Goal: Task Accomplishment & Management: Use online tool/utility

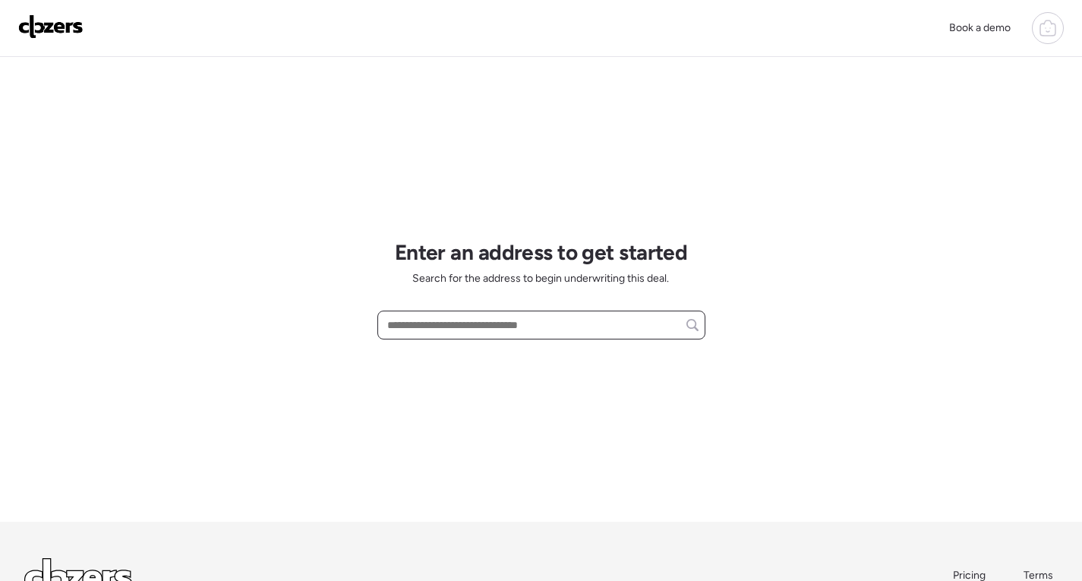
click at [519, 330] on input "text" at bounding box center [541, 324] width 314 height 21
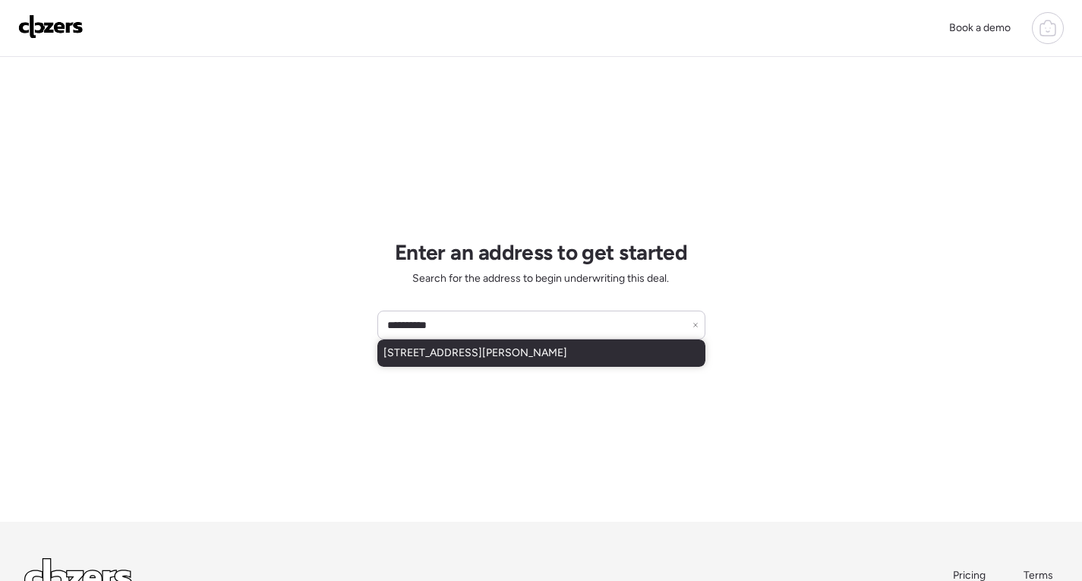
click at [513, 351] on span "[STREET_ADDRESS][PERSON_NAME]" at bounding box center [476, 353] width 184 height 15
type input "**********"
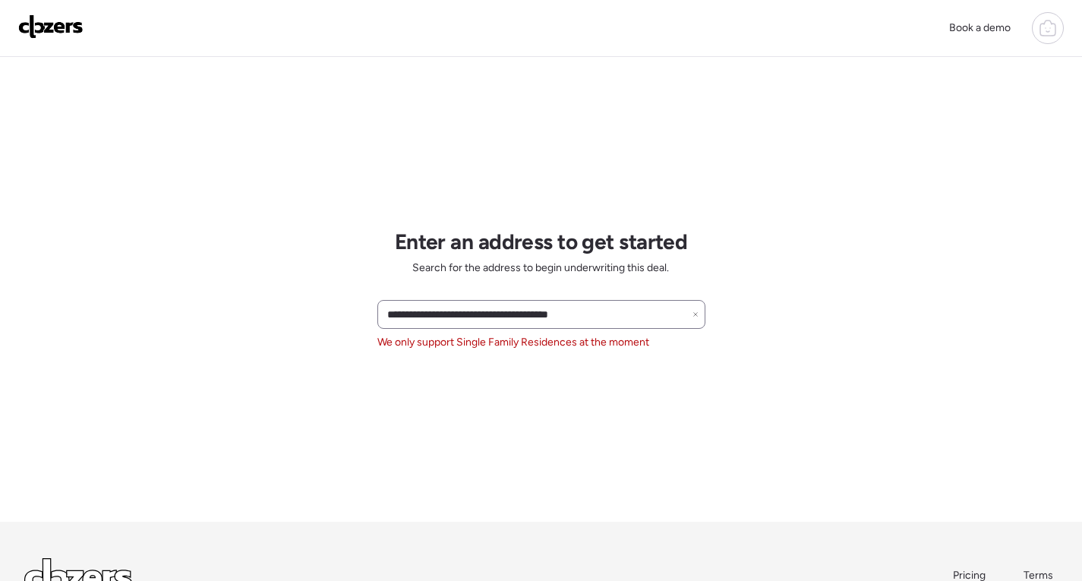
click at [695, 314] on icon at bounding box center [696, 314] width 6 height 6
click at [637, 318] on input "text" at bounding box center [541, 314] width 314 height 21
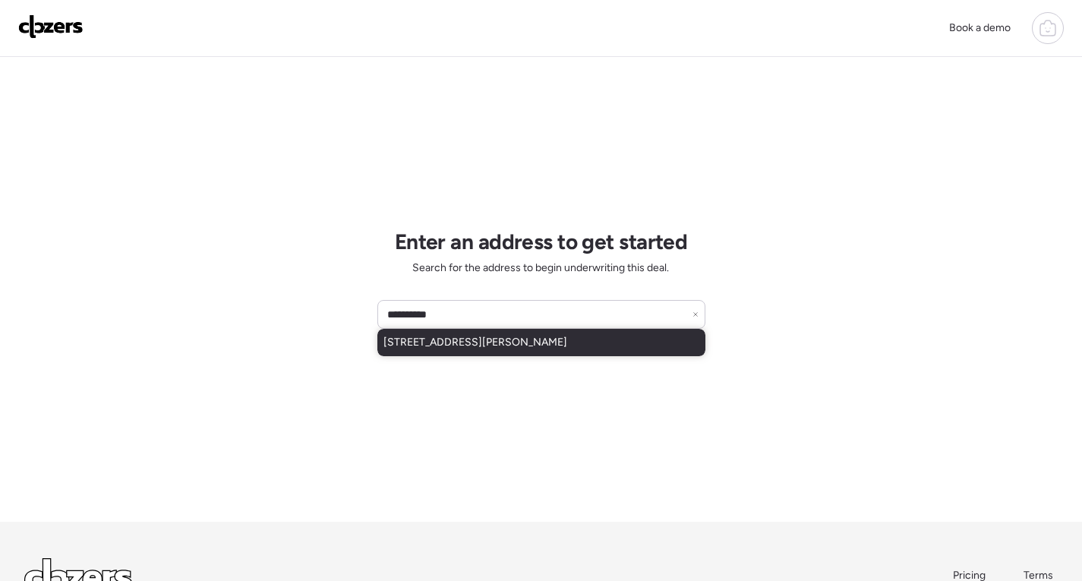
click at [622, 334] on div "[STREET_ADDRESS][PERSON_NAME]" at bounding box center [542, 342] width 328 height 27
type input "**********"
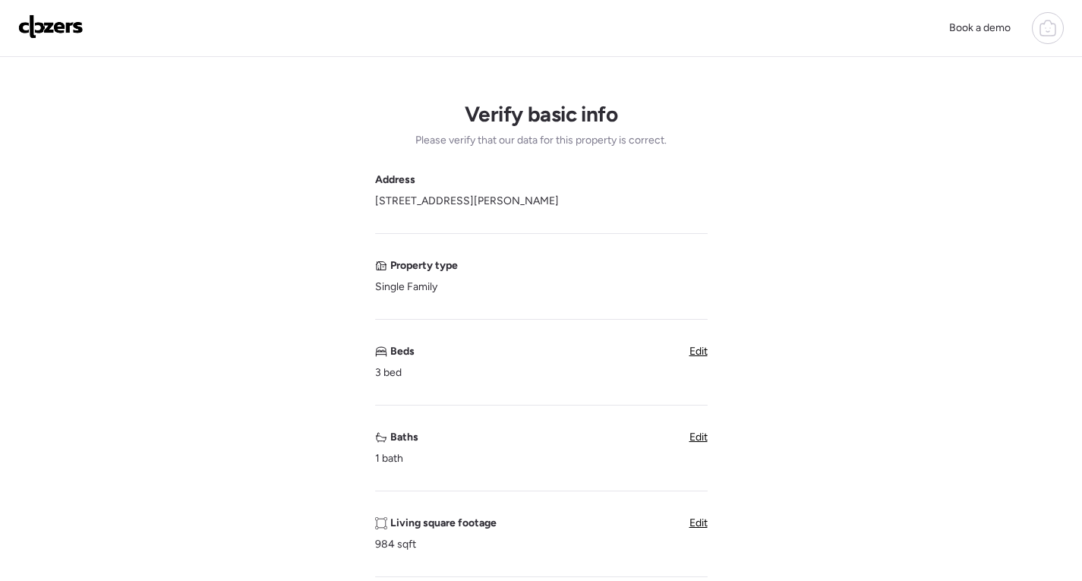
drag, startPoint x: 580, startPoint y: 201, endPoint x: 373, endPoint y: 206, distance: 207.4
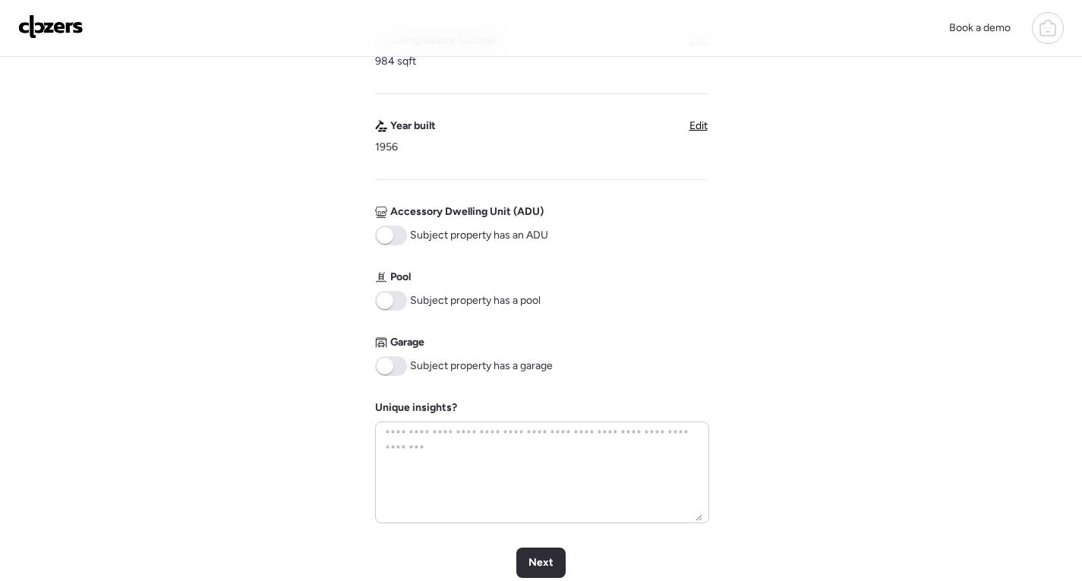
scroll to position [532, 0]
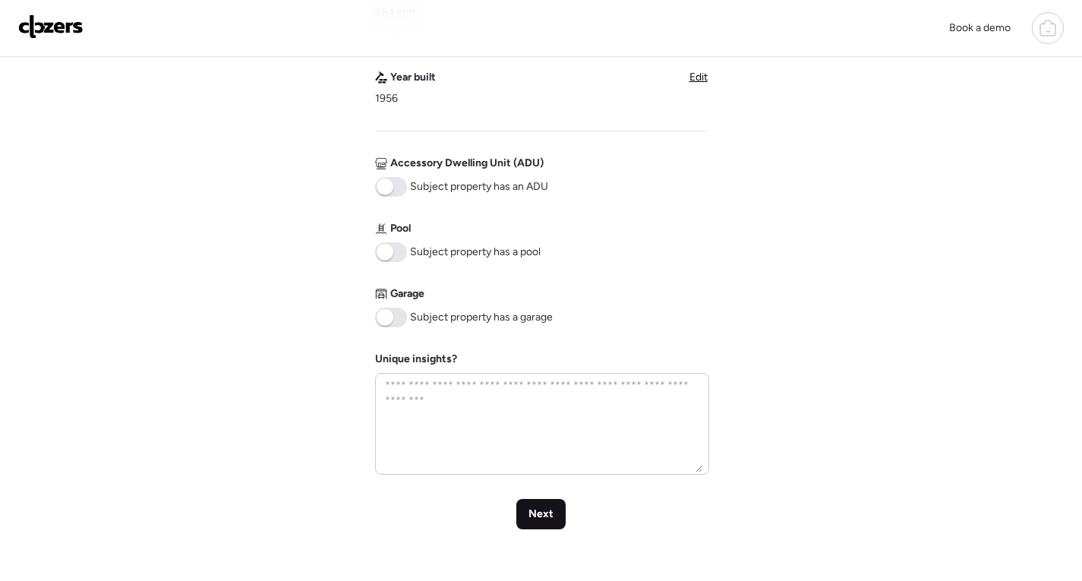
click at [536, 513] on span "Next" at bounding box center [541, 514] width 25 height 15
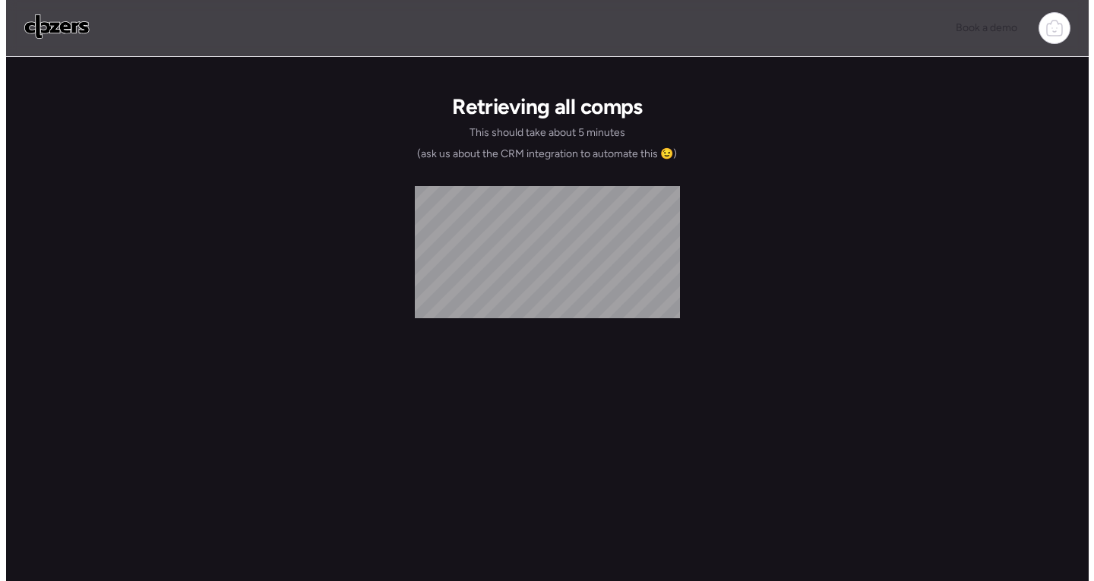
scroll to position [0, 0]
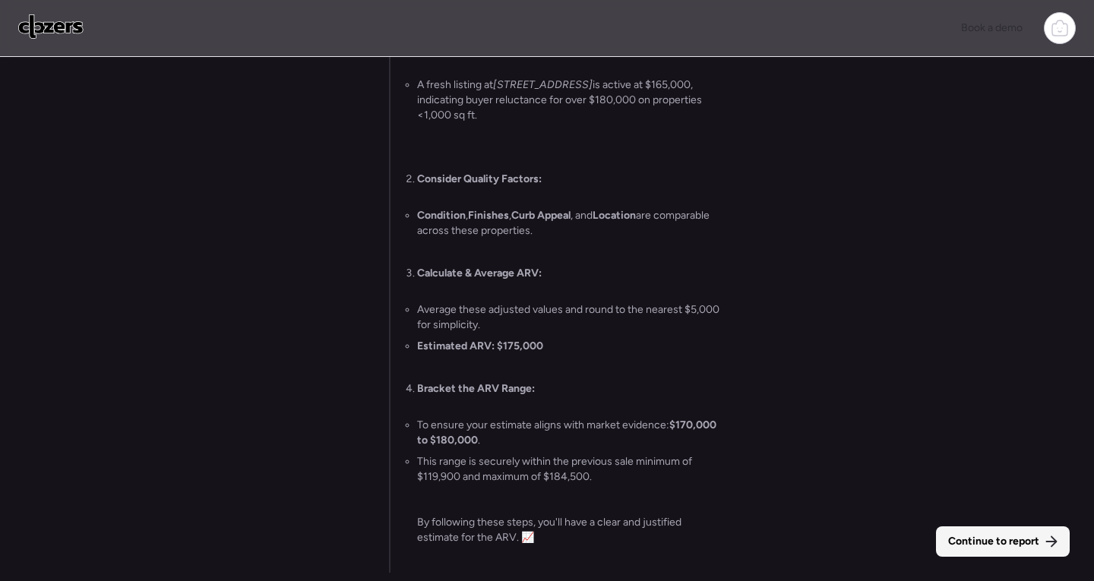
click at [1026, 548] on span "Continue to report" at bounding box center [993, 541] width 91 height 15
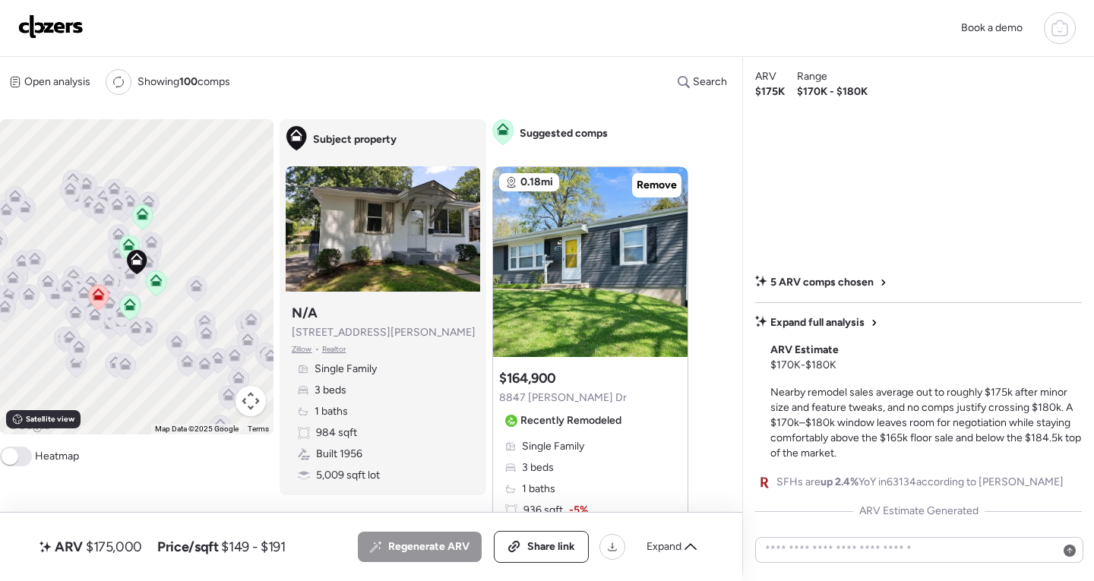
click at [24, 463] on span at bounding box center [16, 457] width 32 height 20
click at [163, 310] on div "To activate drag with keyboard, press Alt + Enter. Once in keyboard drag state,…" at bounding box center [136, 276] width 273 height 315
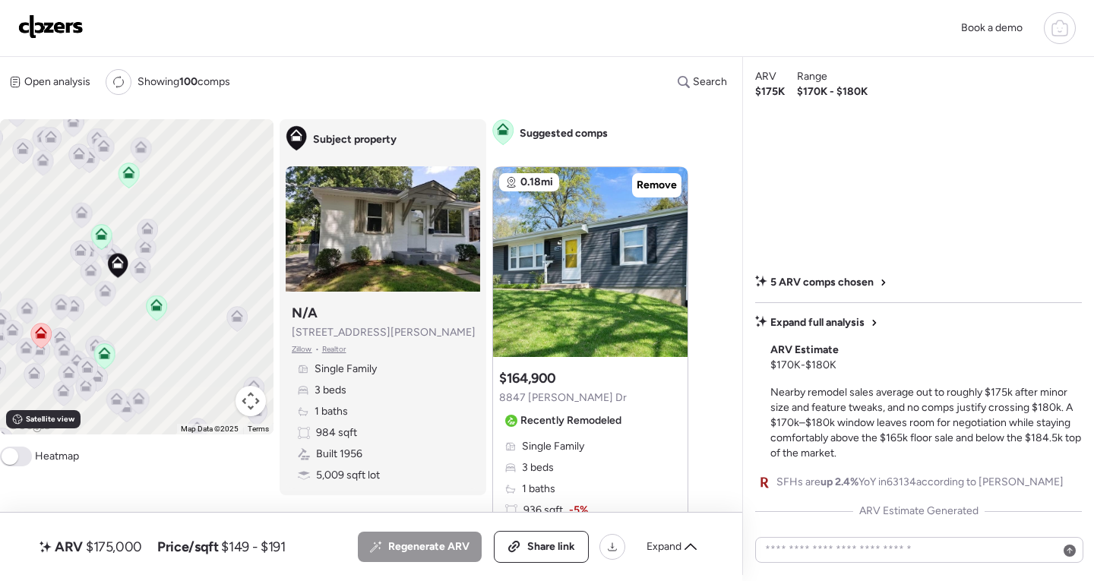
drag, startPoint x: 110, startPoint y: 295, endPoint x: 119, endPoint y: 340, distance: 45.7
click at [119, 340] on div "To activate drag with keyboard, press Alt + Enter. Once in keyboard drag state,…" at bounding box center [136, 276] width 273 height 315
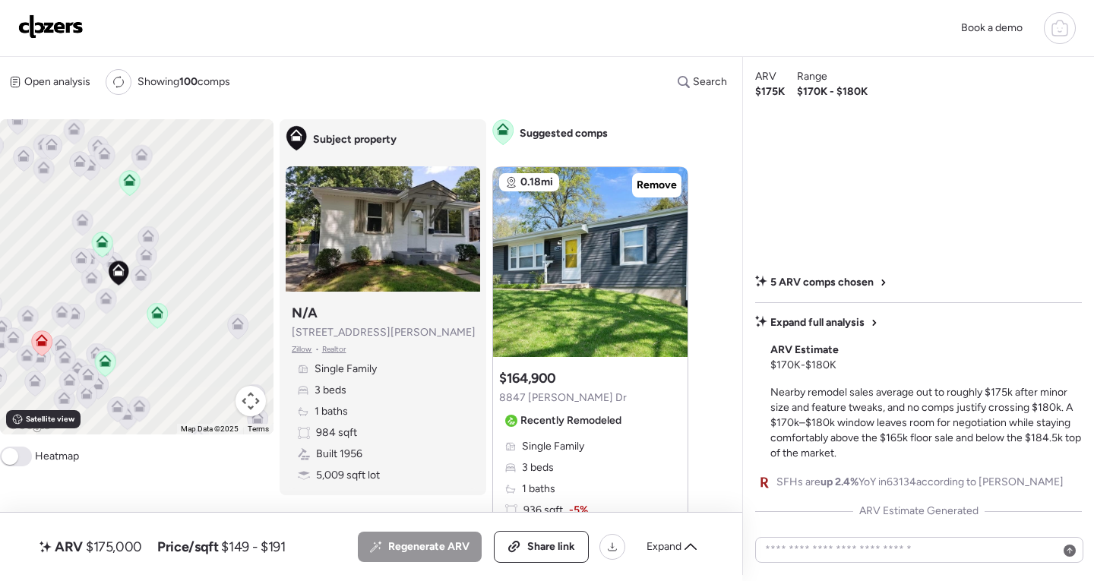
click at [130, 177] on icon at bounding box center [130, 180] width 12 height 12
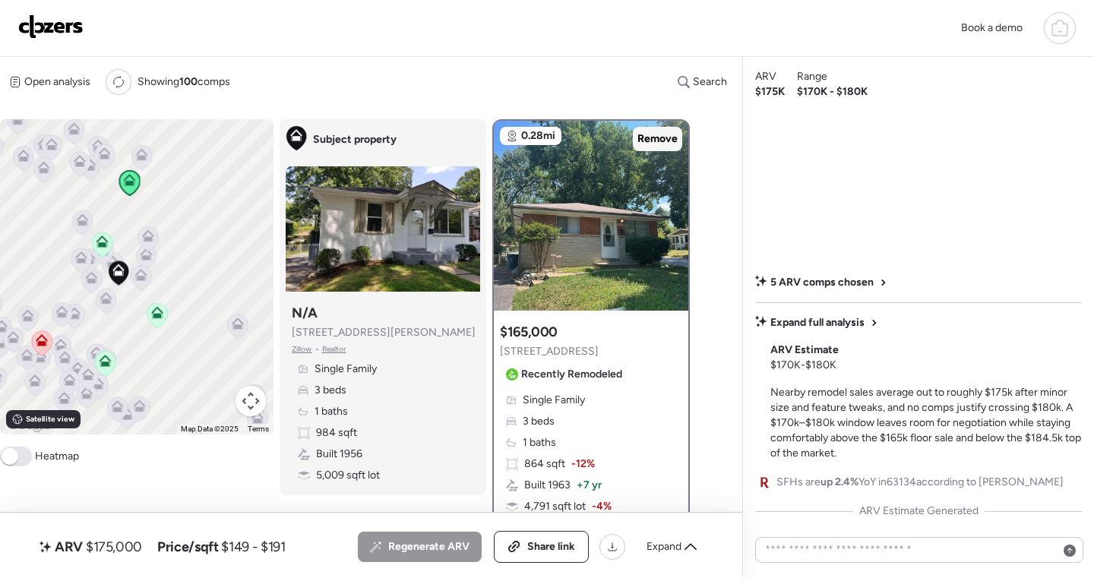
click at [667, 143] on span "Remove" at bounding box center [657, 138] width 40 height 15
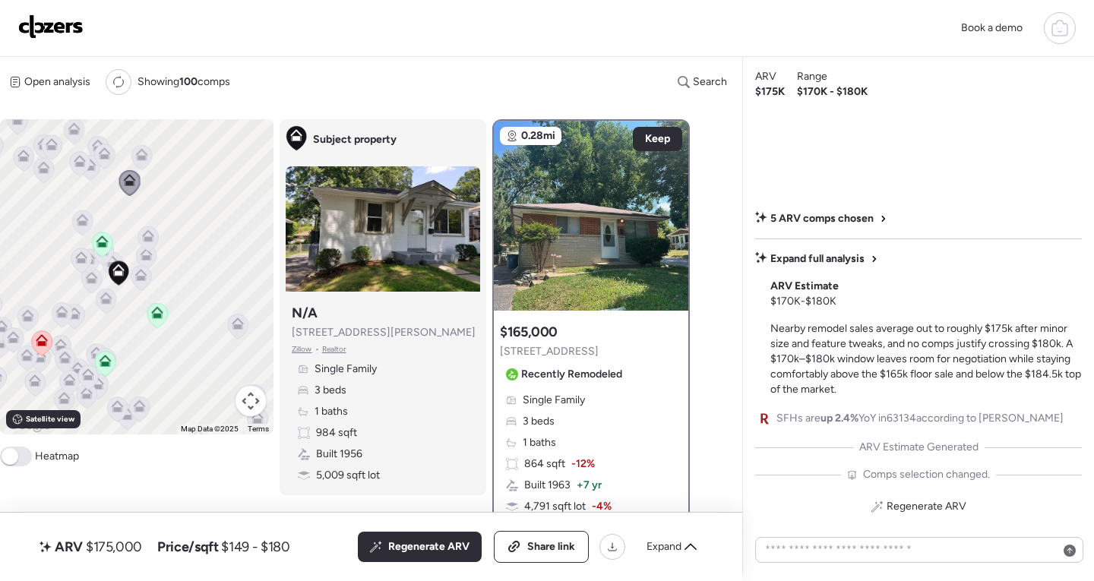
click at [86, 218] on icon at bounding box center [82, 216] width 11 height 7
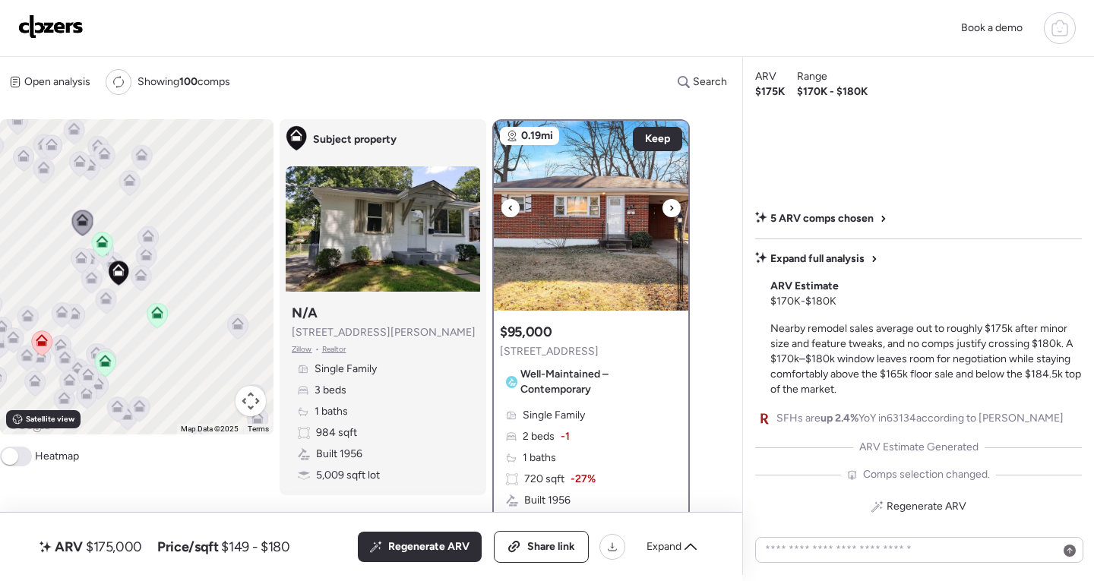
click at [676, 213] on div at bounding box center [671, 208] width 18 height 18
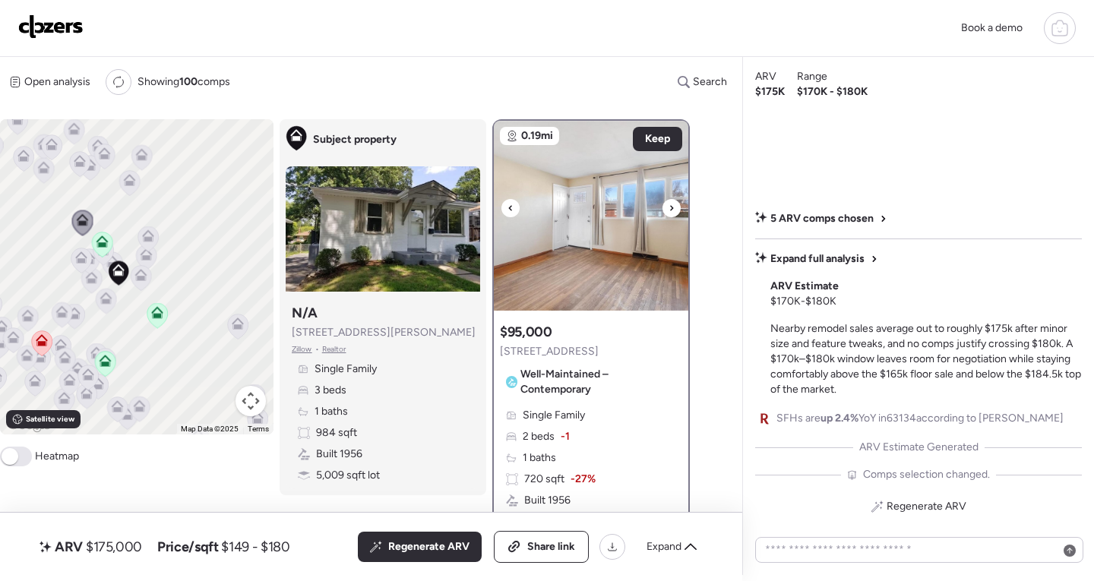
click at [676, 213] on div at bounding box center [671, 208] width 18 height 18
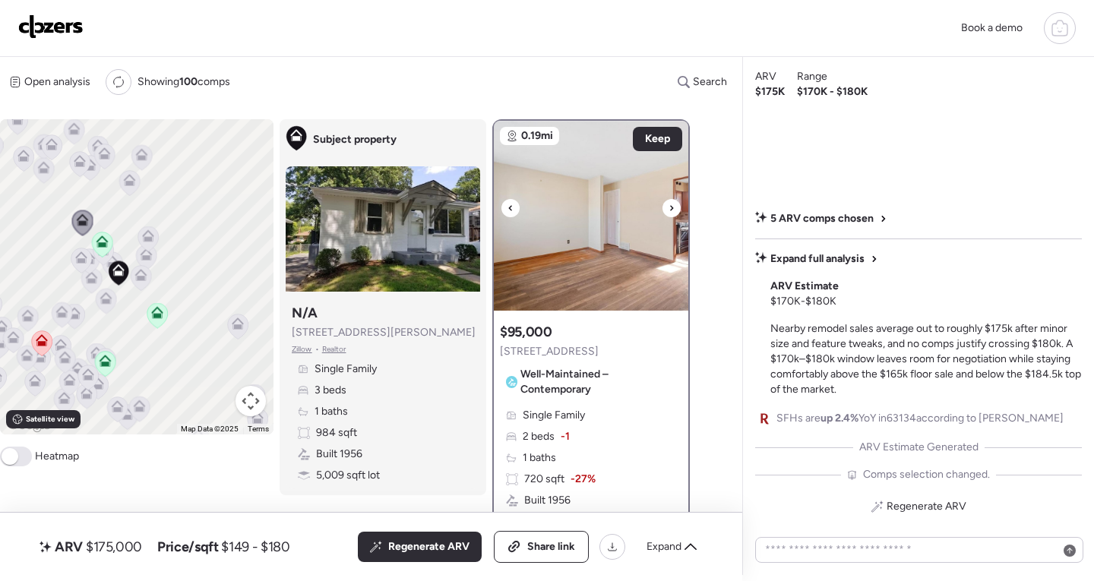
click at [676, 213] on div at bounding box center [671, 208] width 18 height 18
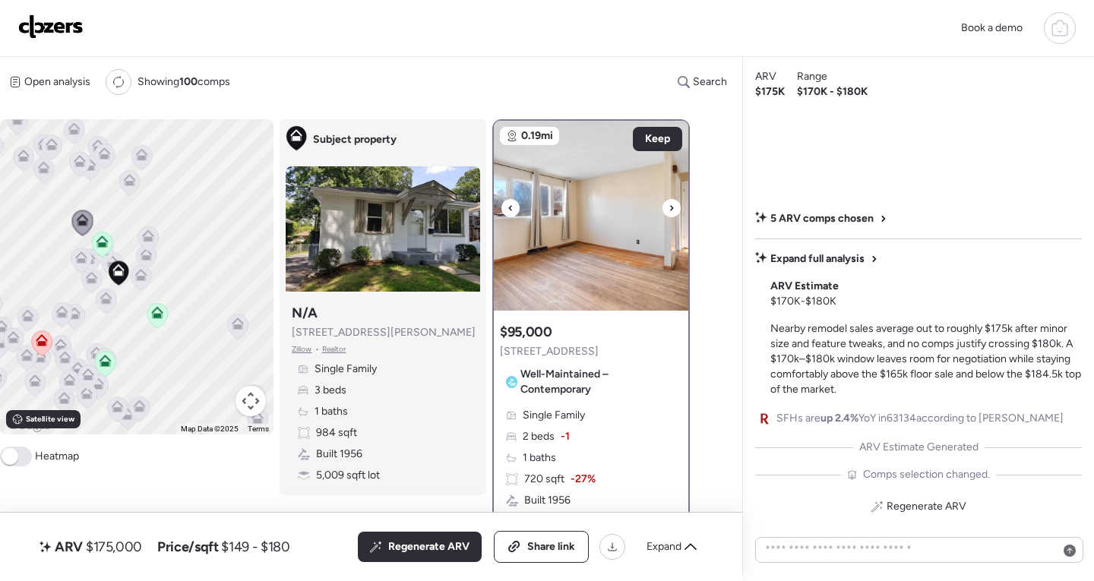
click at [676, 213] on div at bounding box center [671, 208] width 18 height 18
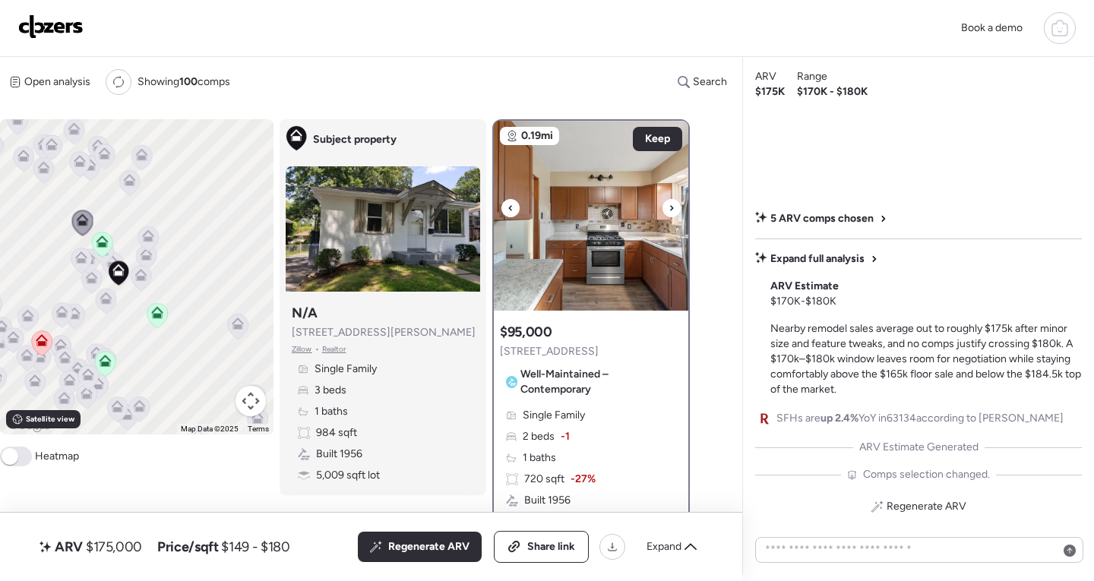
click at [676, 213] on div at bounding box center [671, 208] width 18 height 18
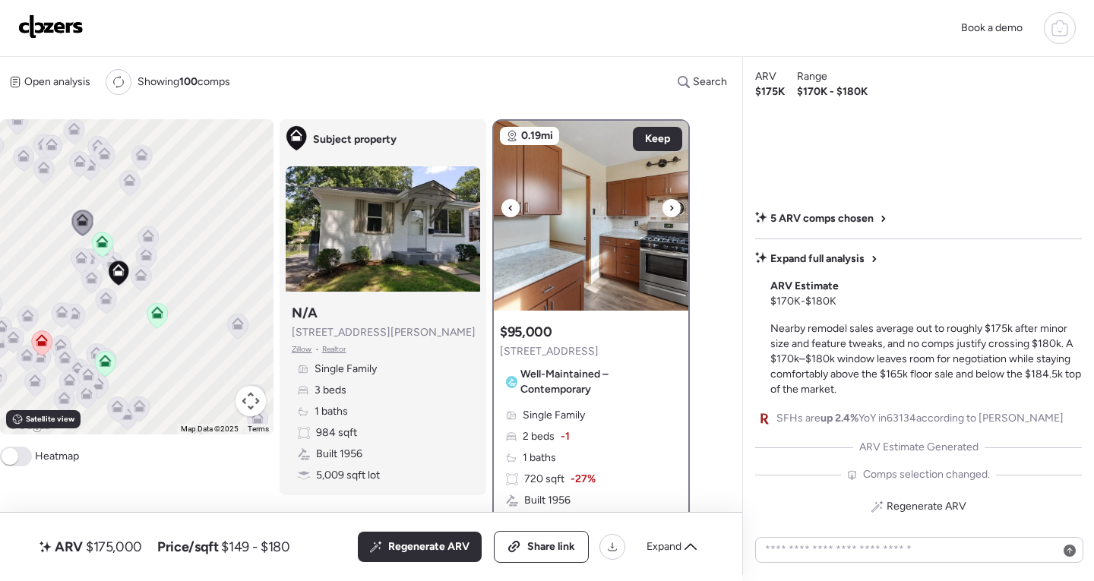
click at [676, 213] on div at bounding box center [671, 208] width 18 height 18
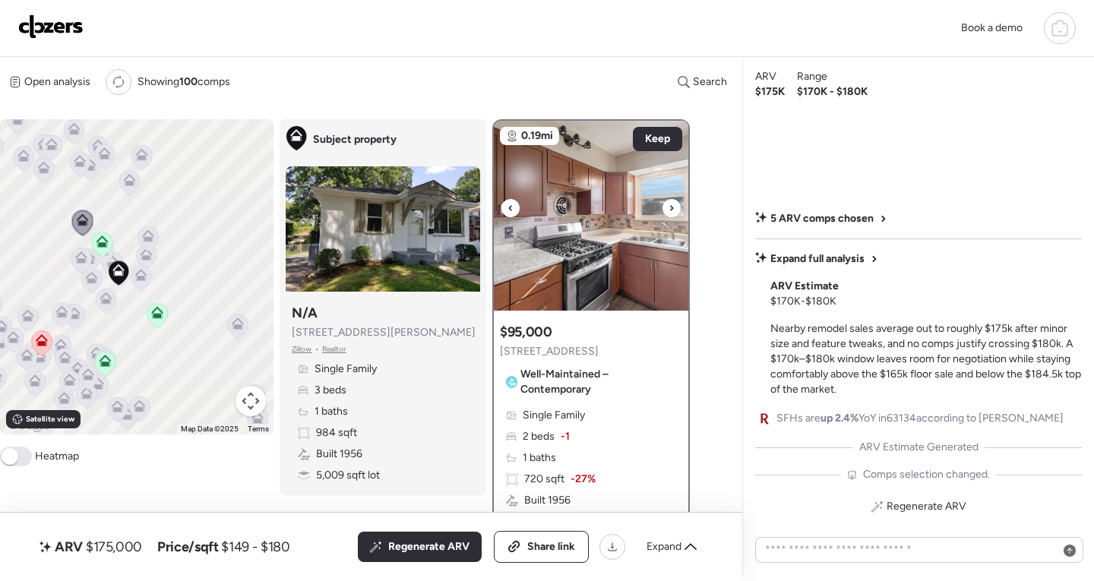
click at [676, 213] on div at bounding box center [671, 208] width 18 height 18
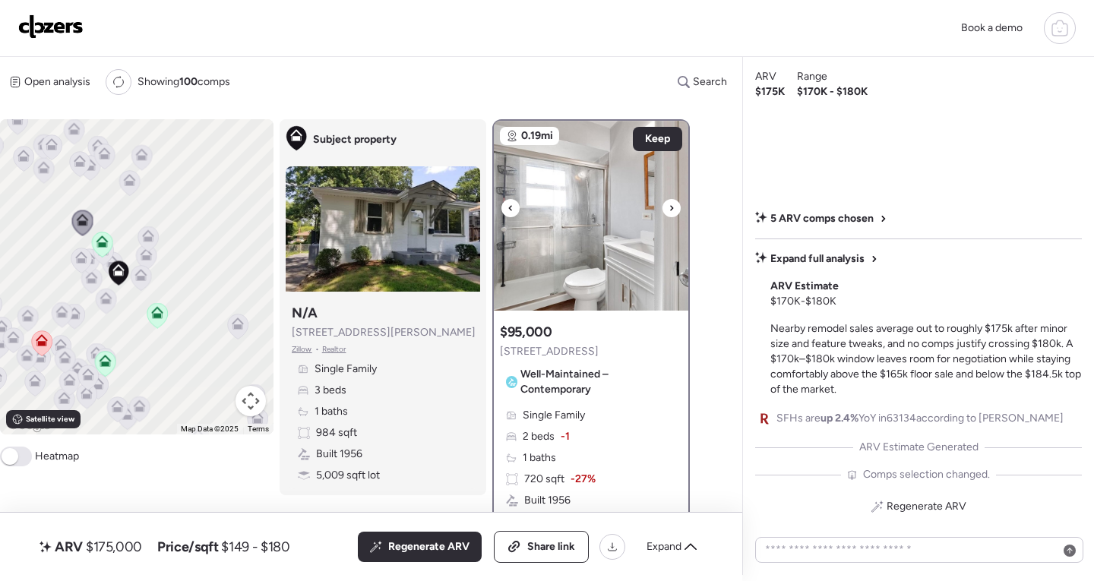
click at [676, 213] on div at bounding box center [671, 208] width 18 height 18
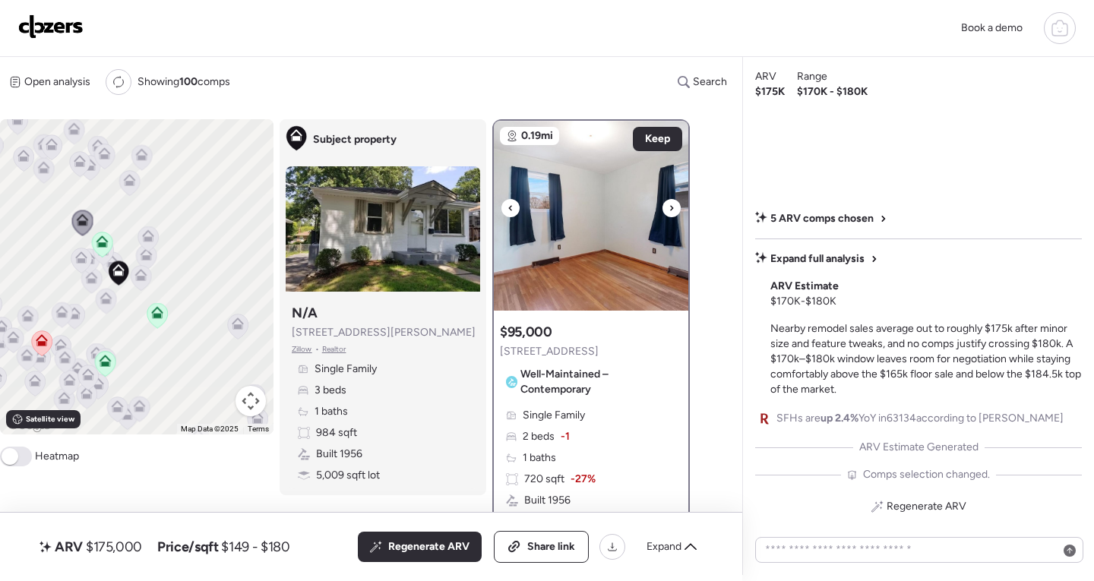
click at [676, 213] on div at bounding box center [671, 208] width 18 height 18
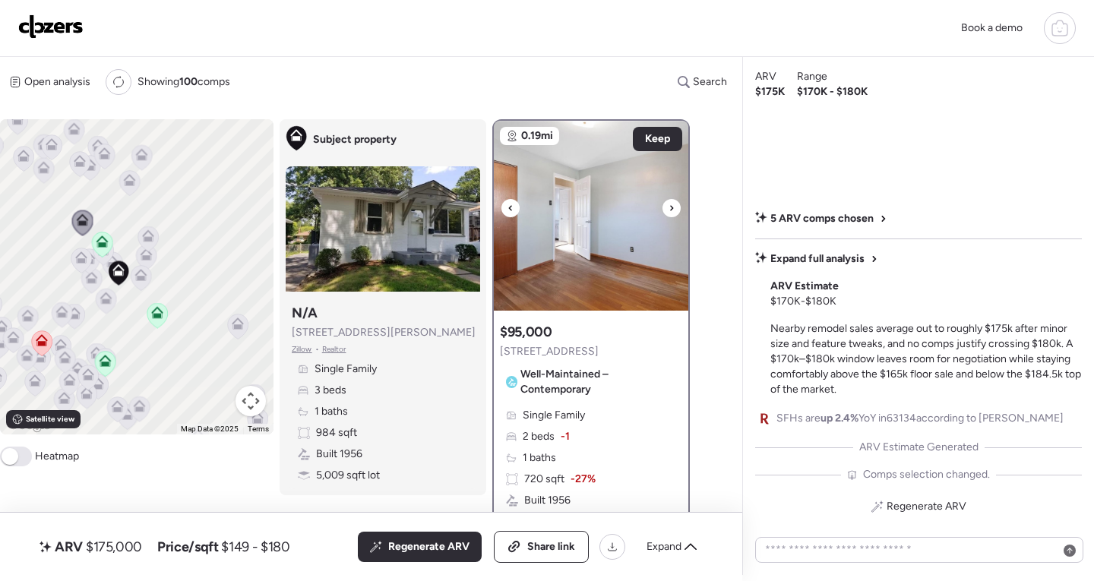
click at [676, 213] on div at bounding box center [671, 208] width 18 height 18
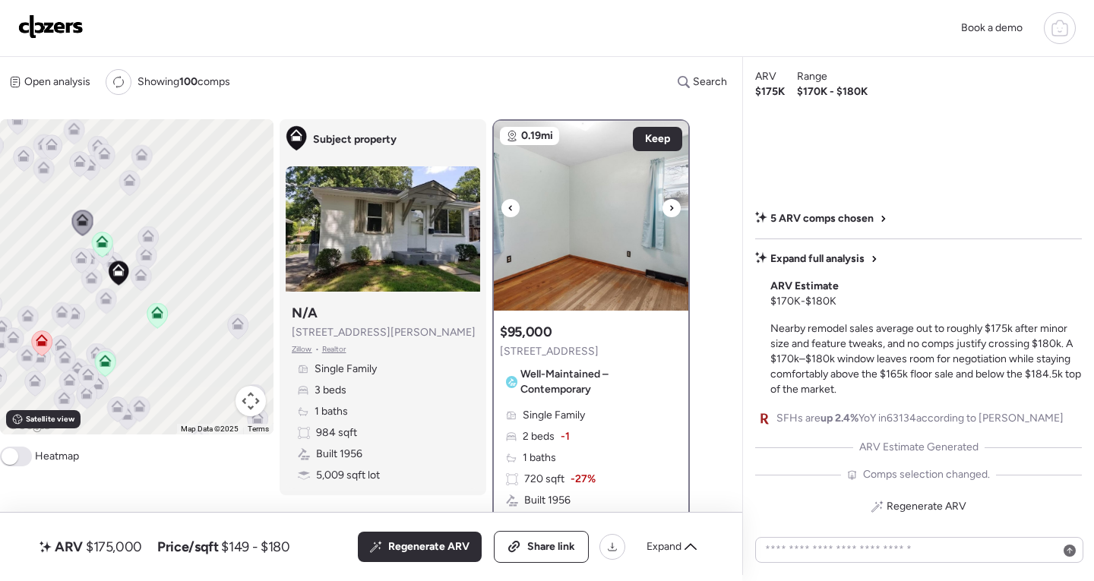
click at [676, 213] on div at bounding box center [671, 208] width 18 height 18
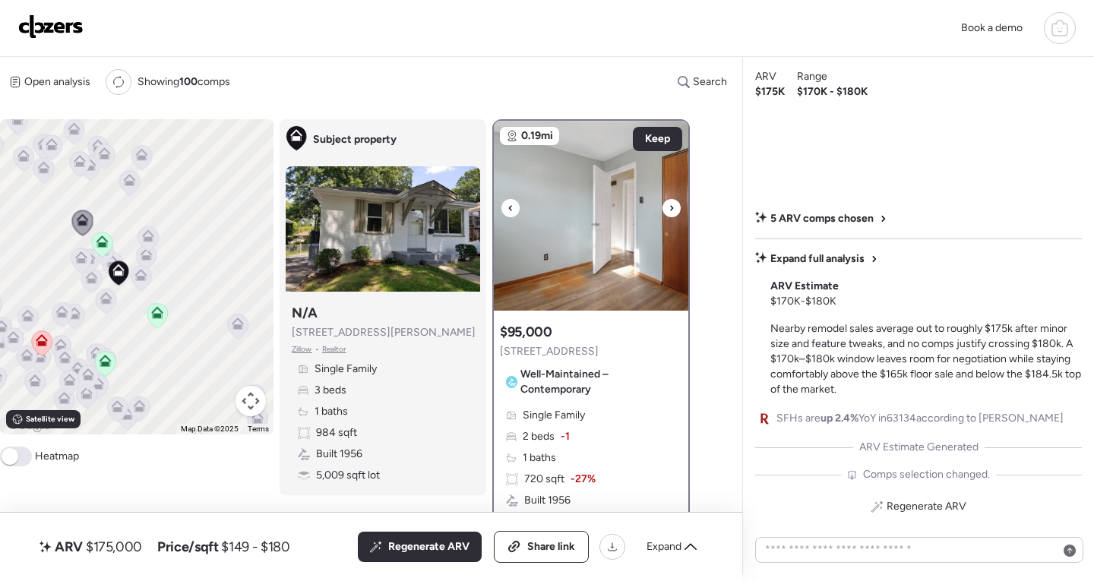
click at [509, 207] on icon at bounding box center [510, 208] width 6 height 18
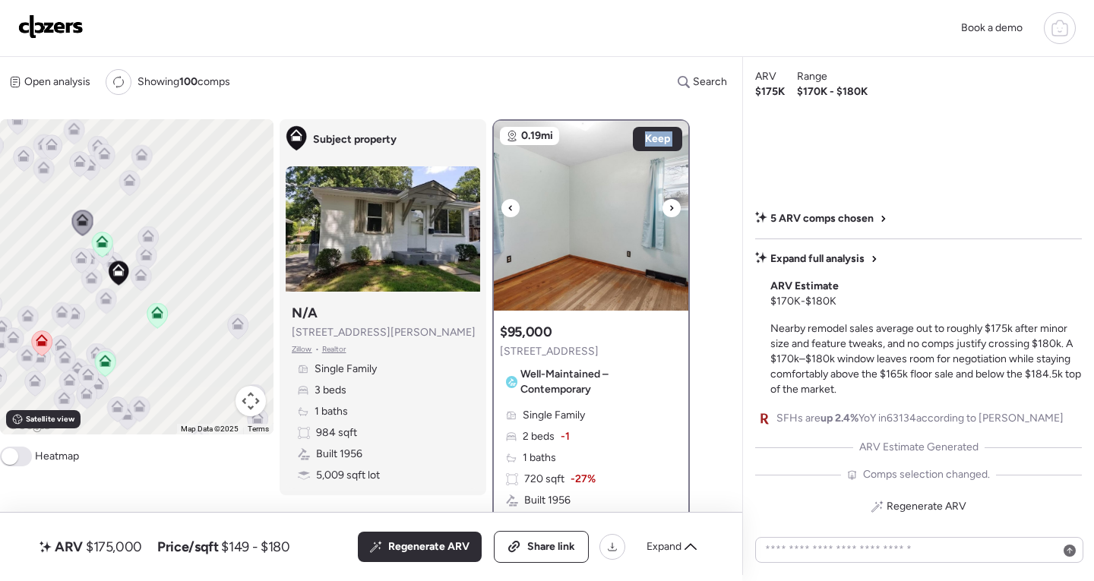
click at [509, 207] on icon at bounding box center [510, 208] width 6 height 18
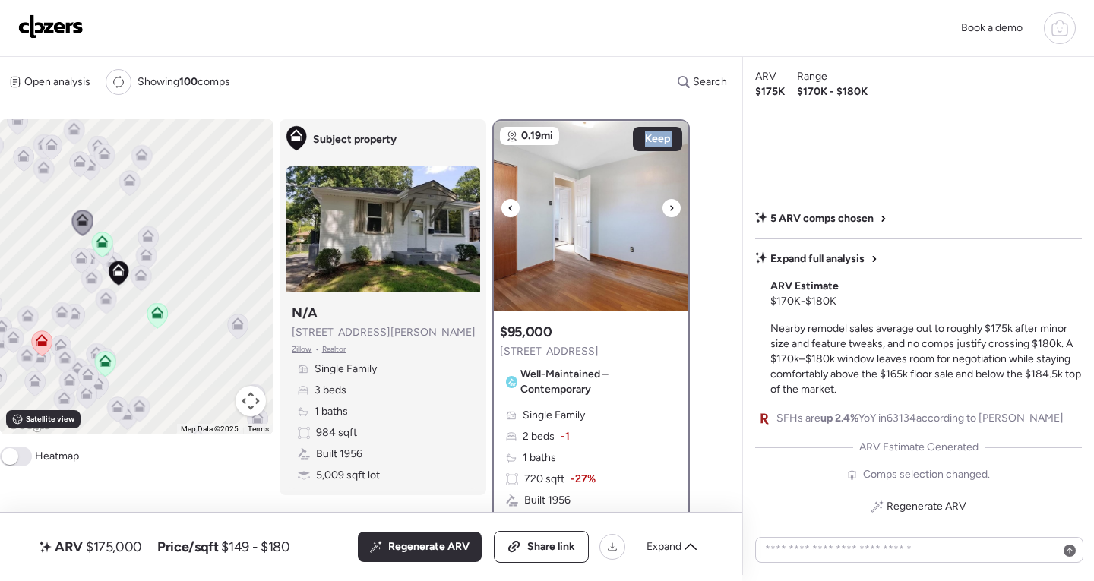
click at [509, 207] on icon at bounding box center [510, 208] width 6 height 18
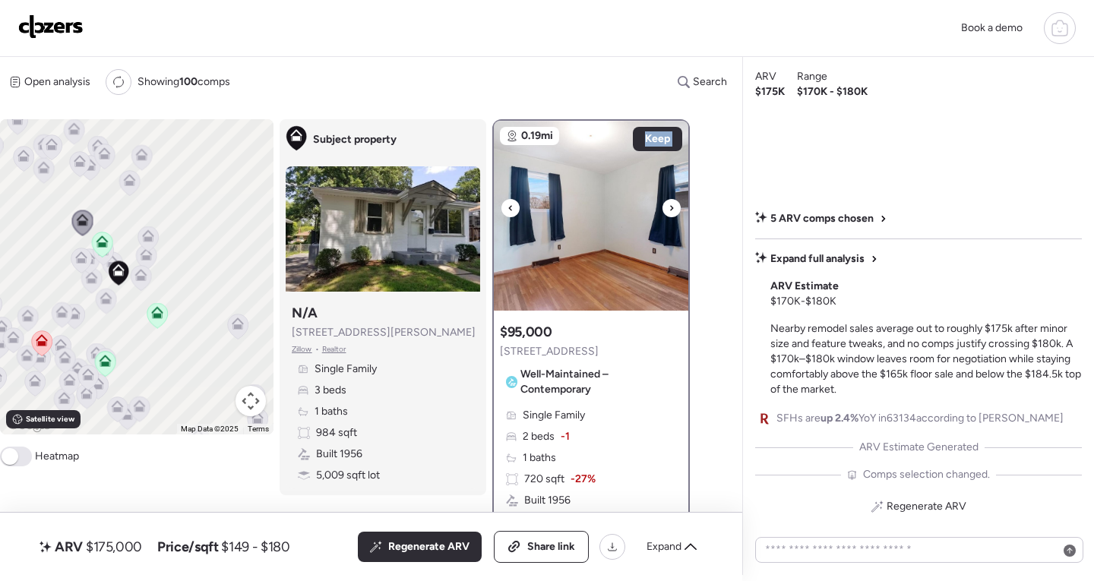
click at [509, 207] on icon at bounding box center [510, 208] width 6 height 18
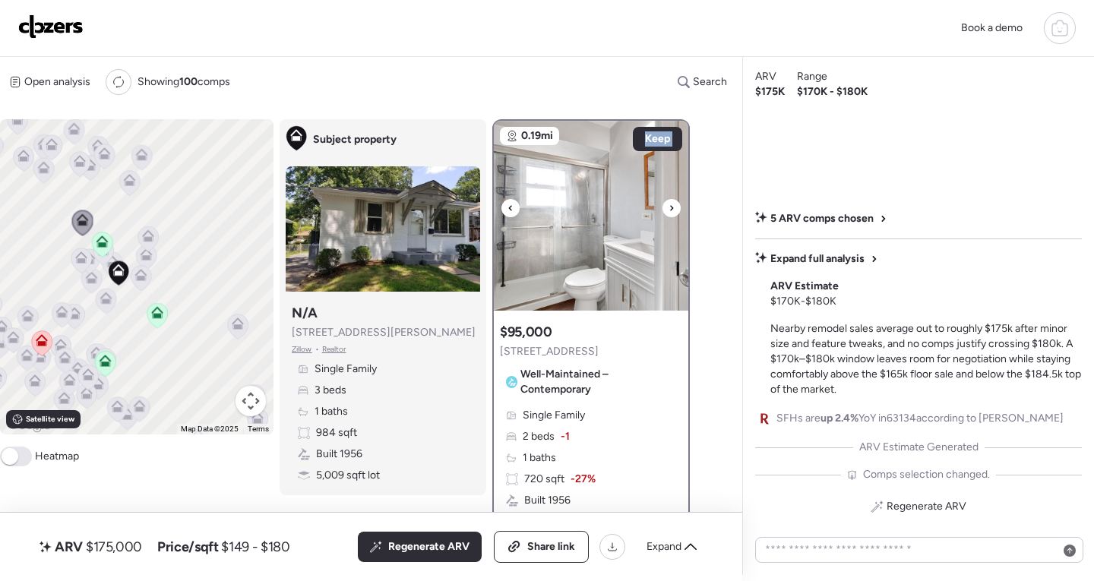
click at [509, 207] on icon at bounding box center [510, 208] width 6 height 18
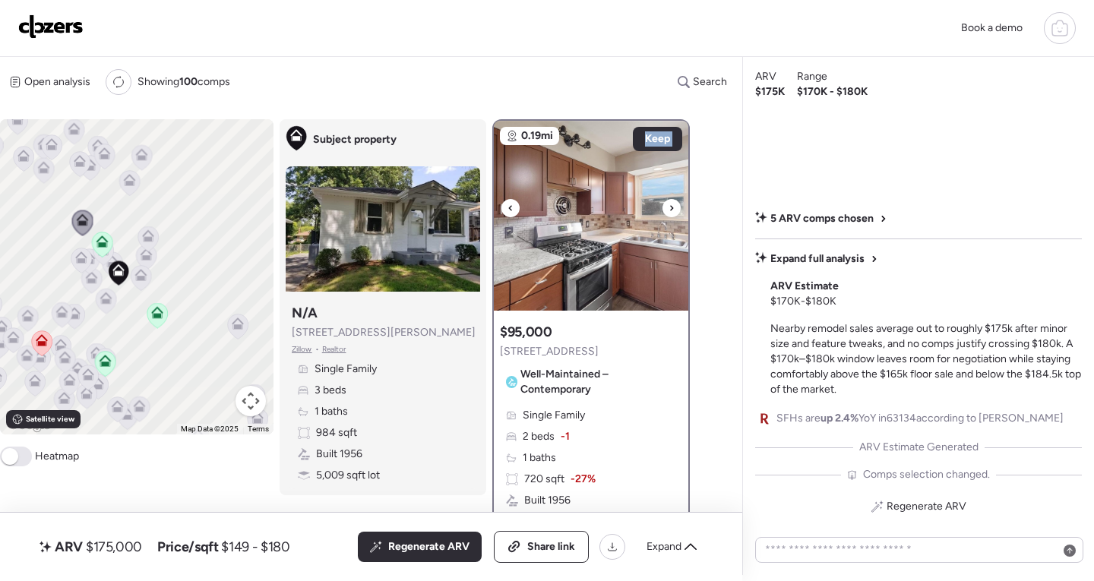
click at [509, 207] on icon at bounding box center [510, 208] width 6 height 18
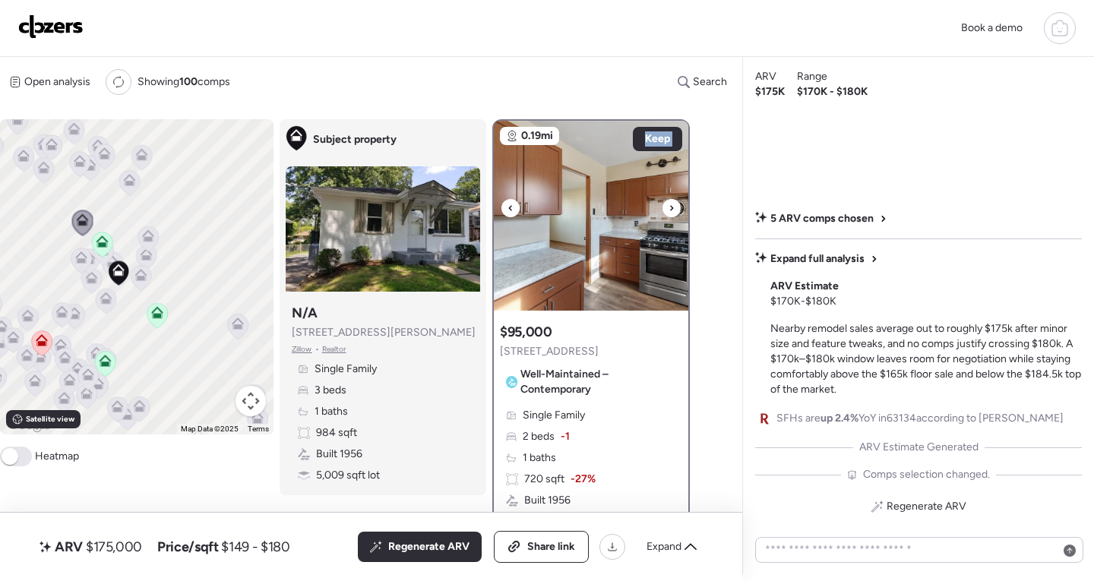
click at [509, 207] on icon at bounding box center [510, 208] width 6 height 18
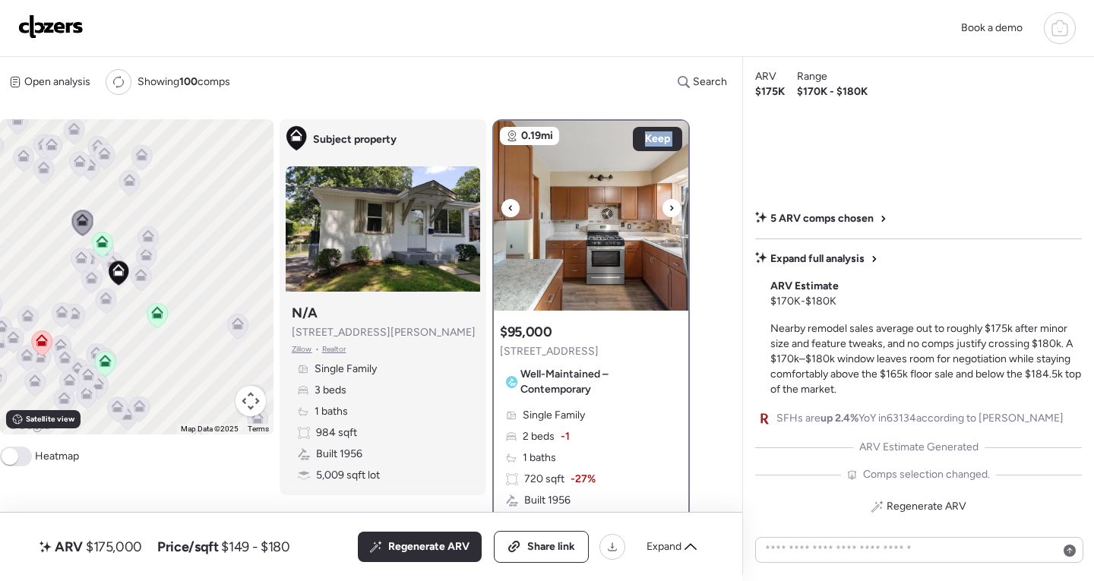
click at [509, 207] on icon at bounding box center [510, 208] width 6 height 18
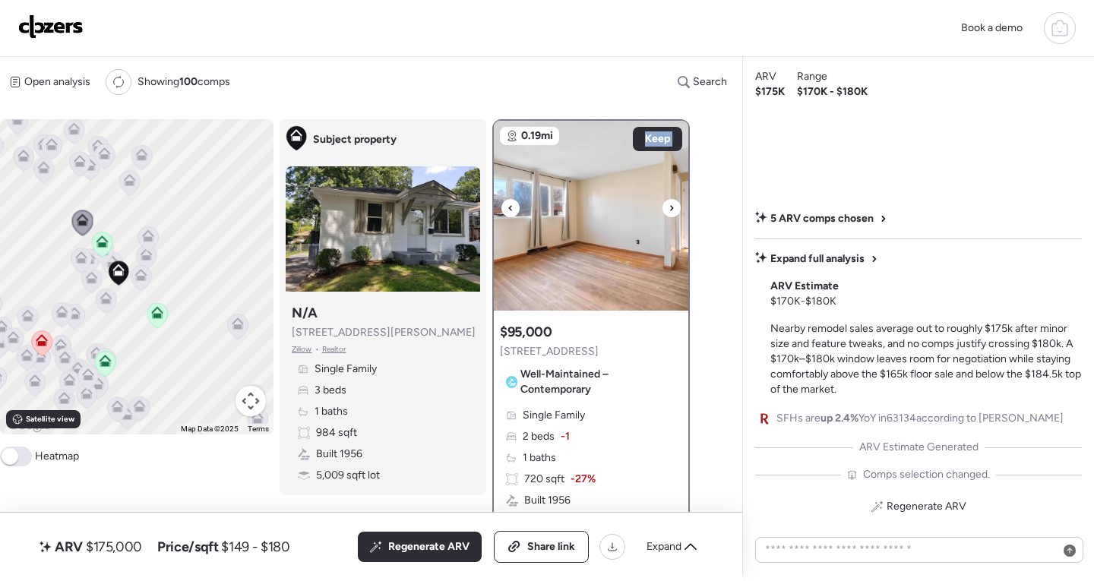
click at [509, 207] on icon at bounding box center [510, 208] width 6 height 18
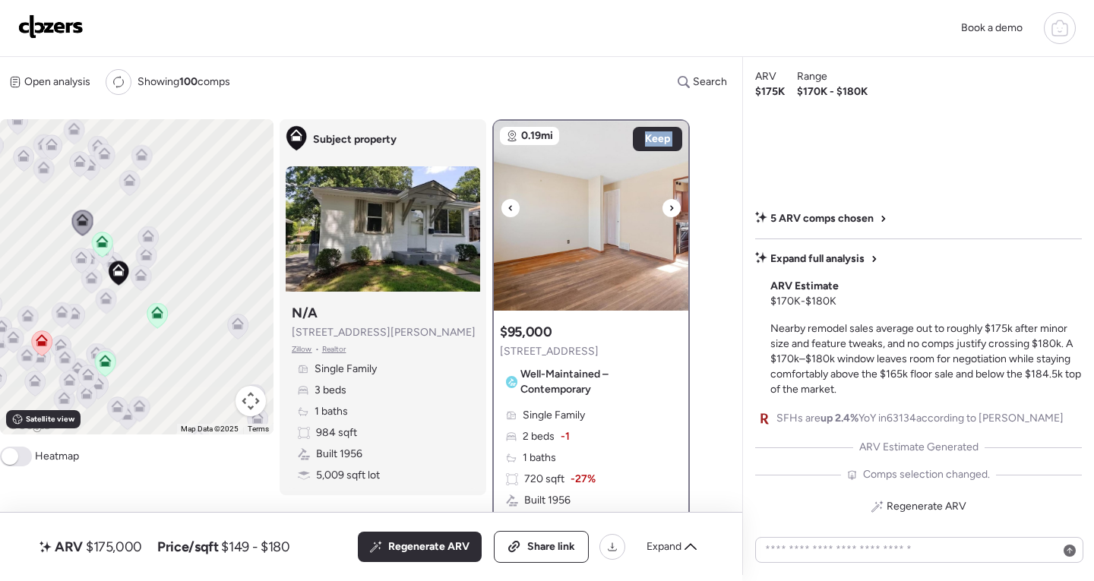
click at [509, 207] on icon at bounding box center [510, 208] width 6 height 18
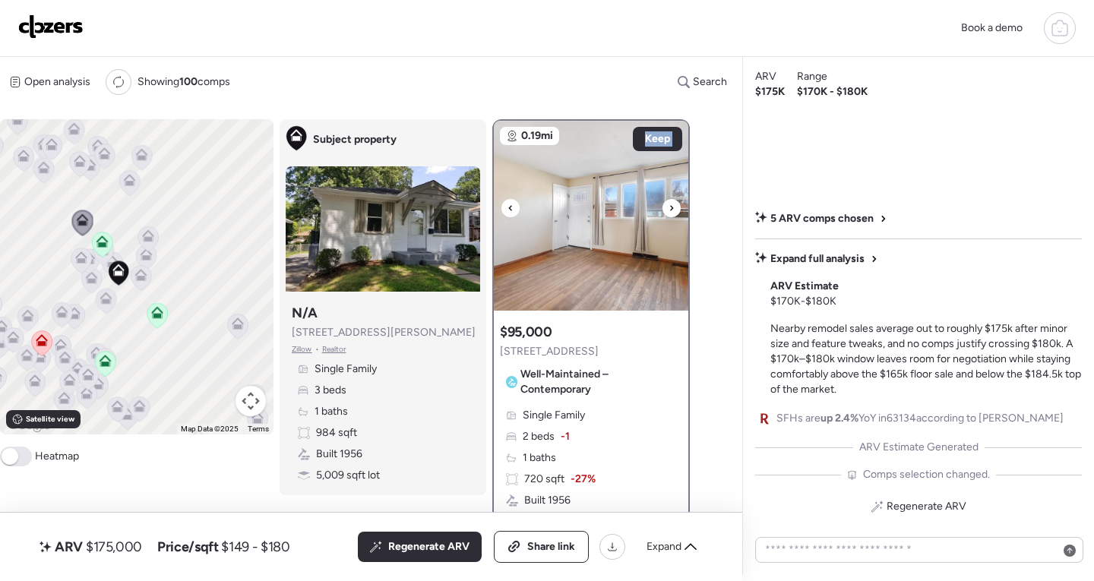
click at [509, 207] on icon at bounding box center [510, 208] width 6 height 18
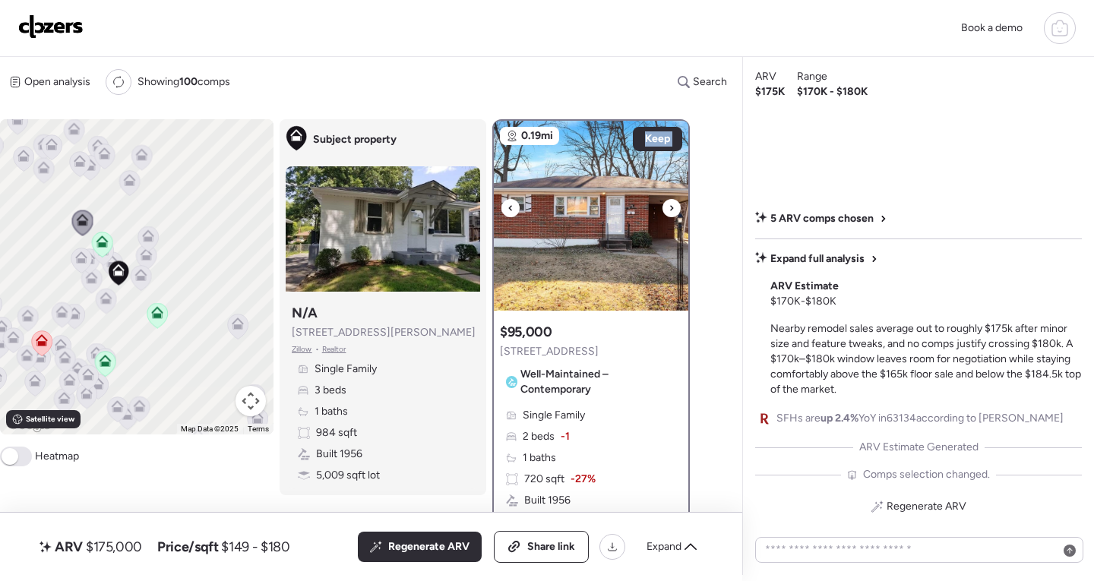
click at [509, 207] on icon at bounding box center [510, 208] width 6 height 18
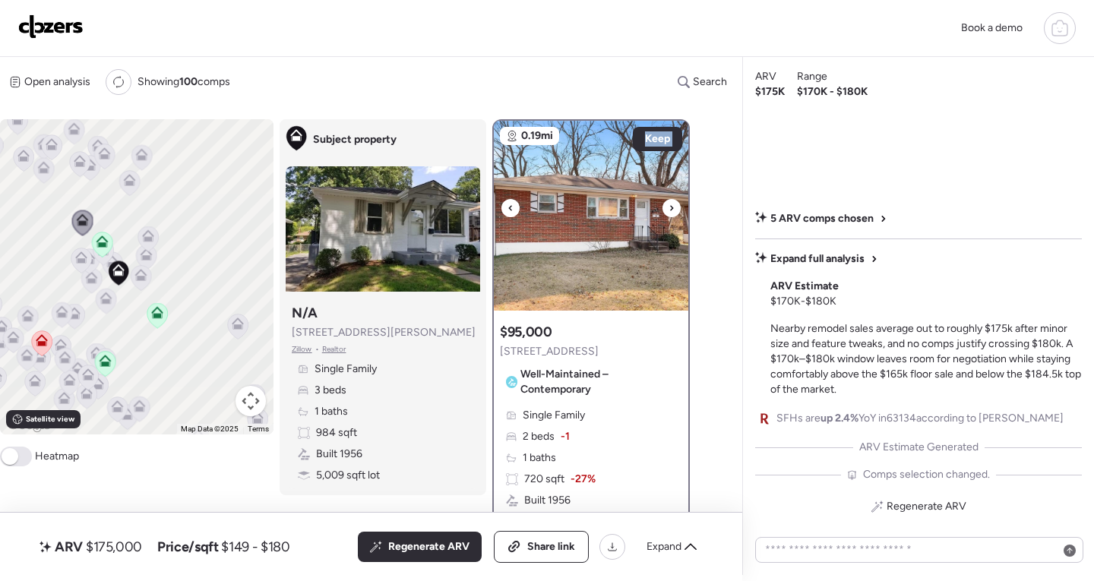
click at [509, 207] on icon at bounding box center [510, 208] width 6 height 18
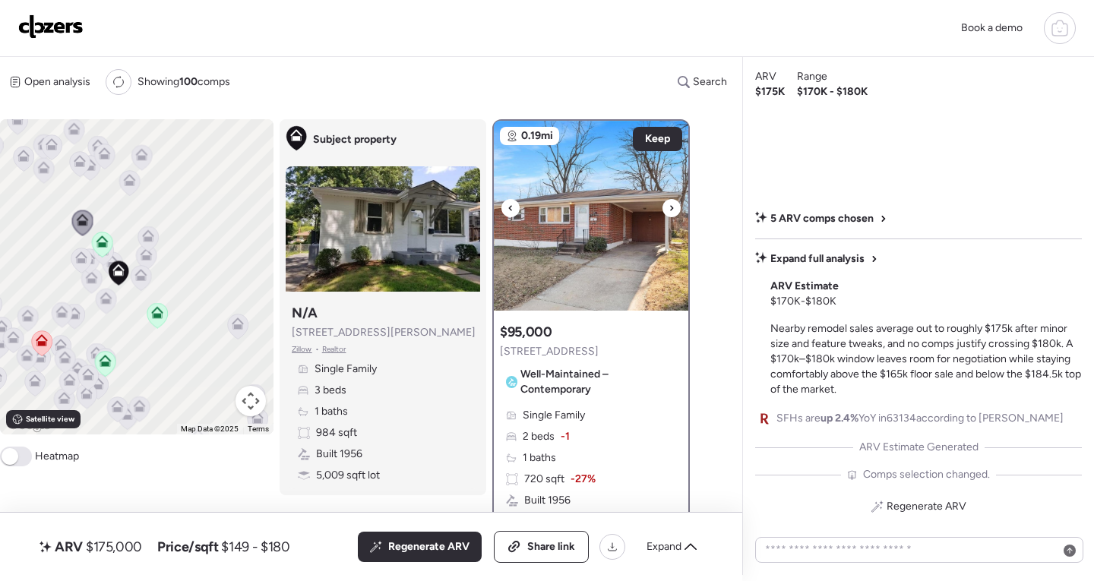
click at [509, 207] on icon at bounding box center [510, 208] width 6 height 18
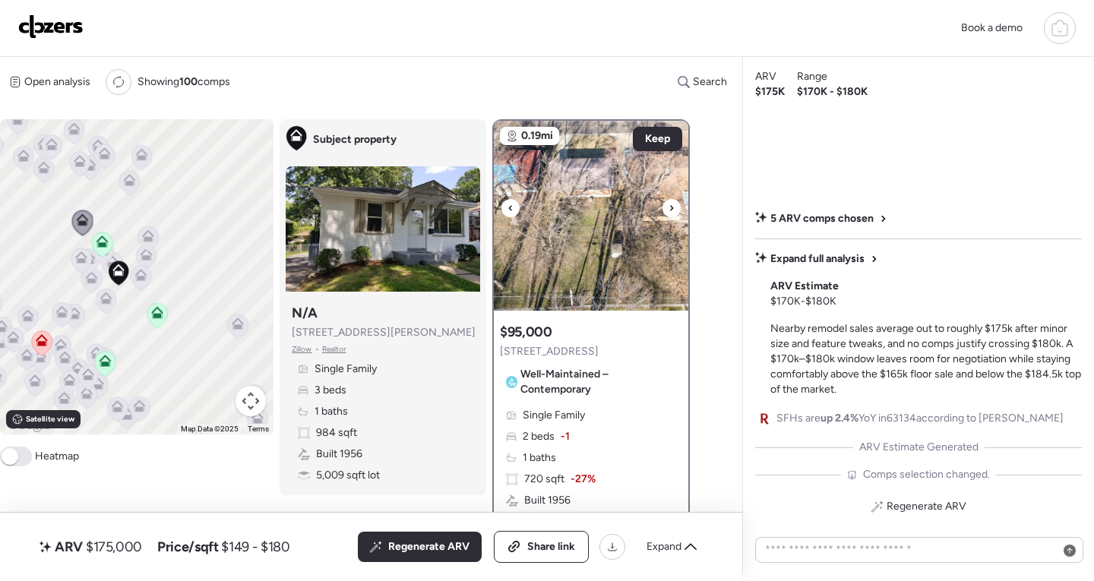
click at [668, 207] on div at bounding box center [671, 208] width 18 height 18
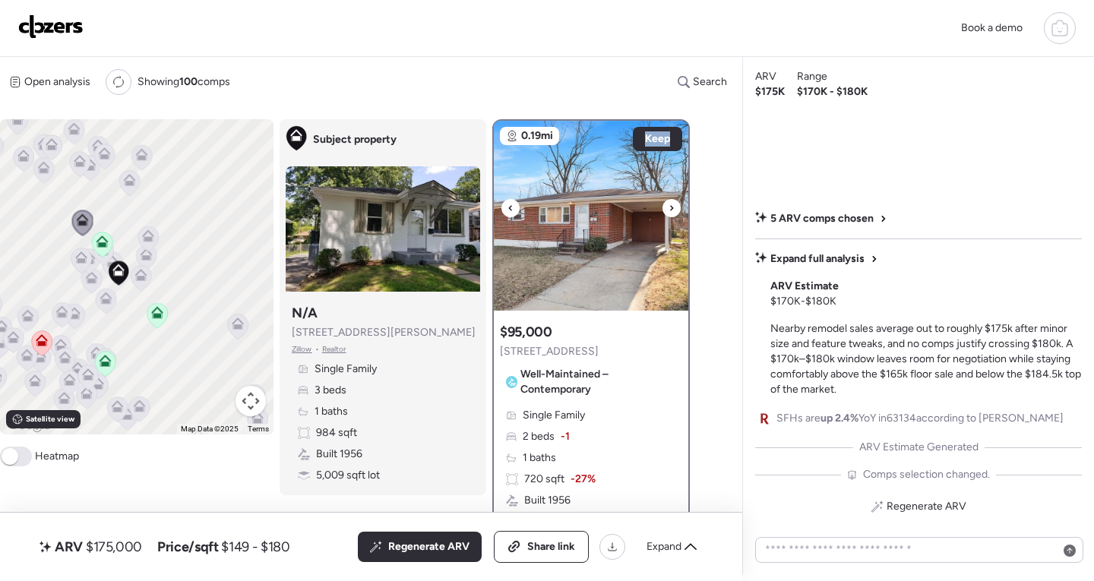
click at [668, 207] on div at bounding box center [671, 208] width 18 height 18
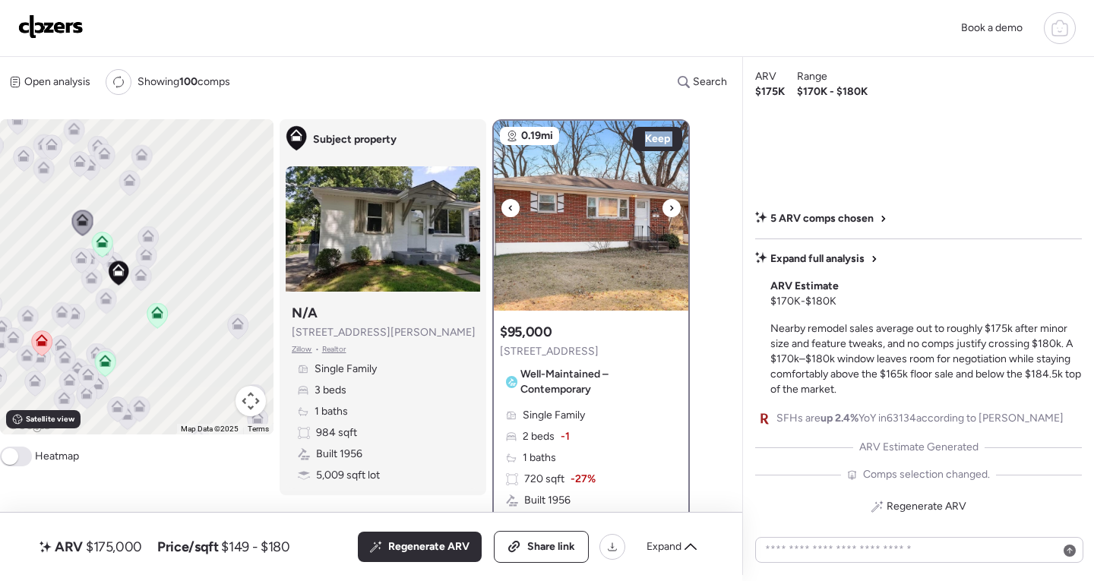
click at [668, 207] on div at bounding box center [671, 208] width 18 height 18
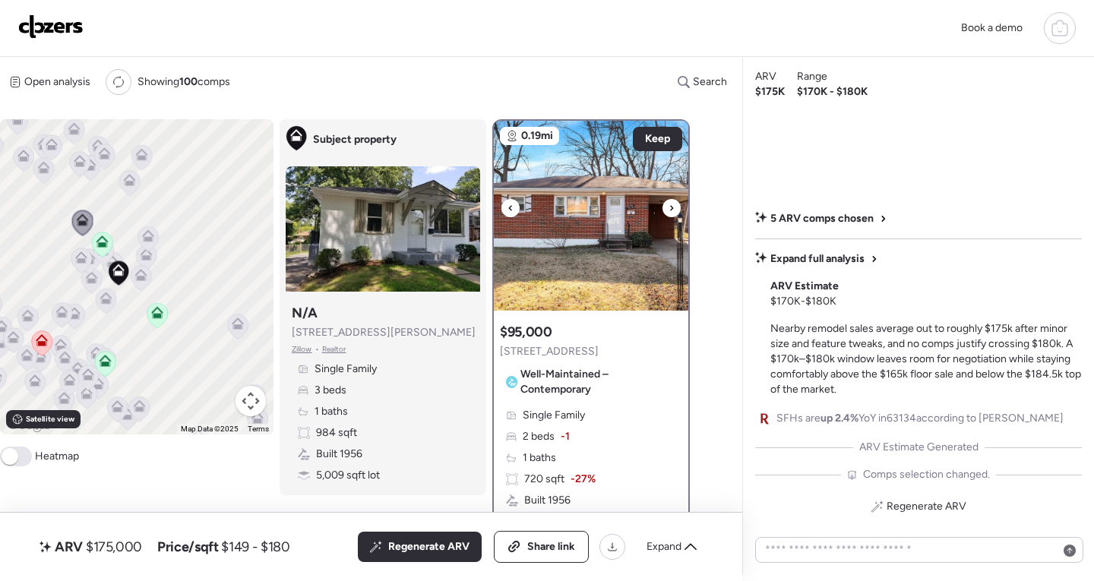
click at [668, 207] on div at bounding box center [671, 208] width 18 height 18
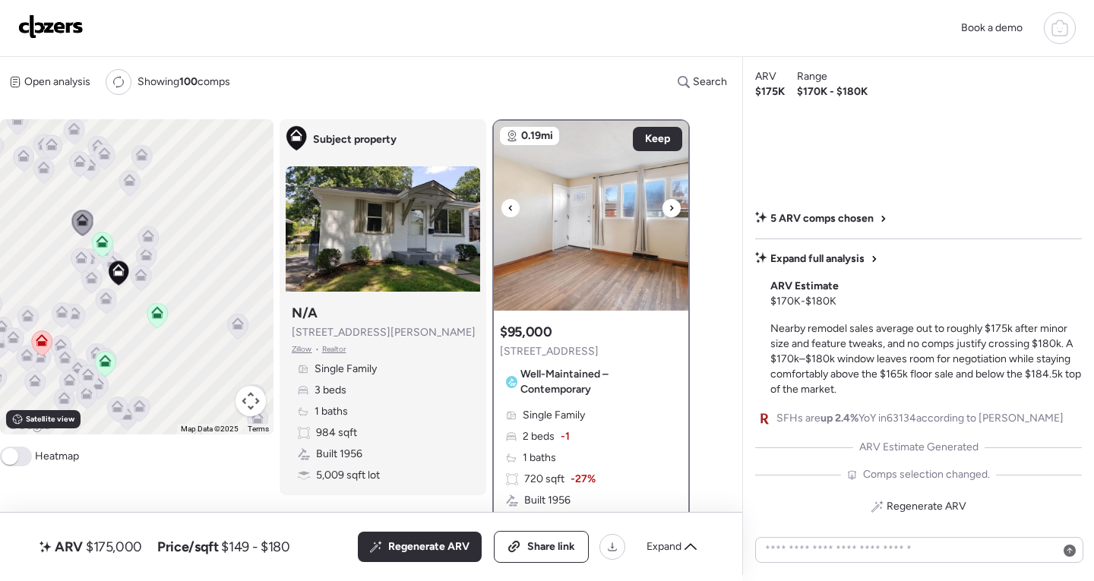
click at [505, 204] on div at bounding box center [510, 208] width 18 height 18
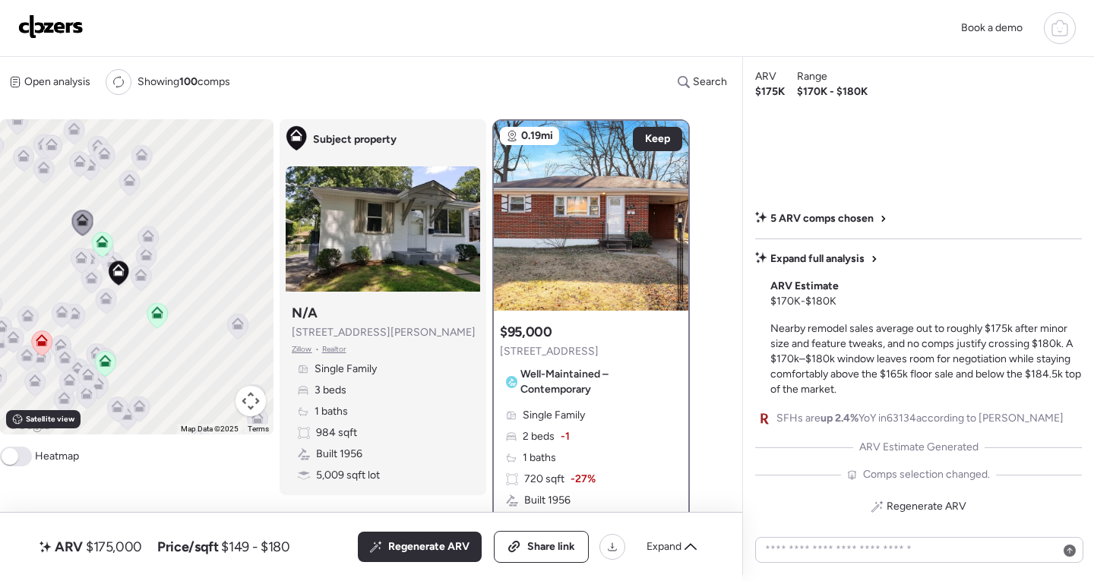
click at [125, 252] on div "To activate drag with keyboard, press Alt + Enter. Once in keyboard drag state,…" at bounding box center [136, 276] width 273 height 315
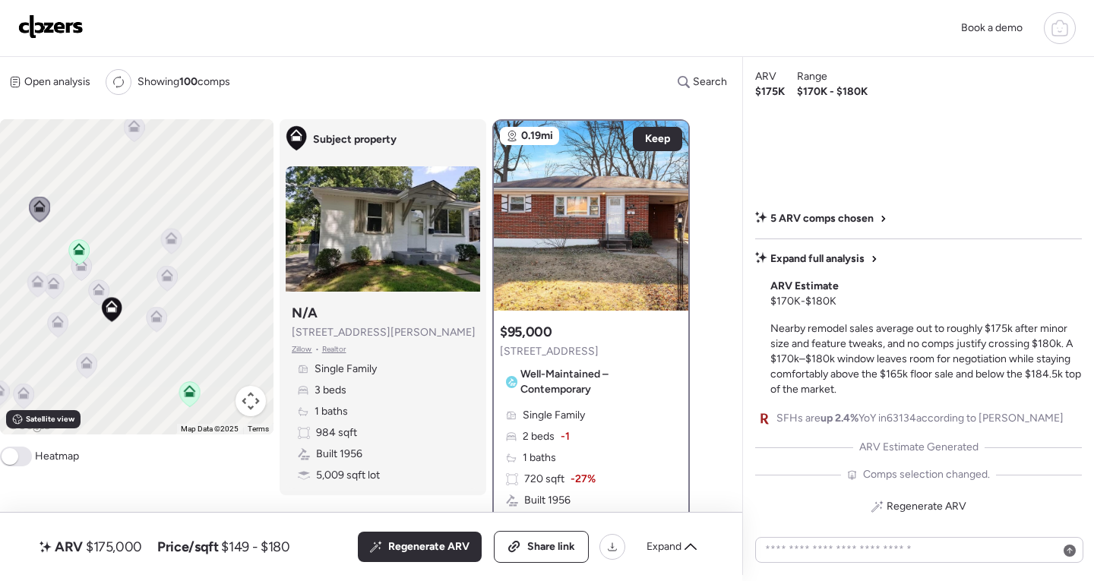
click at [102, 285] on icon at bounding box center [99, 289] width 12 height 12
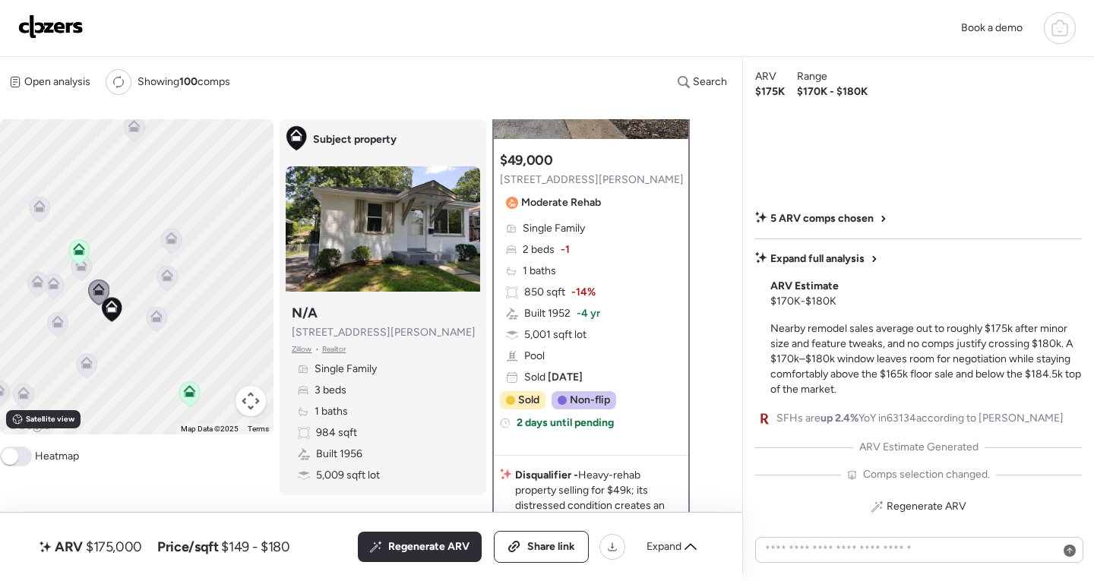
scroll to position [175, 0]
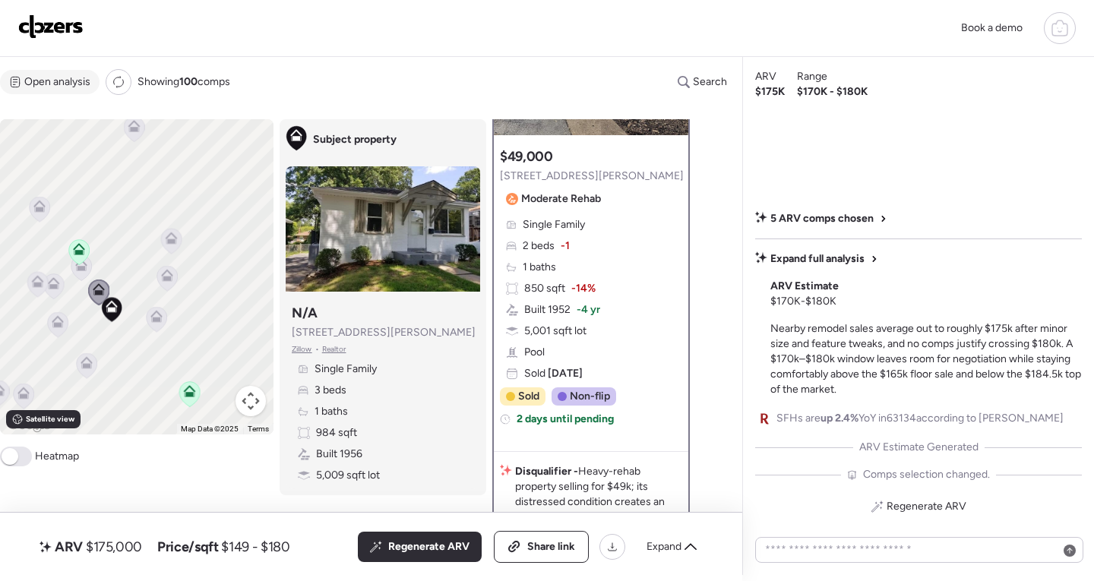
click at [39, 93] on div "Open analysis" at bounding box center [50, 82] width 100 height 24
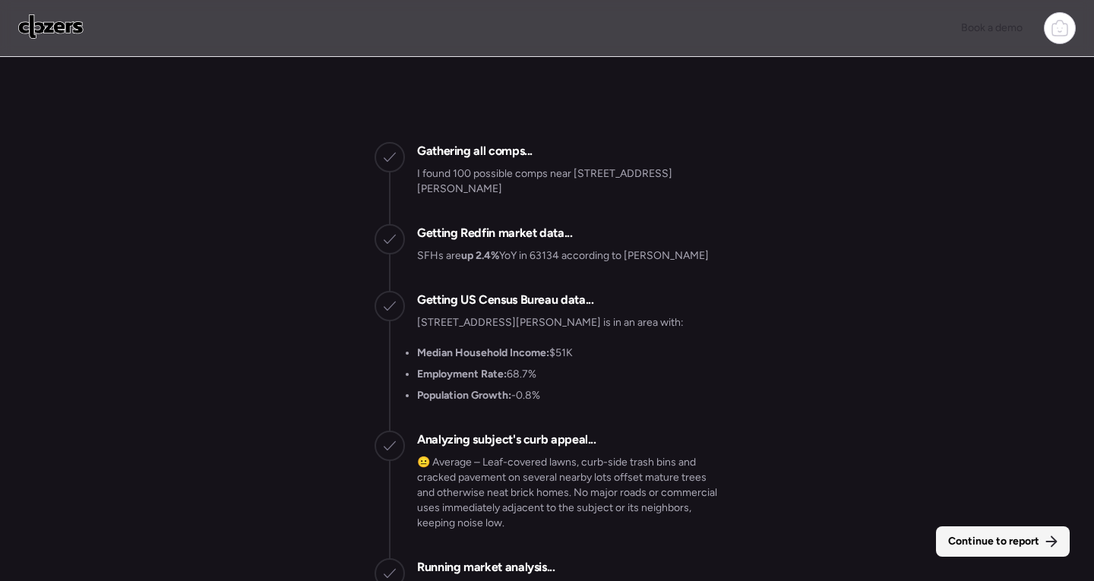
scroll to position [-3519, 0]
click at [995, 542] on span "Continue to report" at bounding box center [993, 541] width 91 height 15
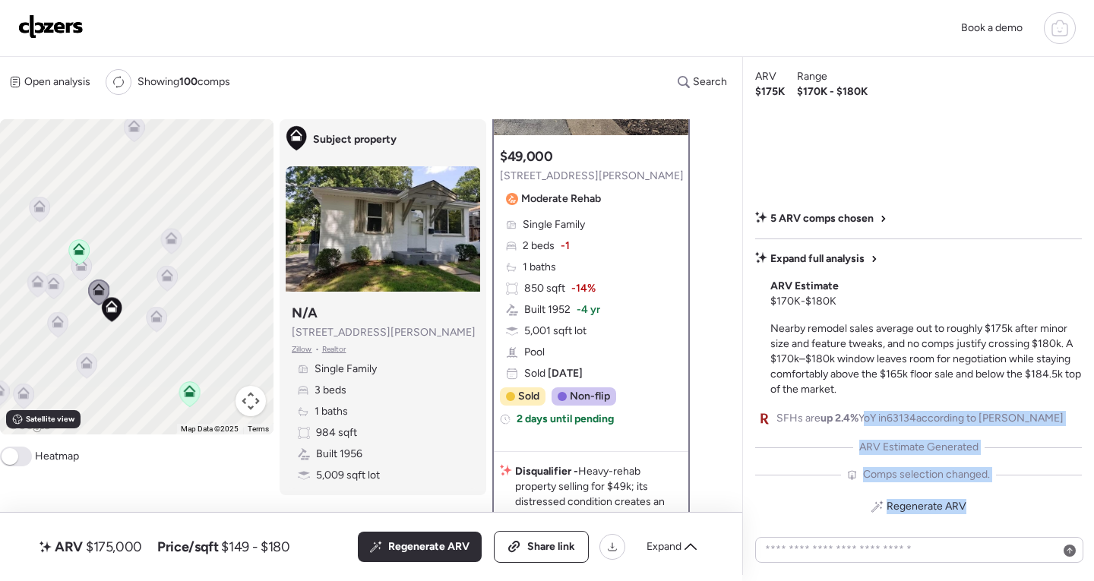
drag, startPoint x: 968, startPoint y: 501, endPoint x: 870, endPoint y: 374, distance: 160.3
click at [870, 374] on div "5 ARV comps chosen Expand full analysis ARV Estimate $170K - $180K Nearby remod…" at bounding box center [918, 365] width 327 height 308
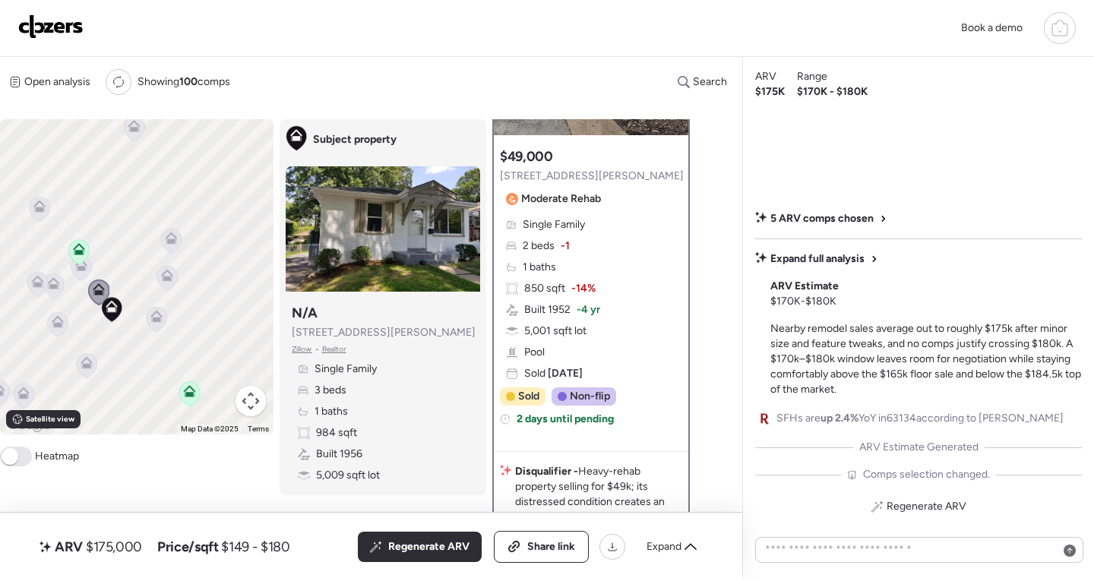
click at [914, 294] on div "Expand full analysis ARV Estimate $170K - $180K Nearby remodel sales average ou…" at bounding box center [925, 324] width 311 height 146
click at [84, 269] on icon at bounding box center [81, 268] width 10 height 5
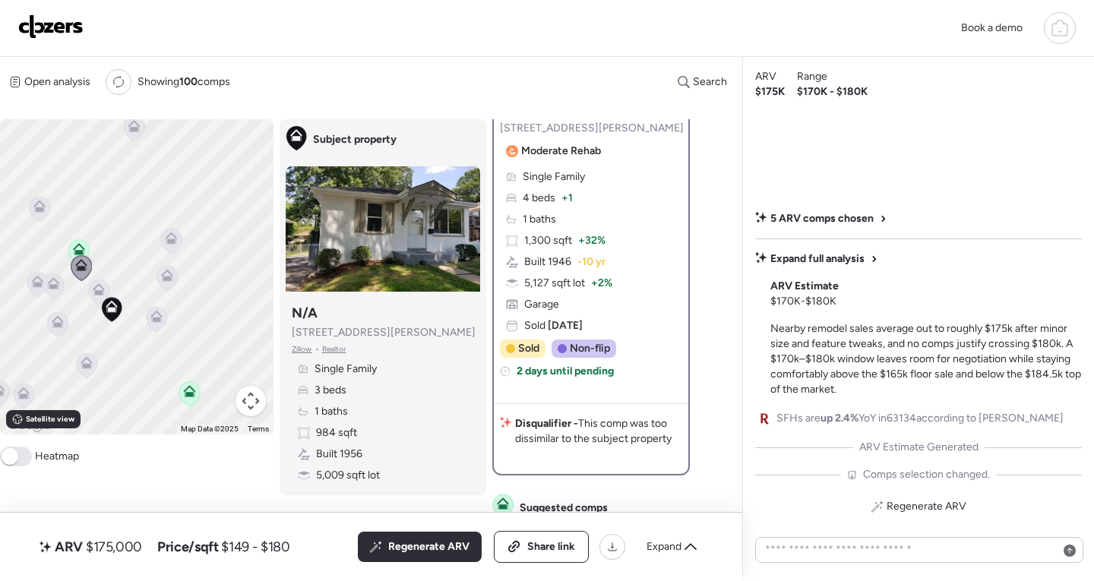
scroll to position [132, 0]
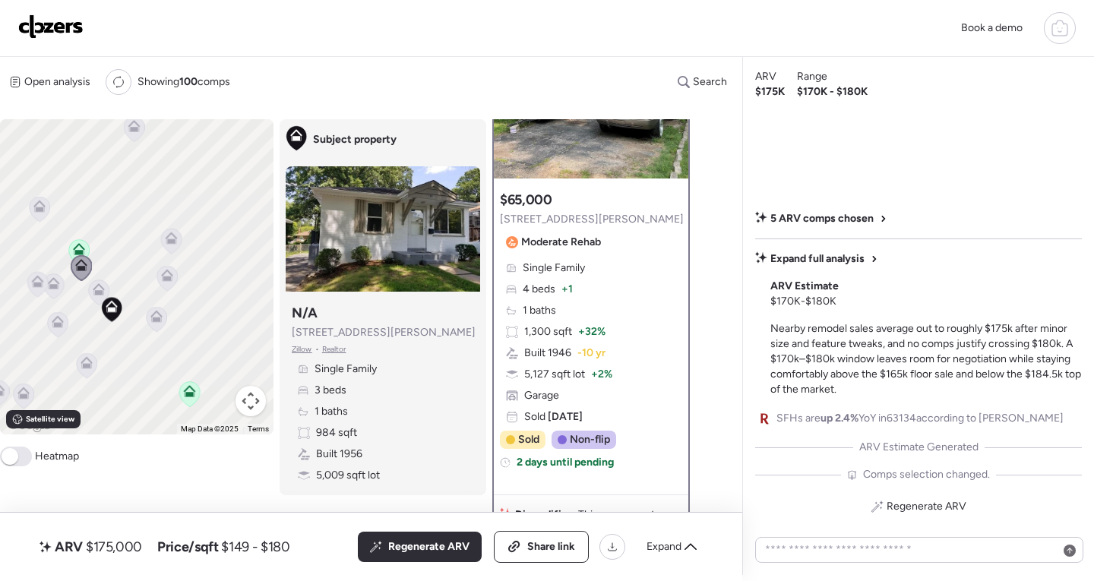
click at [79, 244] on icon at bounding box center [78, 246] width 11 height 7
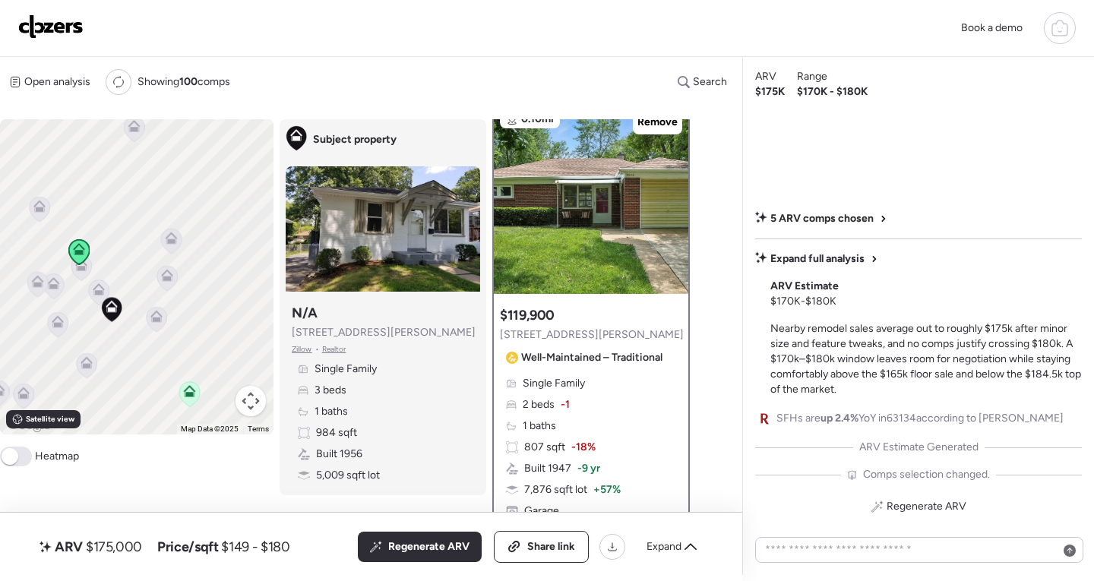
scroll to position [0, 0]
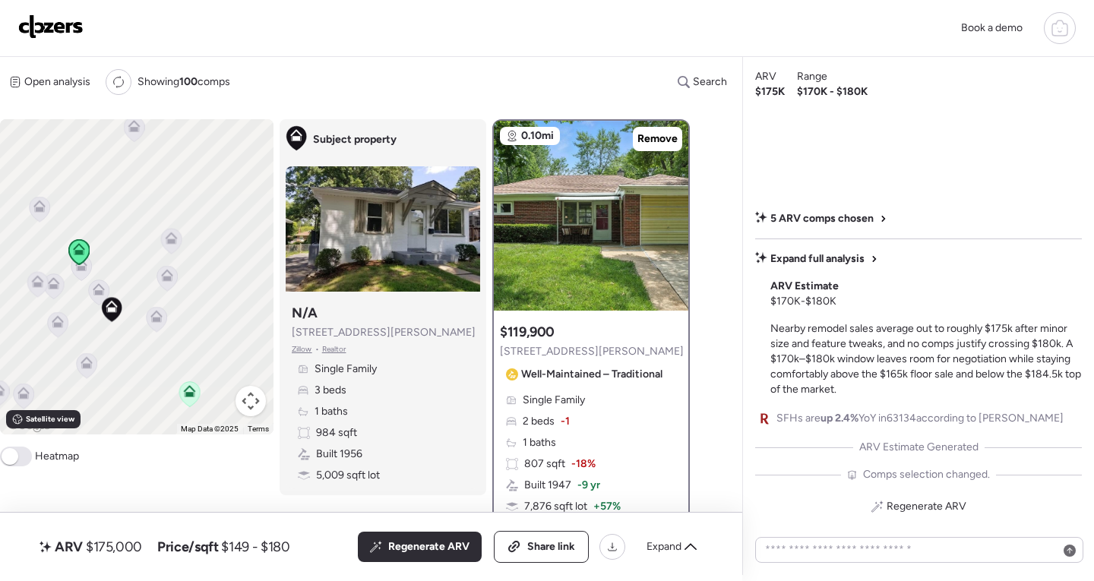
click at [96, 294] on icon at bounding box center [98, 292] width 10 height 5
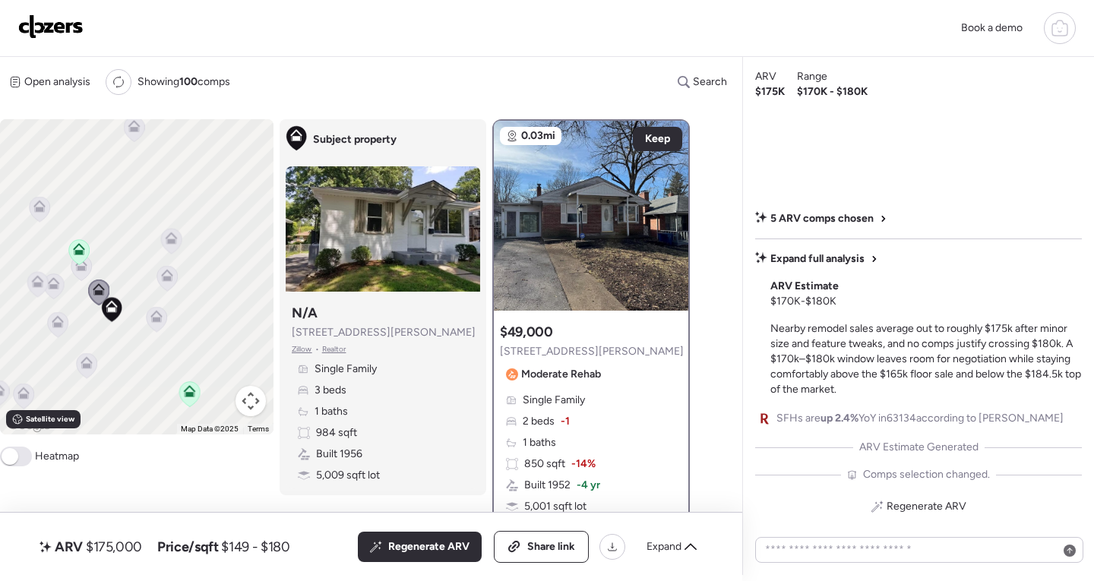
click at [82, 249] on icon at bounding box center [79, 249] width 12 height 12
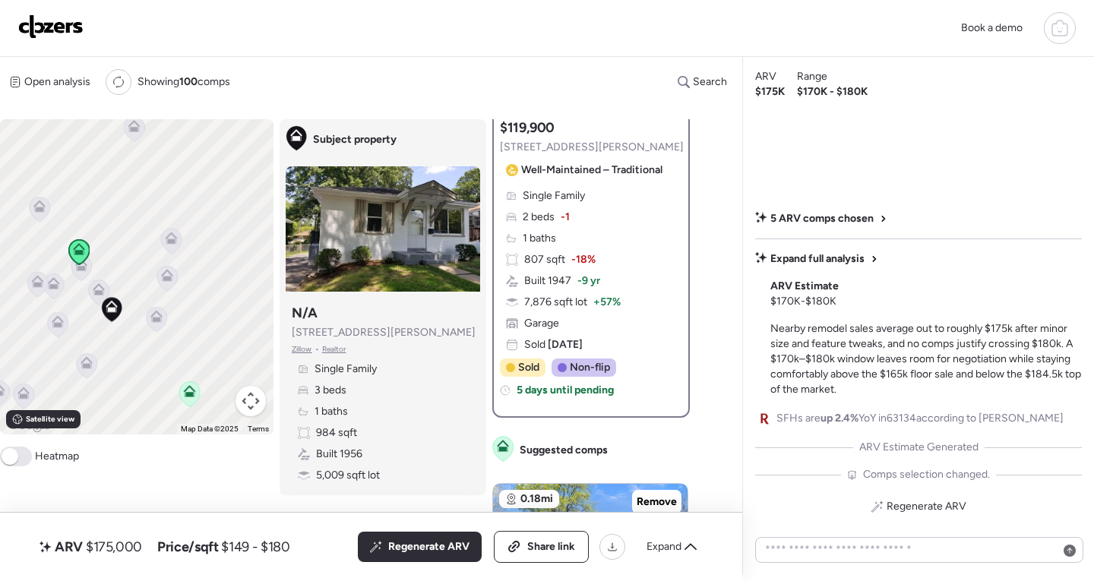
scroll to position [210, 0]
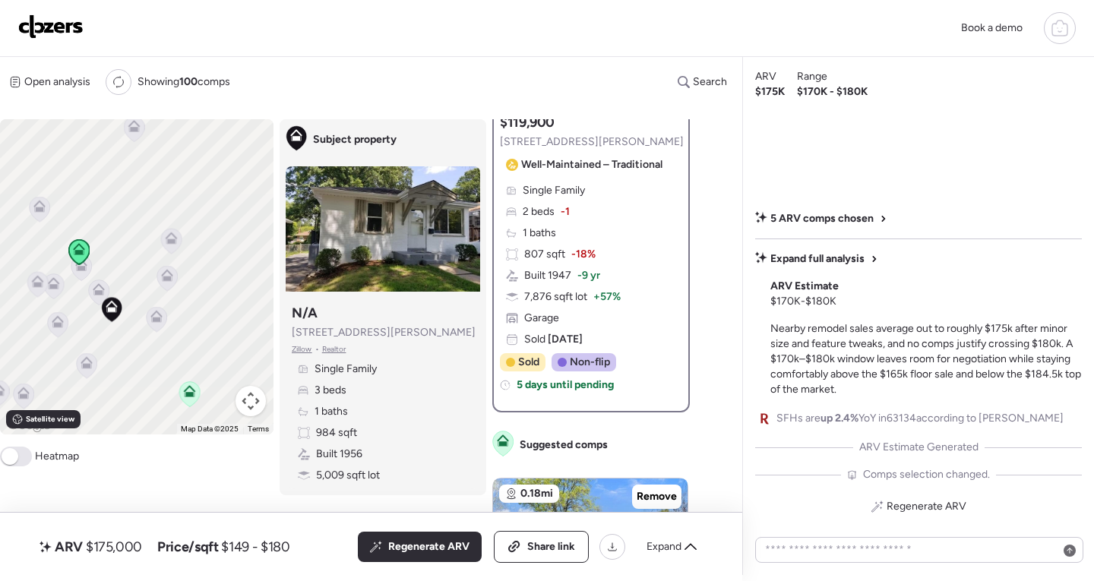
click at [81, 266] on div at bounding box center [78, 253] width 21 height 28
click at [79, 264] on icon at bounding box center [79, 251] width 21 height 25
click at [99, 288] on icon at bounding box center [99, 289] width 12 height 12
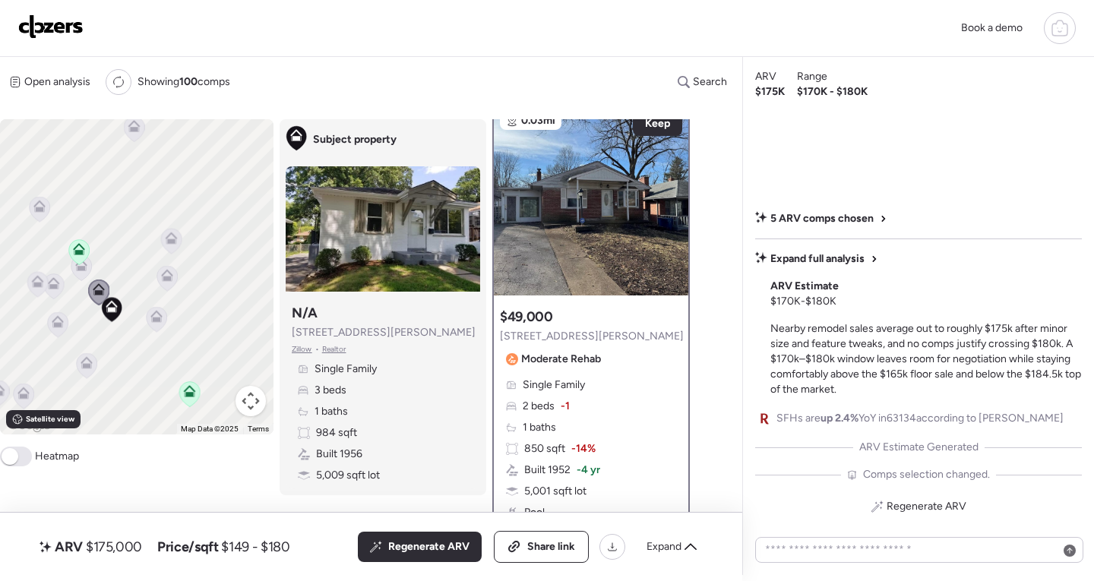
scroll to position [0, 0]
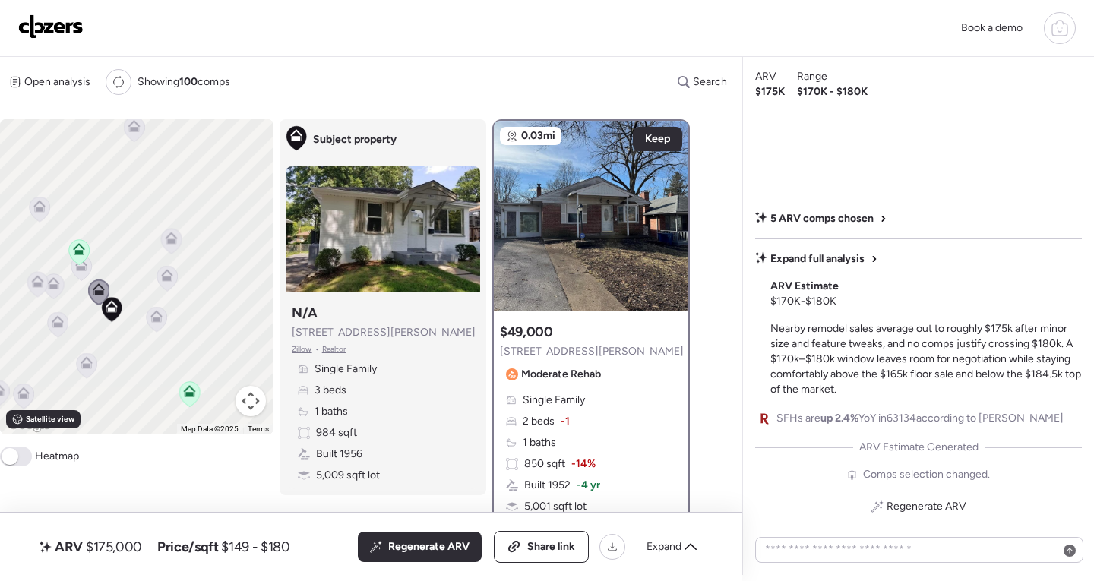
click at [83, 270] on icon at bounding box center [81, 268] width 10 height 5
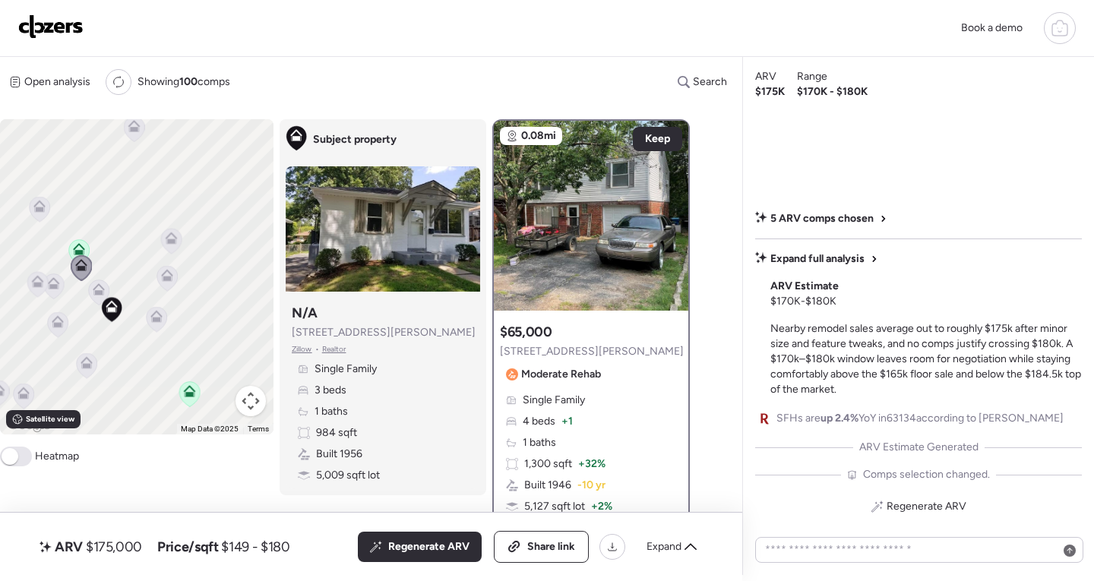
click at [155, 318] on icon at bounding box center [156, 319] width 10 height 5
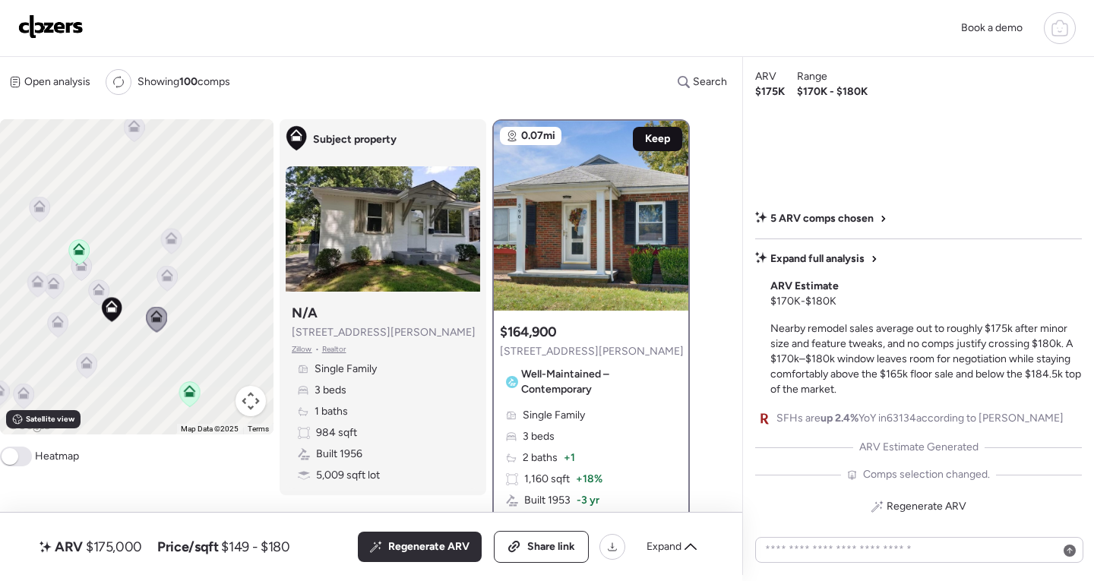
click at [645, 141] on span "Keep" at bounding box center [657, 138] width 25 height 15
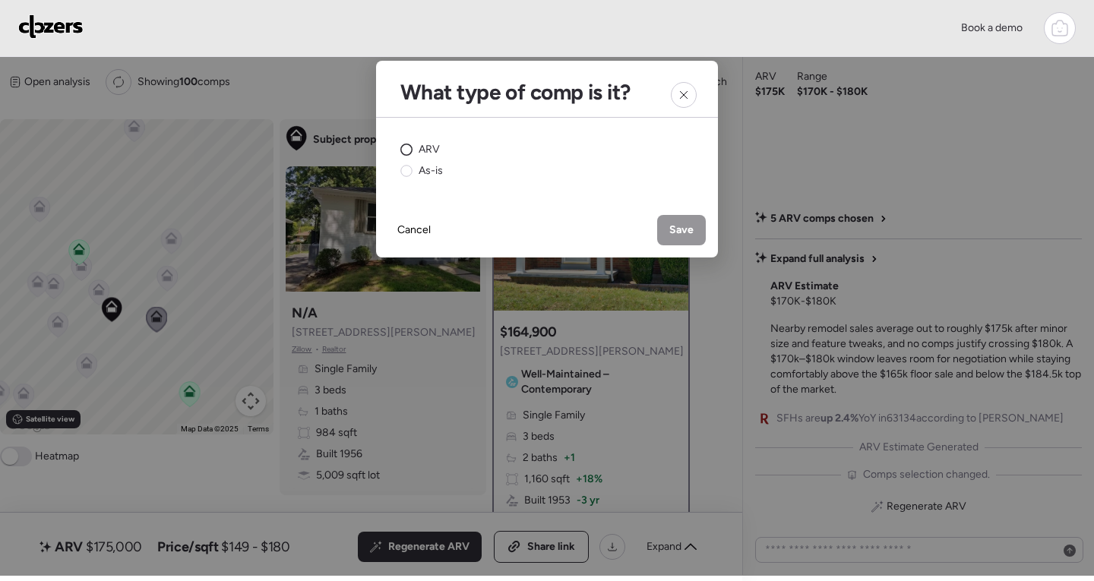
click at [415, 147] on div "ARV" at bounding box center [419, 149] width 39 height 15
click at [694, 224] on div "Save" at bounding box center [681, 230] width 49 height 30
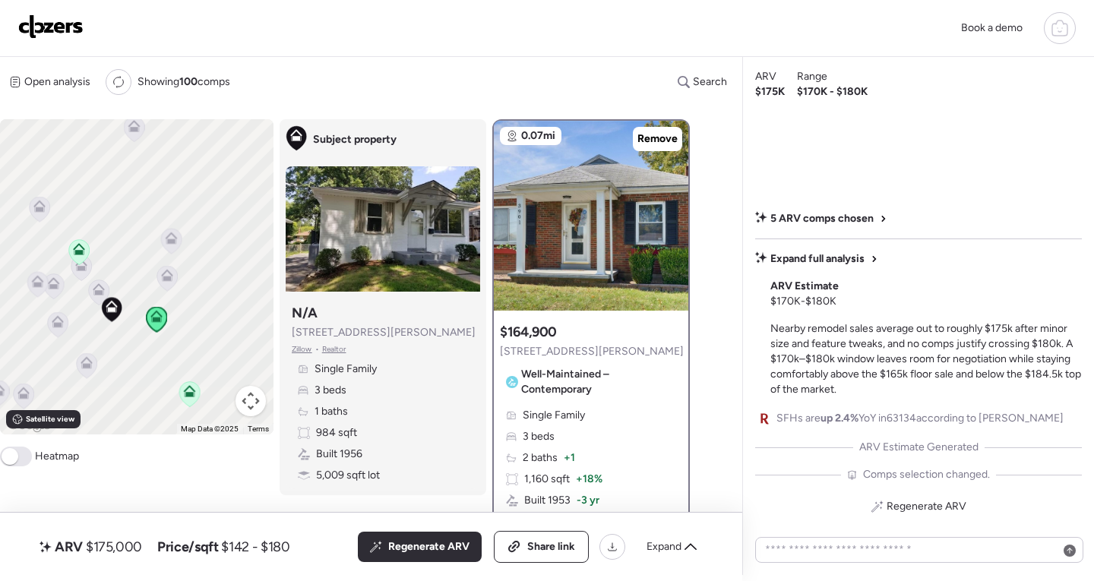
click at [172, 280] on icon at bounding box center [167, 278] width 10 height 5
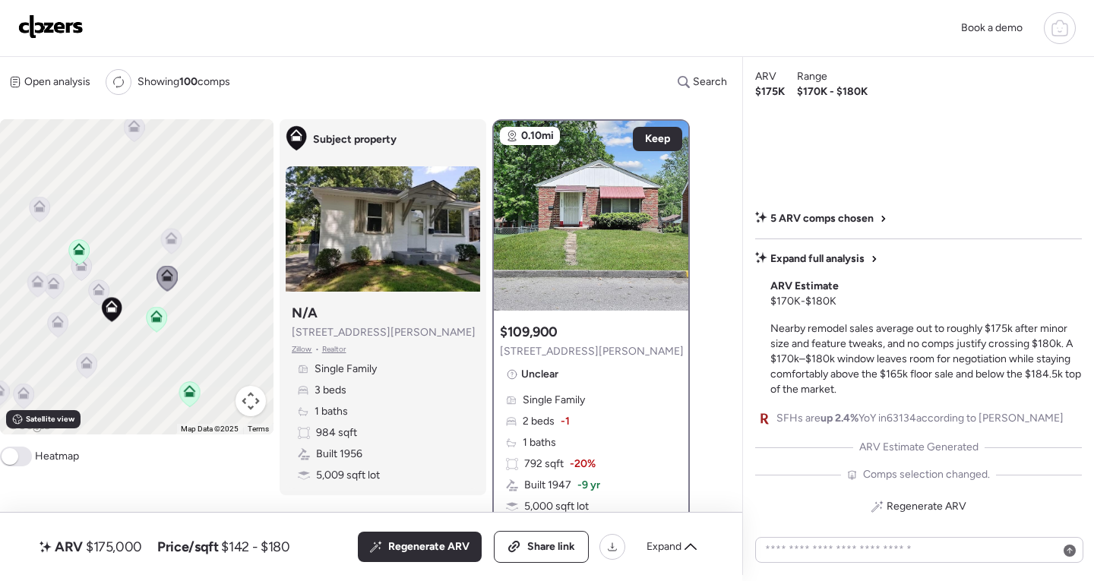
click at [161, 320] on icon at bounding box center [156, 316] width 12 height 12
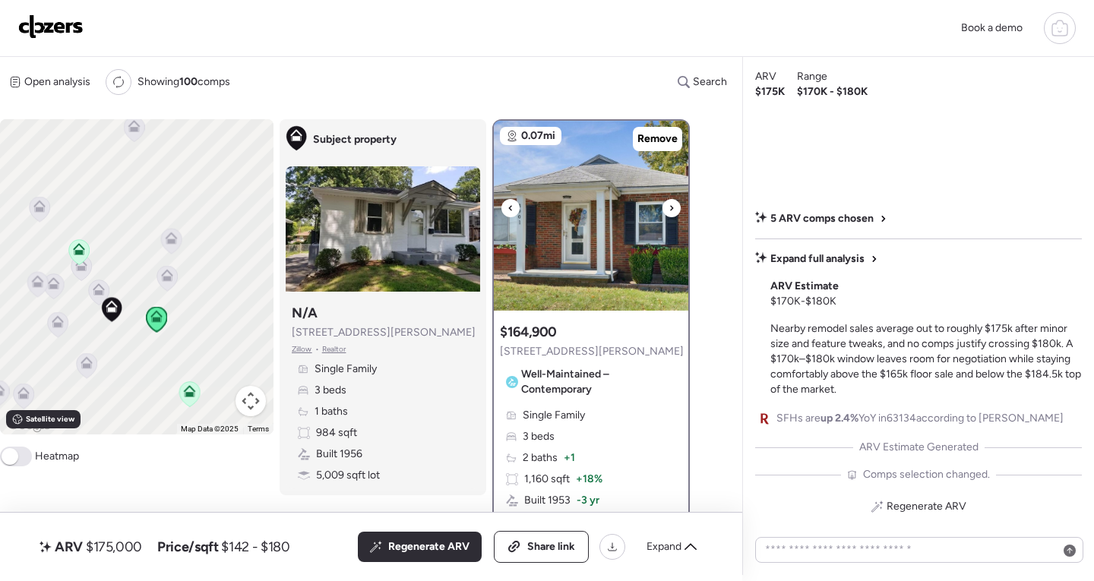
click at [512, 205] on icon at bounding box center [510, 208] width 6 height 18
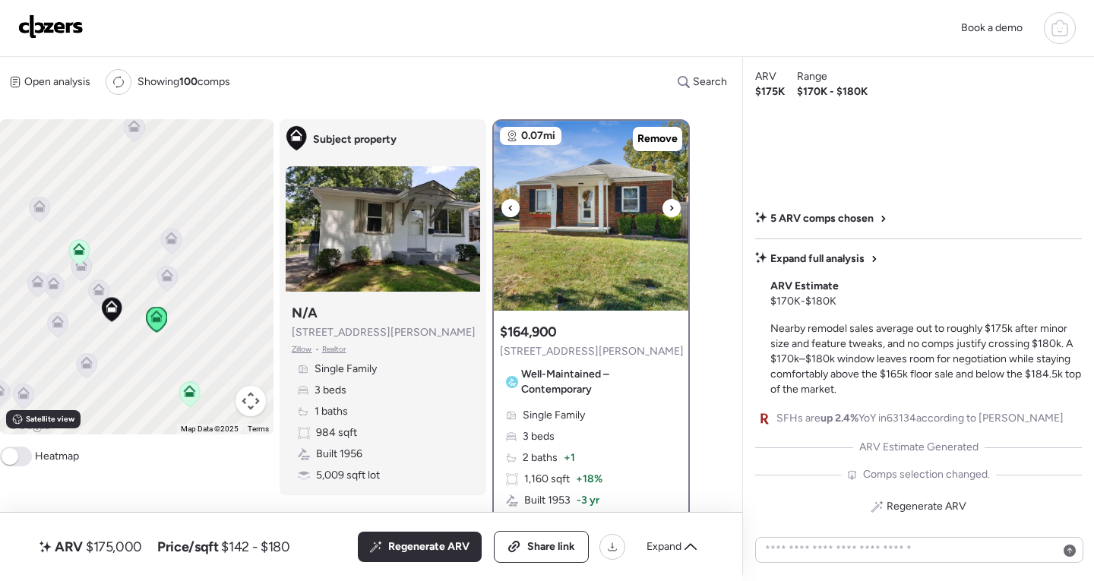
click at [512, 205] on icon at bounding box center [510, 208] width 6 height 18
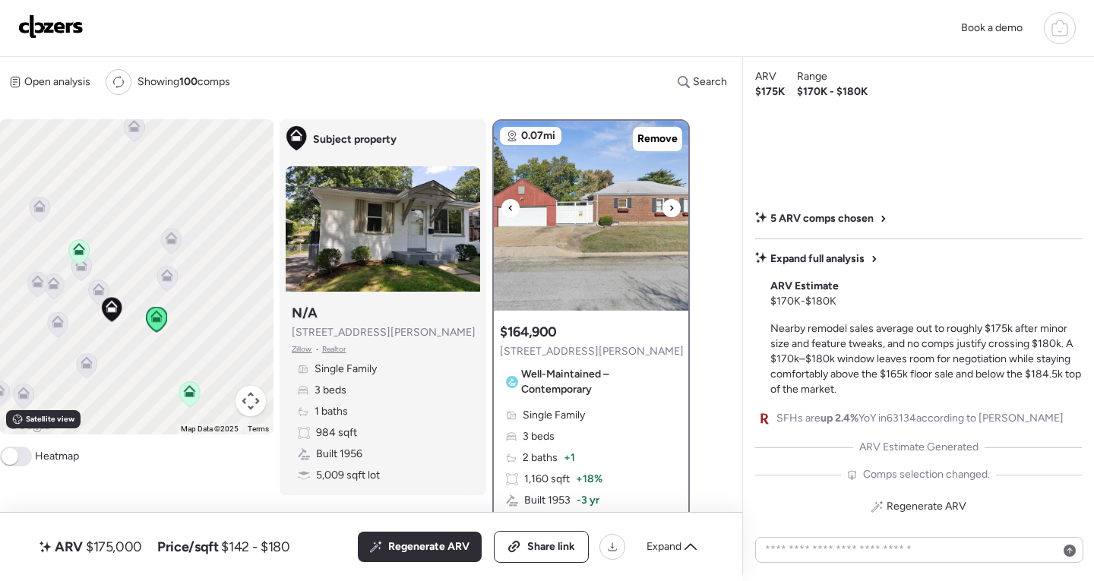
click at [675, 208] on div at bounding box center [671, 208] width 18 height 18
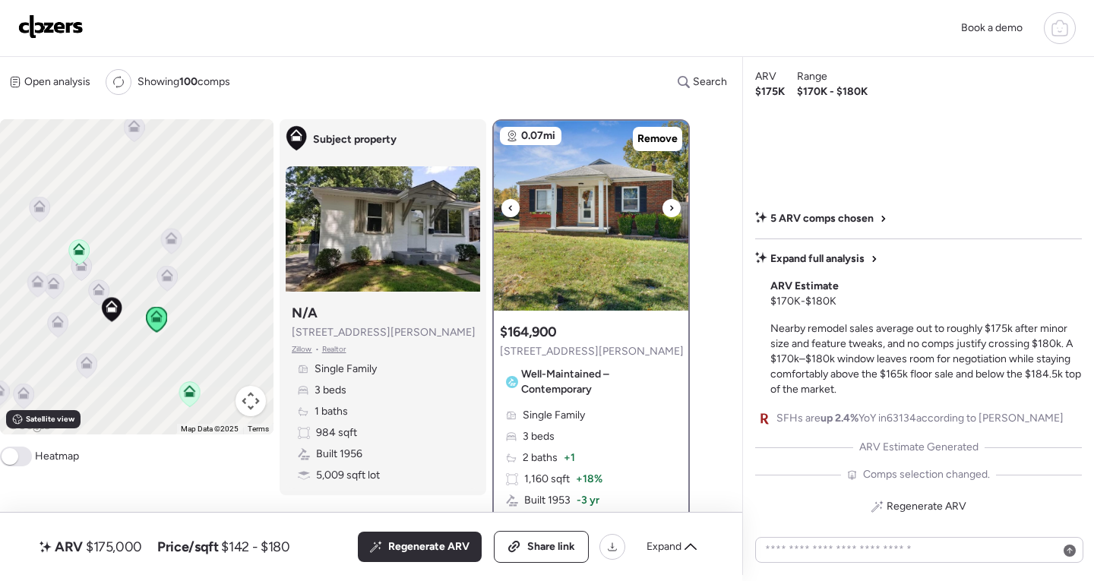
click at [510, 199] on img at bounding box center [591, 216] width 194 height 190
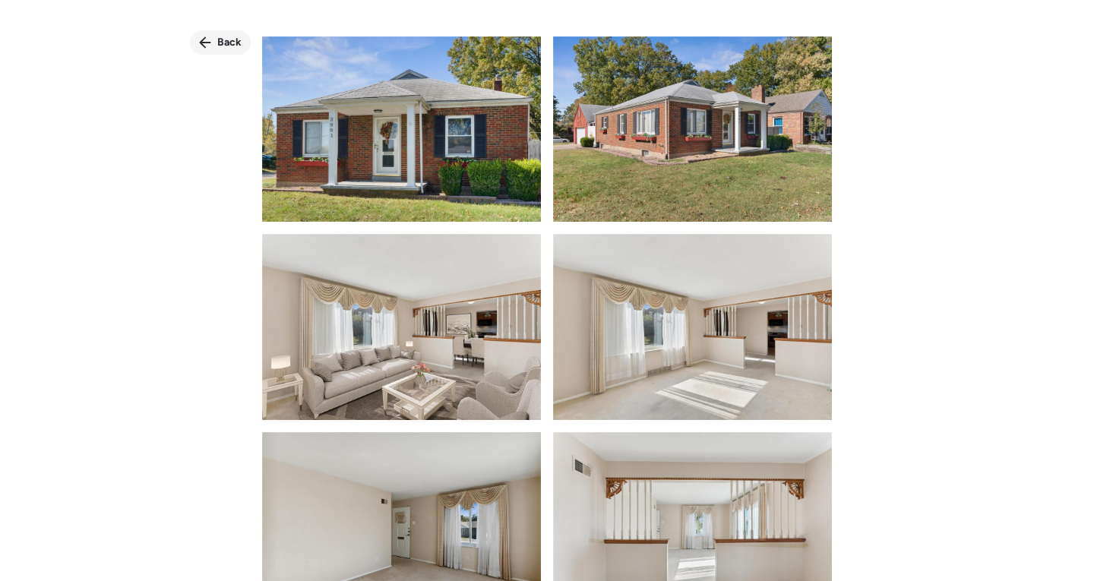
click at [229, 38] on span "Back" at bounding box center [229, 42] width 24 height 15
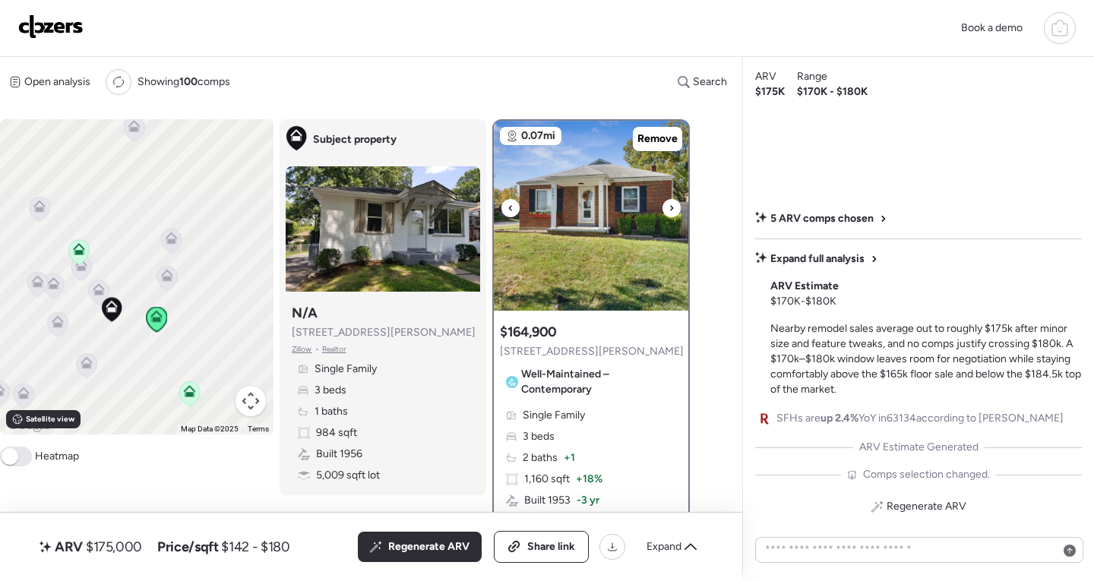
click at [505, 207] on div at bounding box center [510, 208] width 18 height 18
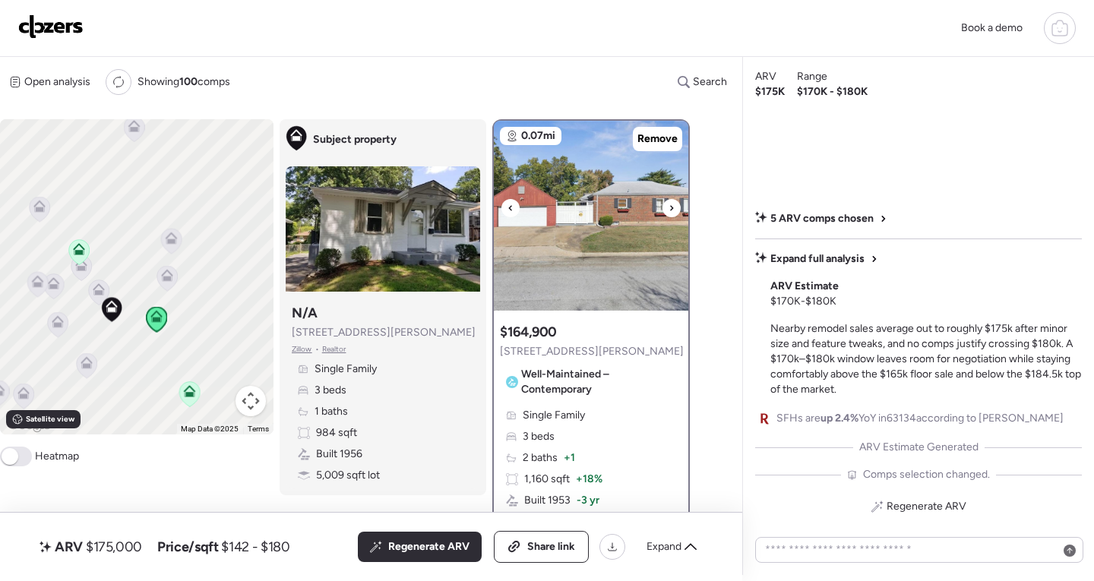
click at [671, 204] on icon at bounding box center [671, 208] width 6 height 18
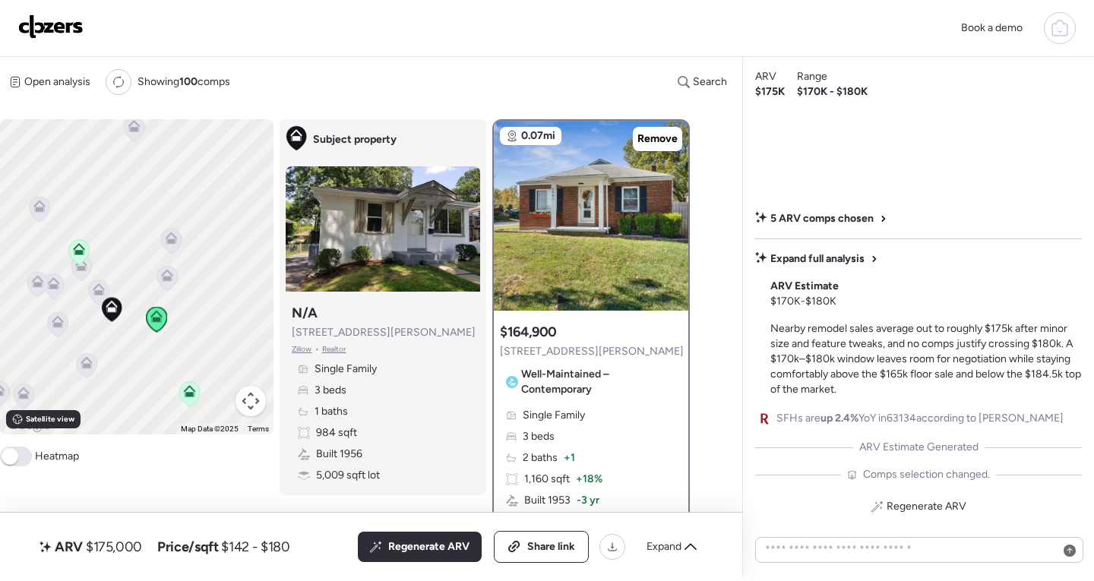
click at [100, 289] on icon at bounding box center [99, 289] width 12 height 12
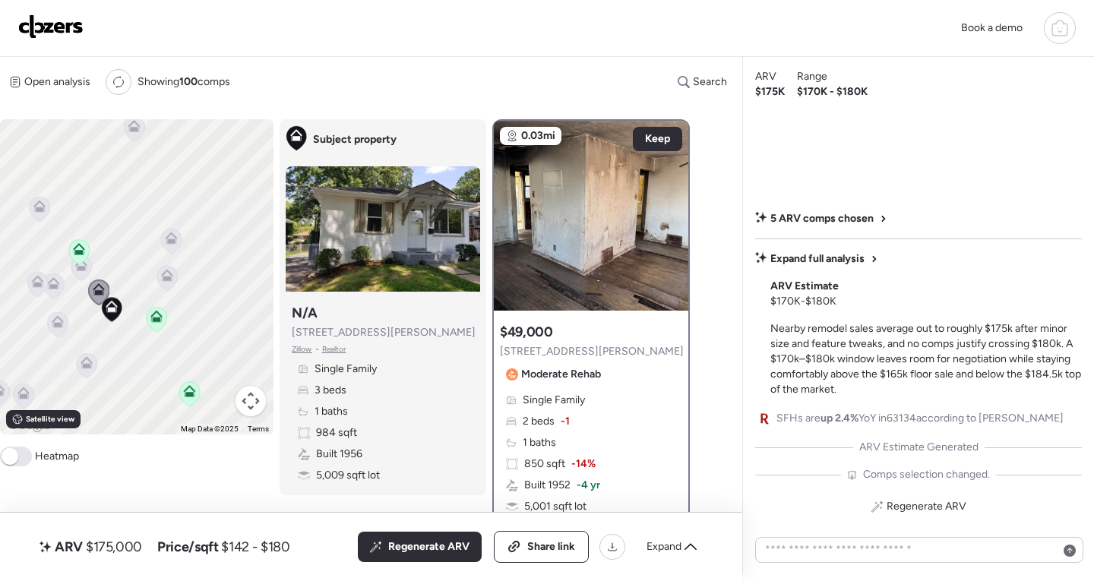
click at [167, 280] on icon at bounding box center [167, 278] width 10 height 5
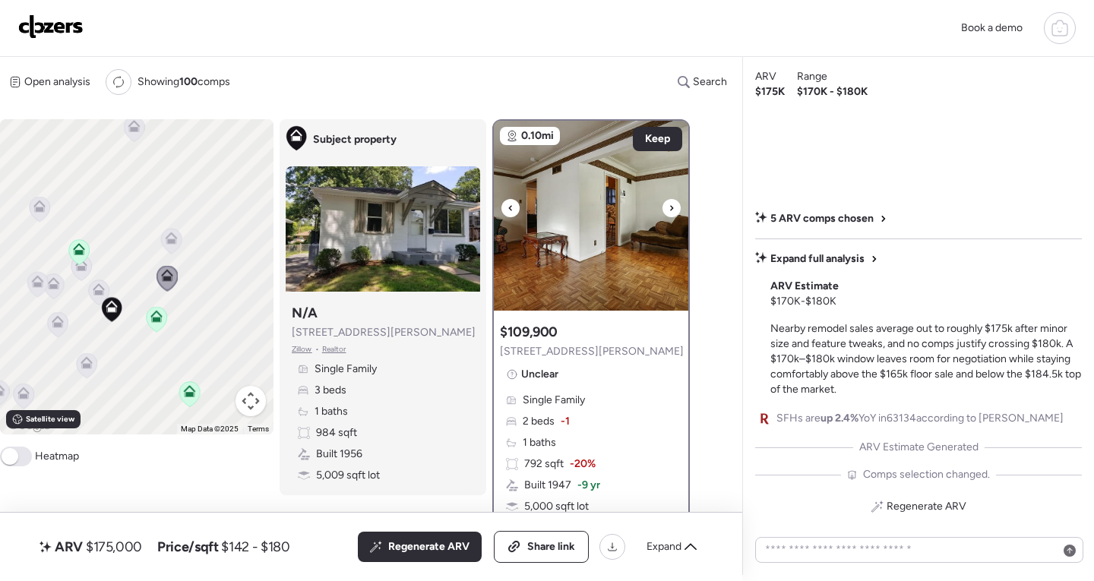
click at [502, 210] on div at bounding box center [510, 208] width 18 height 18
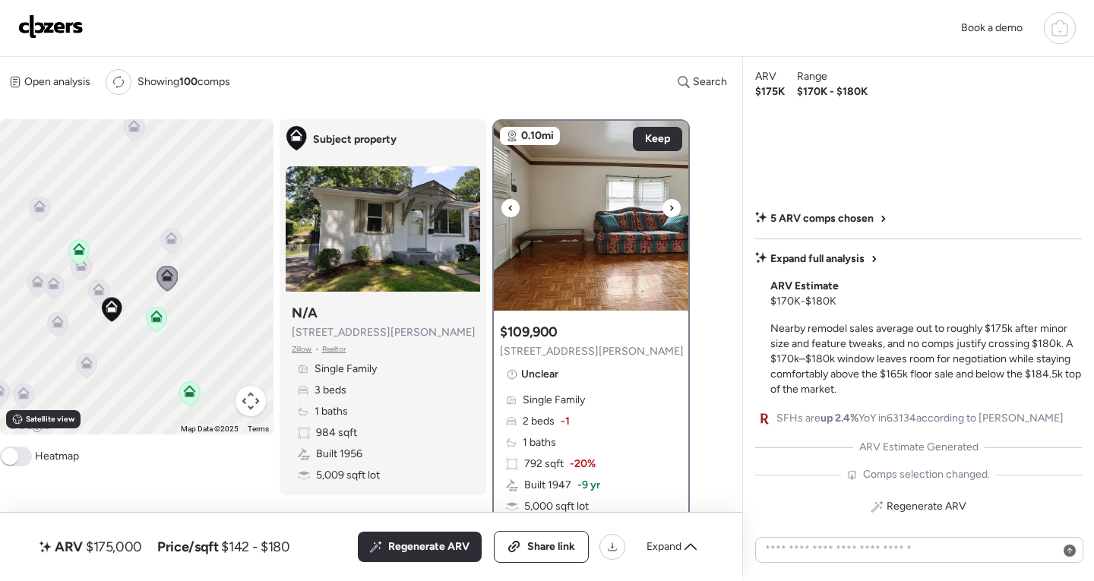
click at [508, 209] on icon at bounding box center [510, 208] width 6 height 18
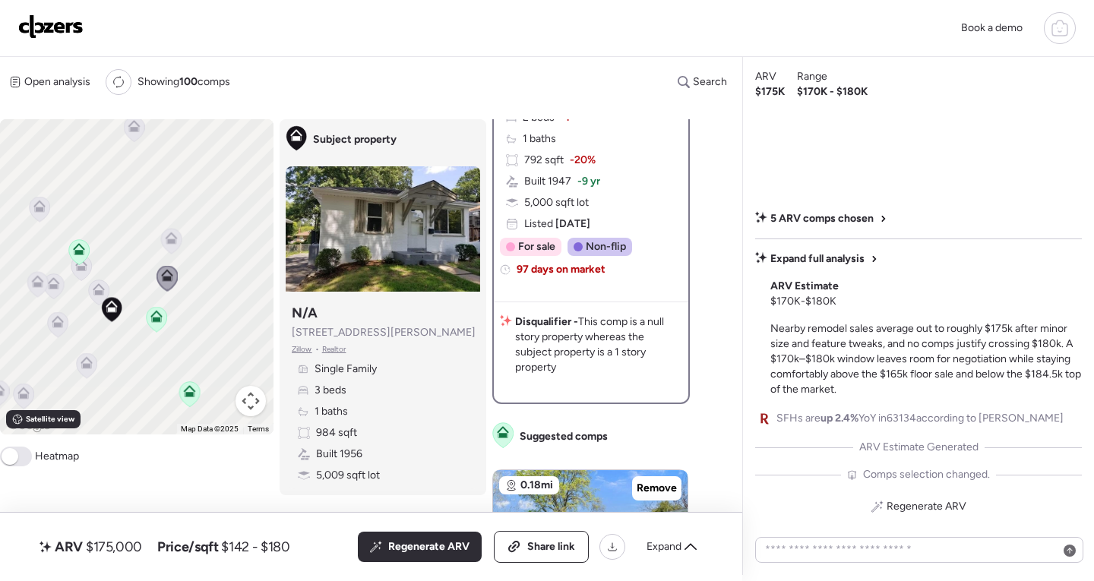
scroll to position [152, 0]
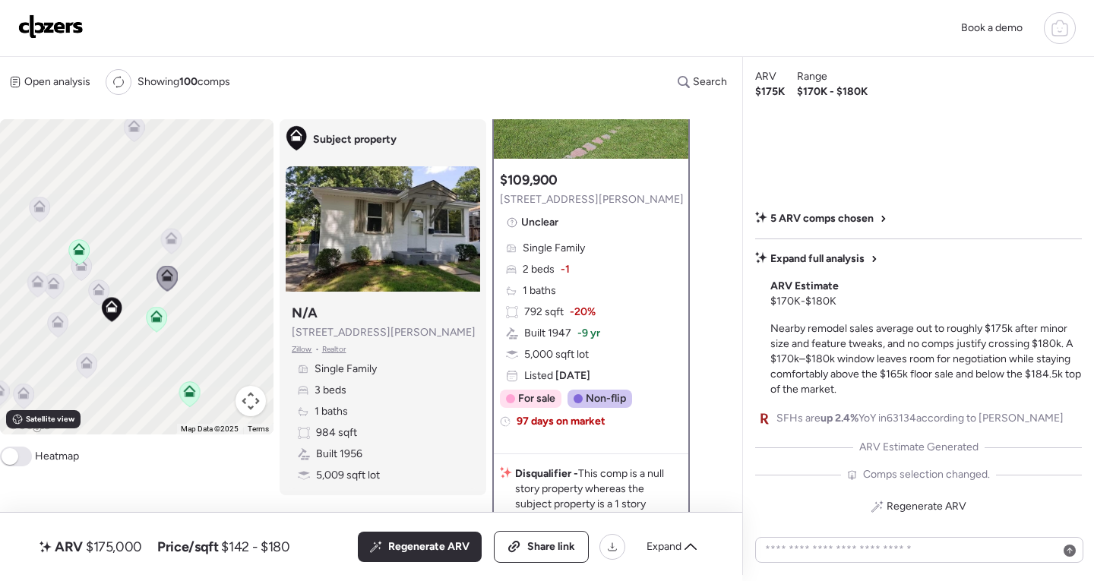
click at [172, 238] on icon at bounding box center [172, 238] width 12 height 12
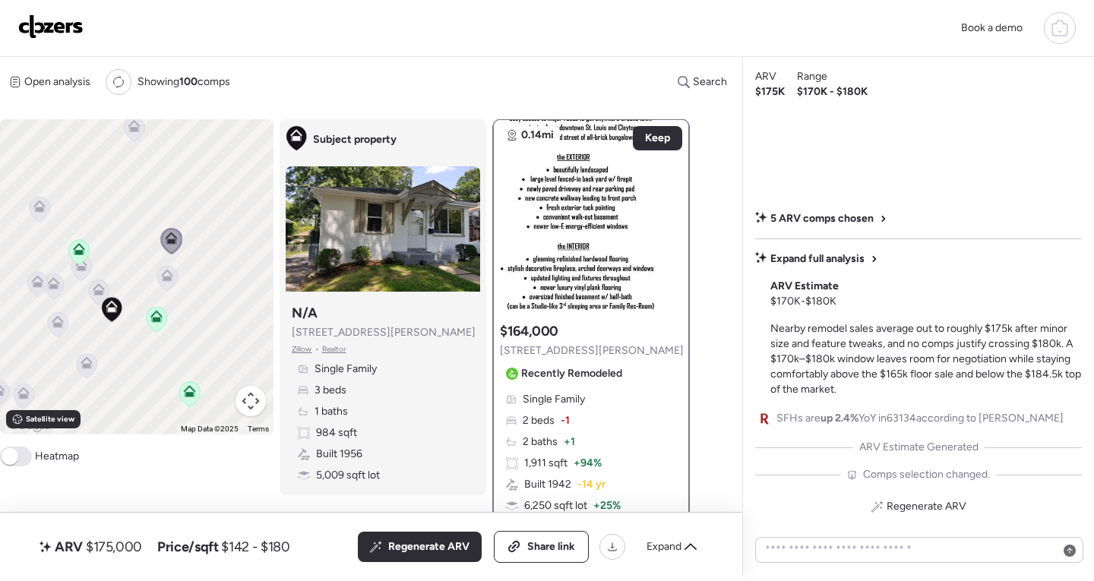
scroll to position [0, 0]
click at [670, 204] on icon at bounding box center [671, 208] width 6 height 18
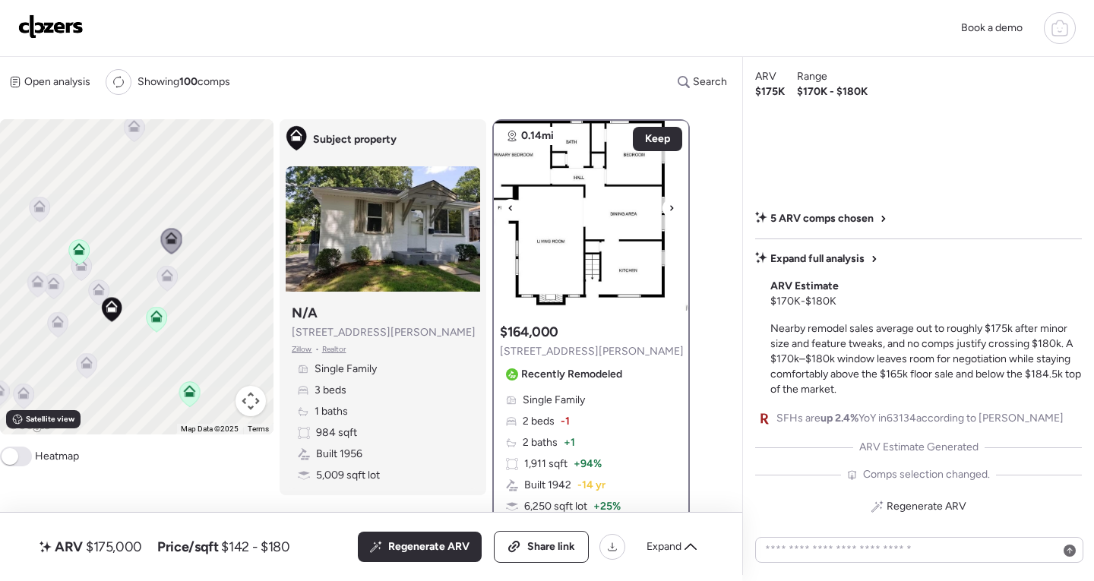
click at [519, 208] on div at bounding box center [510, 208] width 18 height 18
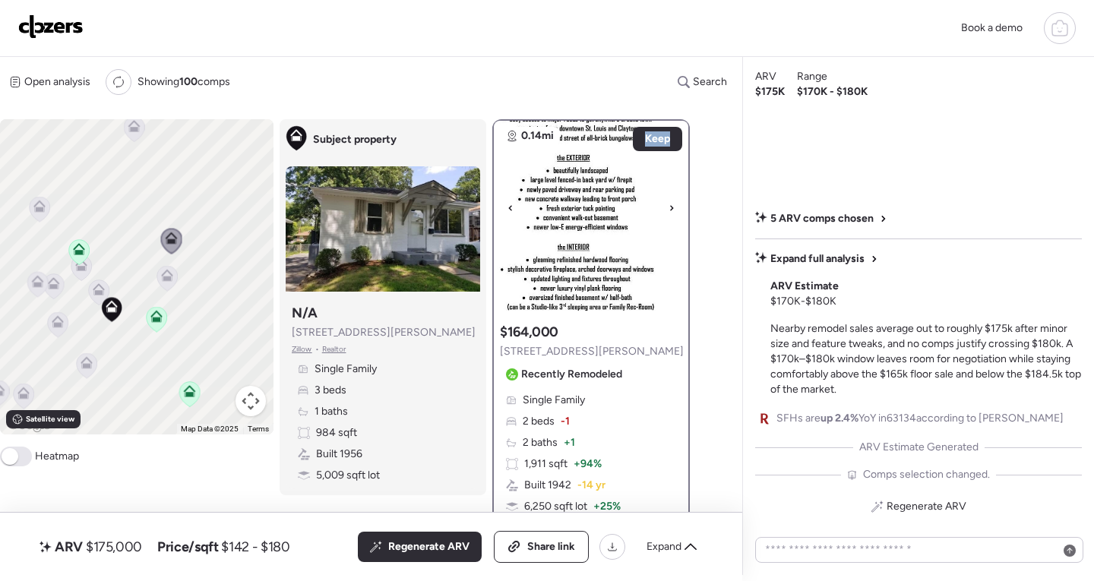
click at [519, 208] on div at bounding box center [510, 208] width 18 height 18
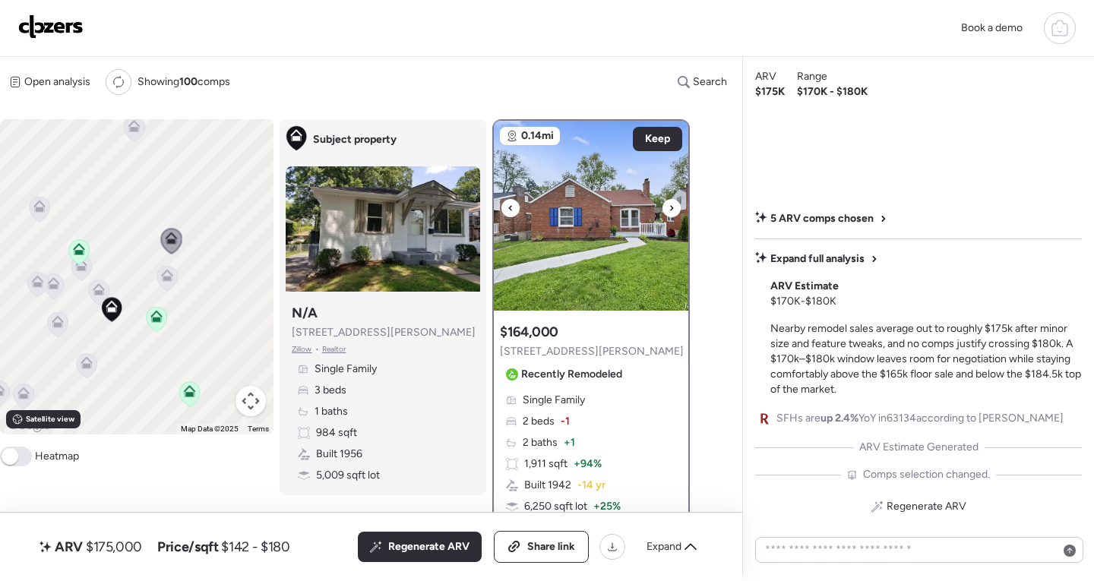
click at [519, 208] on div at bounding box center [510, 208] width 18 height 18
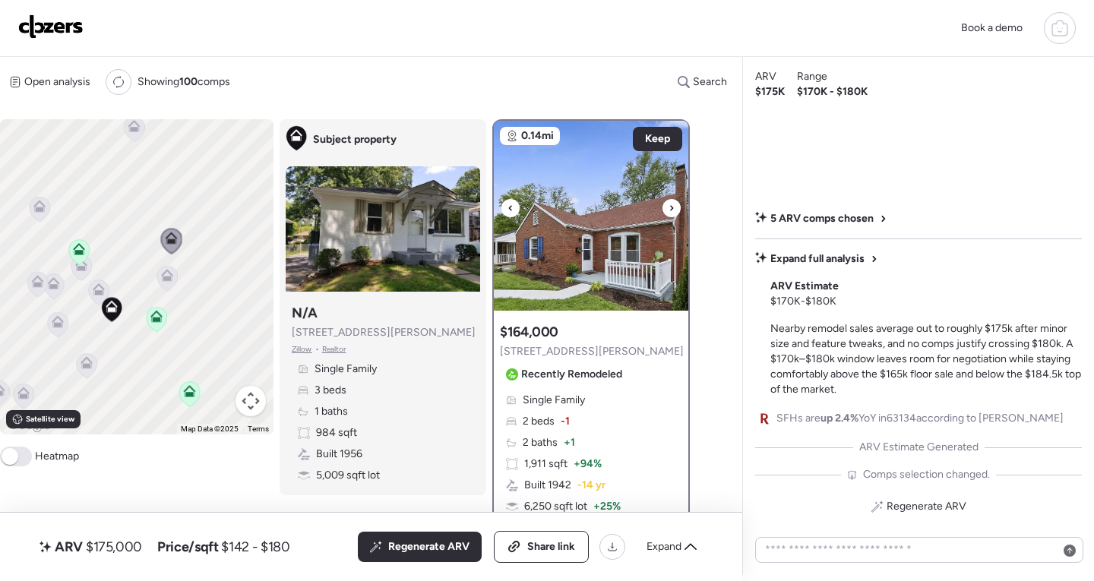
click at [666, 213] on div at bounding box center [671, 208] width 18 height 18
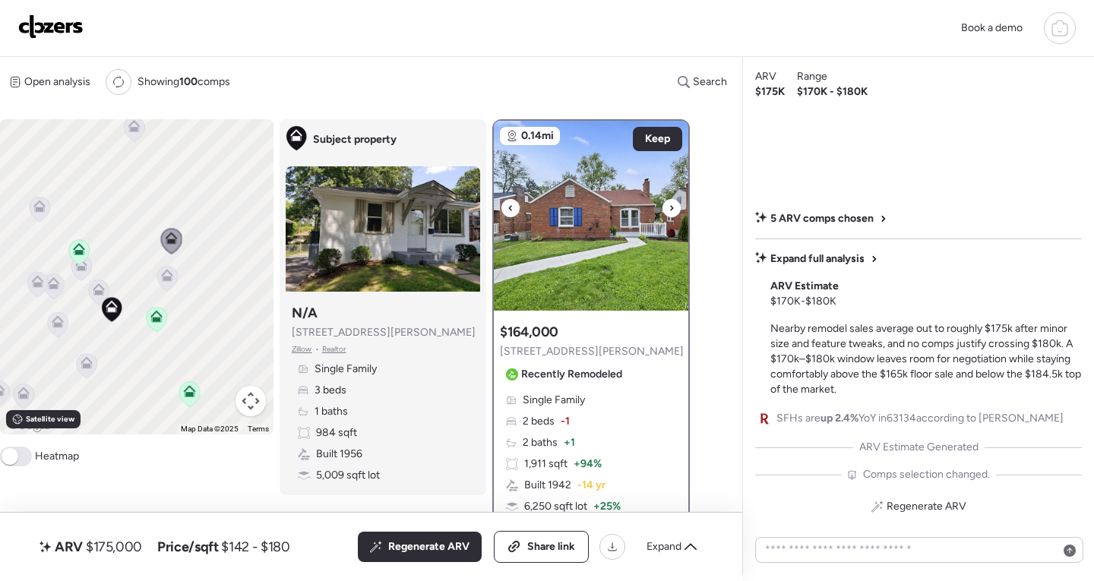
click at [513, 200] on icon at bounding box center [510, 208] width 6 height 18
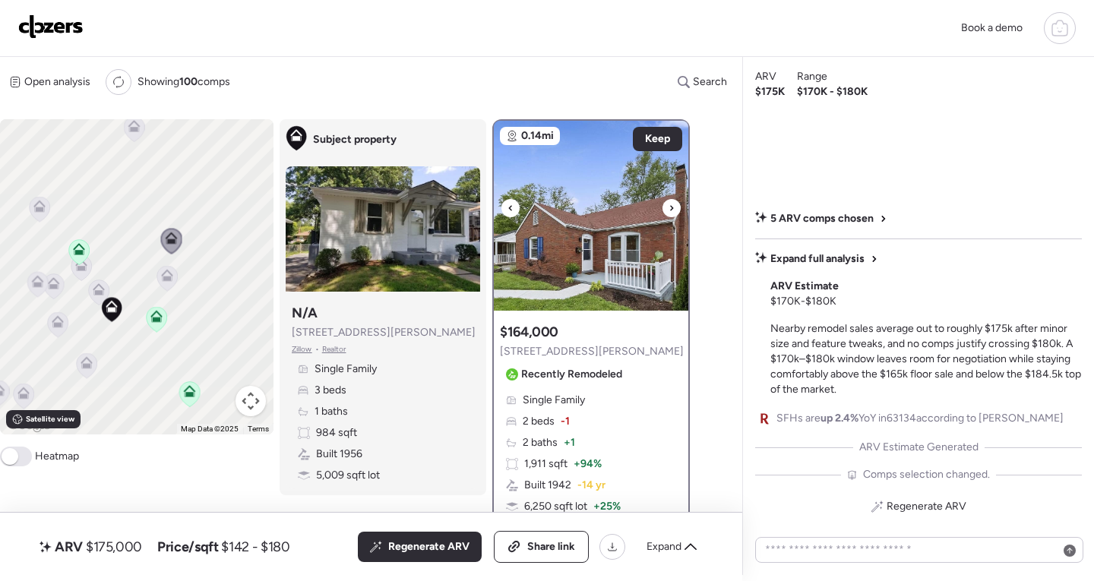
click at [513, 200] on icon at bounding box center [510, 208] width 6 height 18
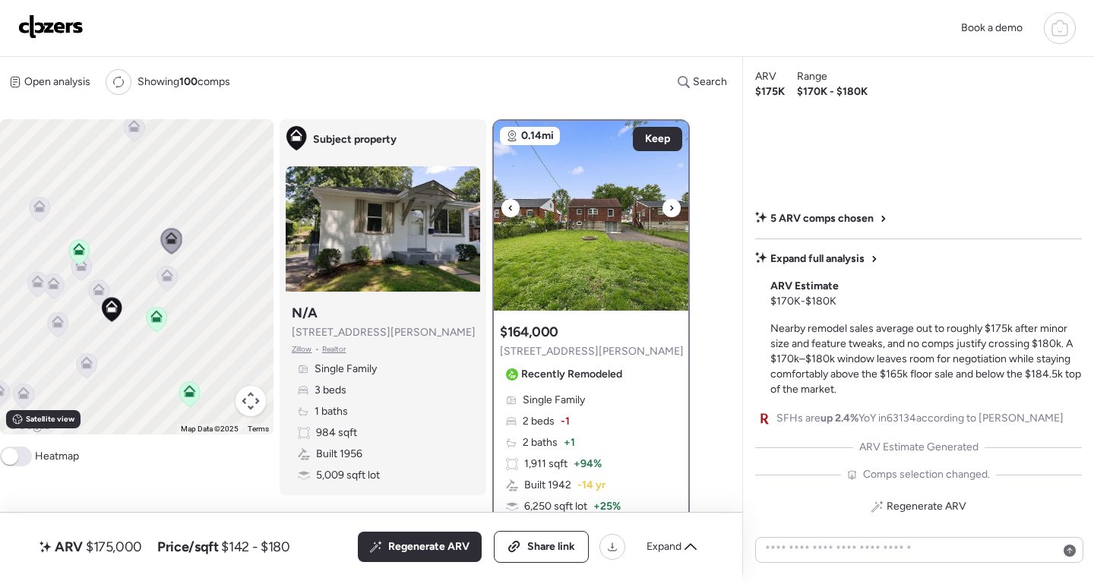
click at [619, 209] on img at bounding box center [591, 216] width 194 height 190
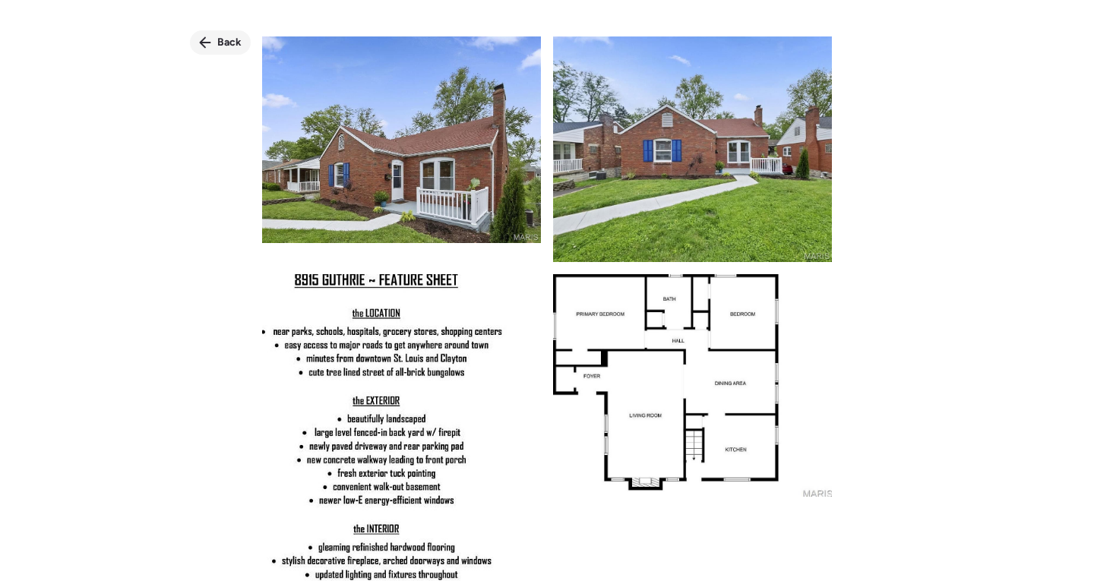
click at [217, 47] on span "Back" at bounding box center [229, 42] width 24 height 15
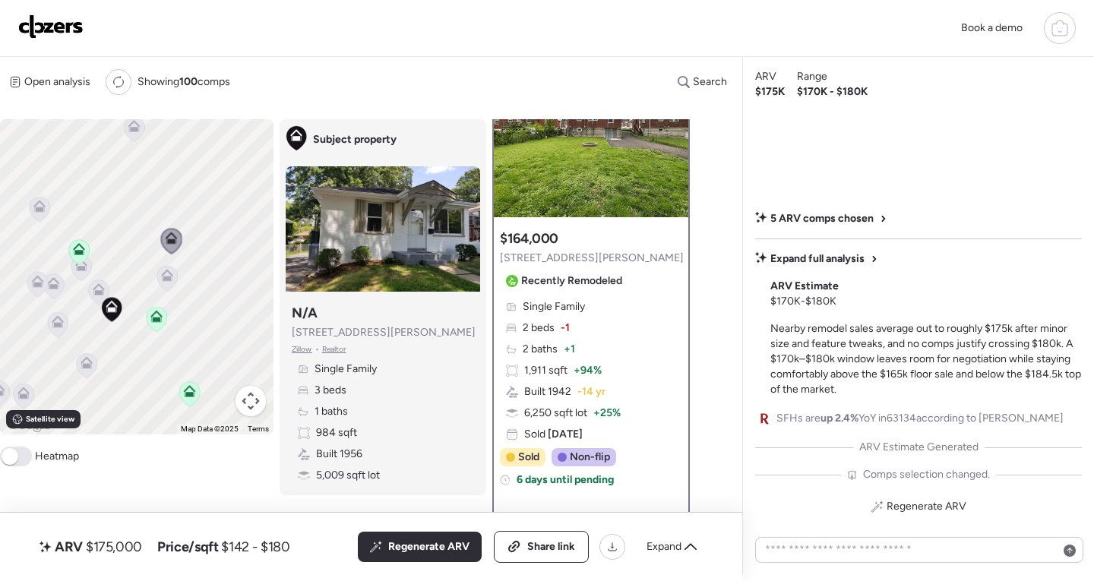
scroll to position [76, 0]
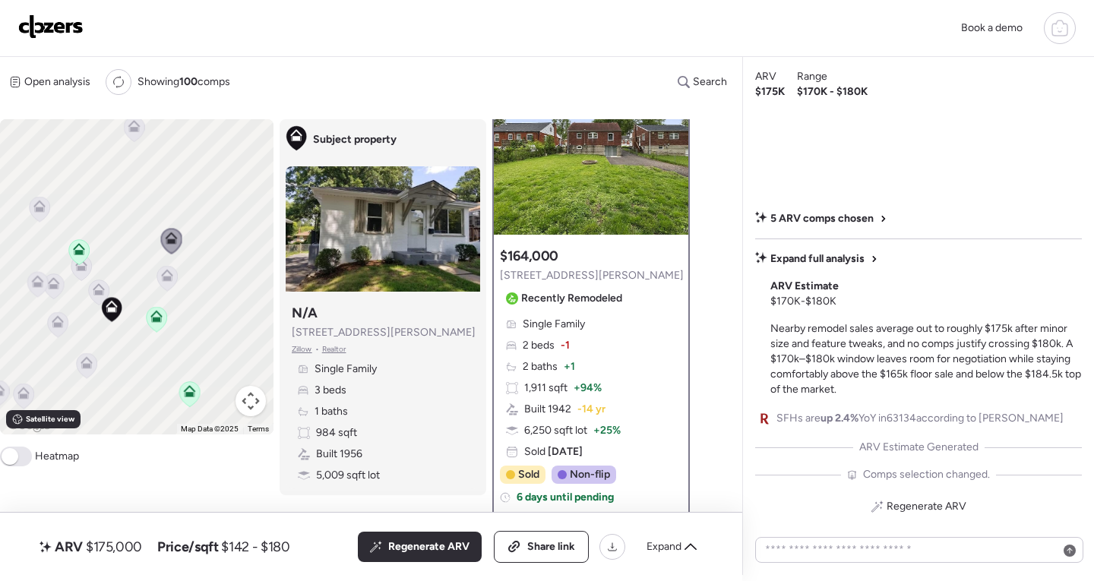
click at [168, 273] on icon at bounding box center [167, 275] width 12 height 12
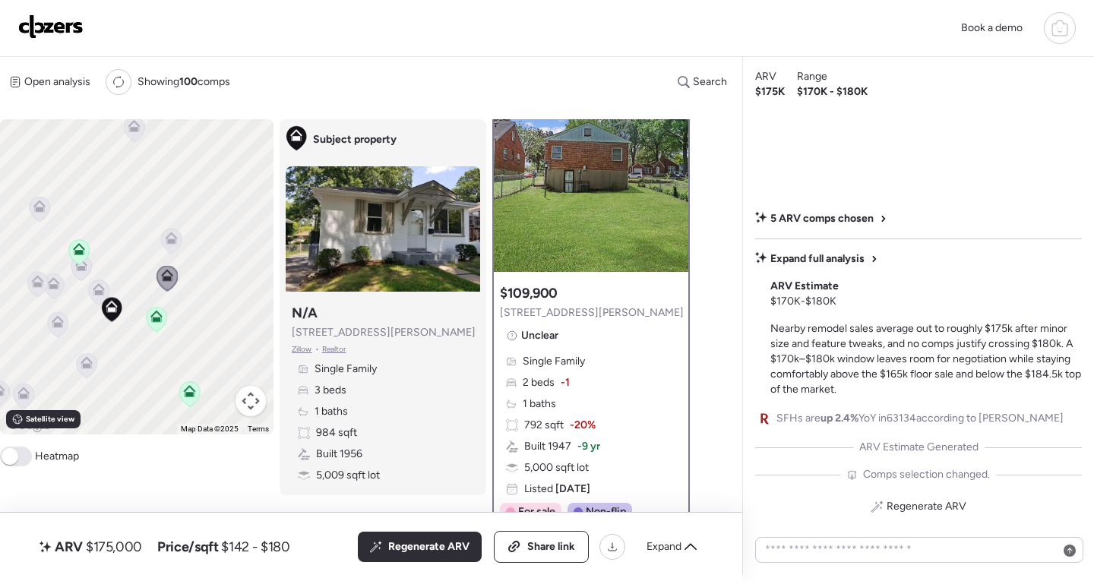
scroll to position [0, 0]
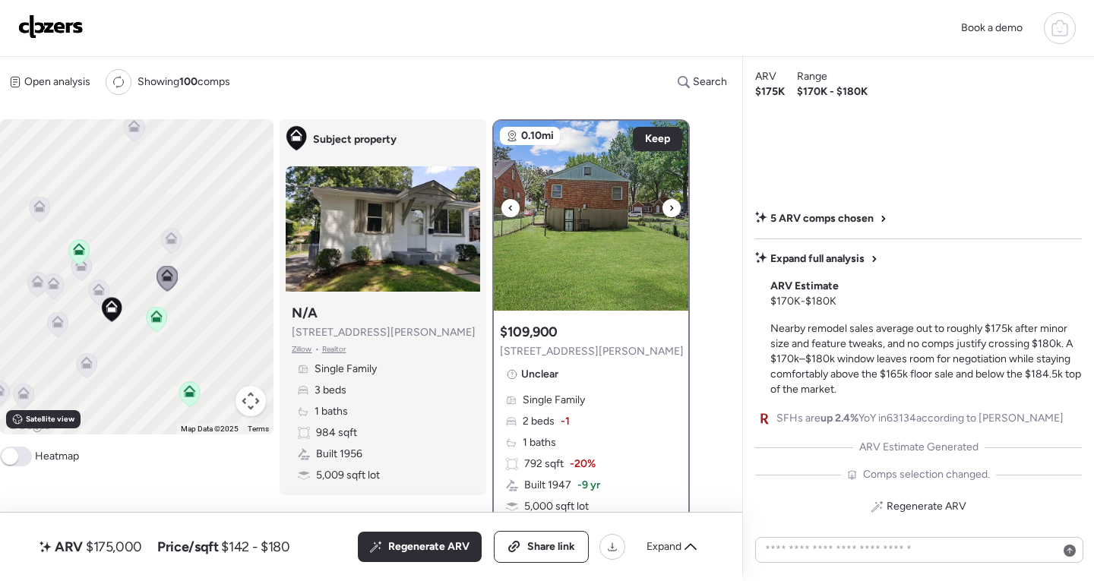
click at [500, 209] on img at bounding box center [591, 216] width 194 height 190
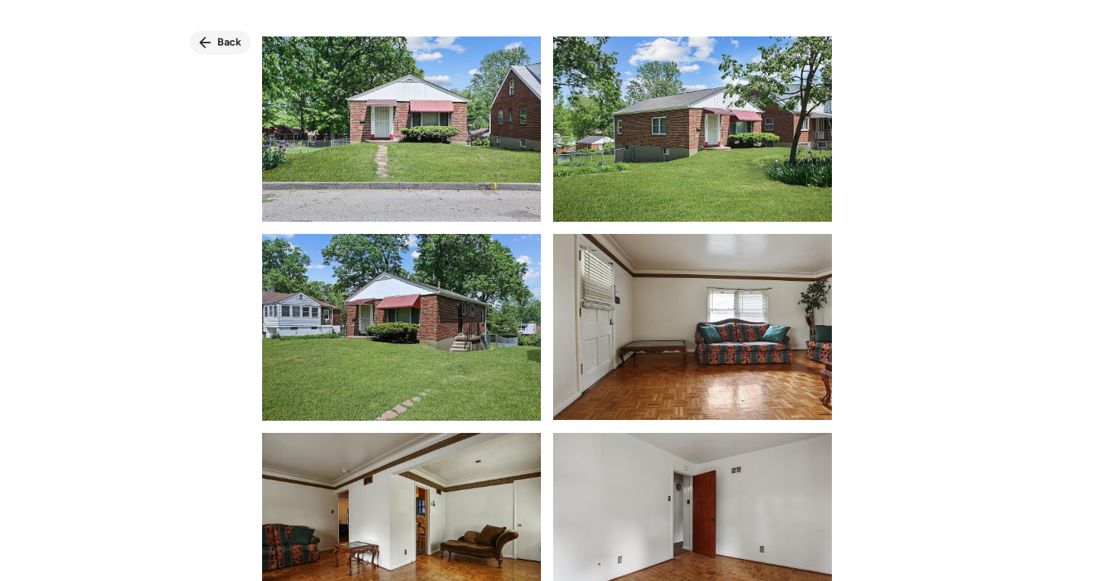
click at [198, 37] on div "Back" at bounding box center [220, 42] width 61 height 24
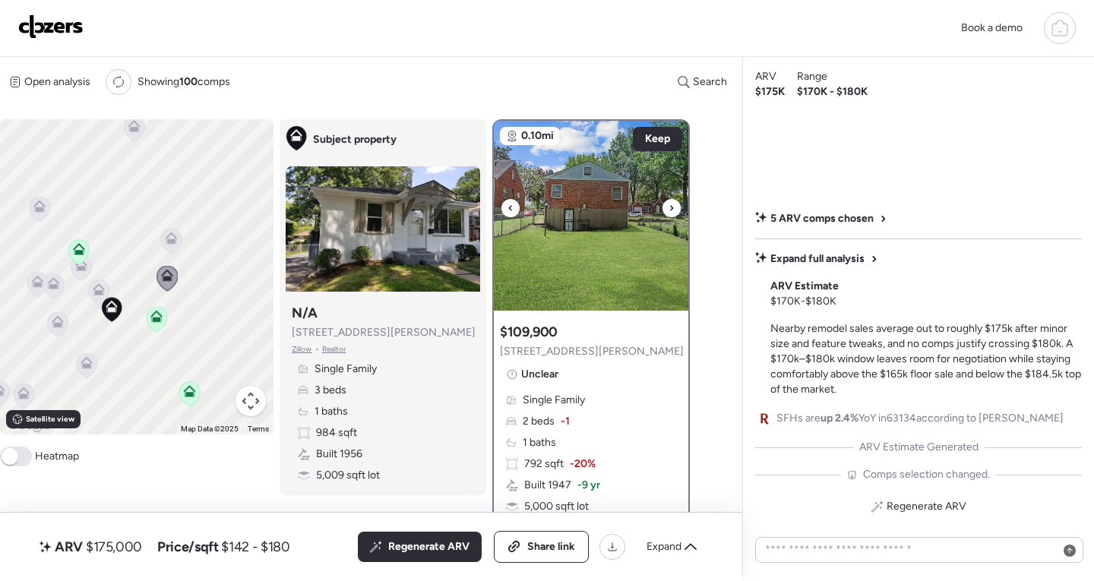
click at [512, 207] on icon at bounding box center [510, 208] width 6 height 18
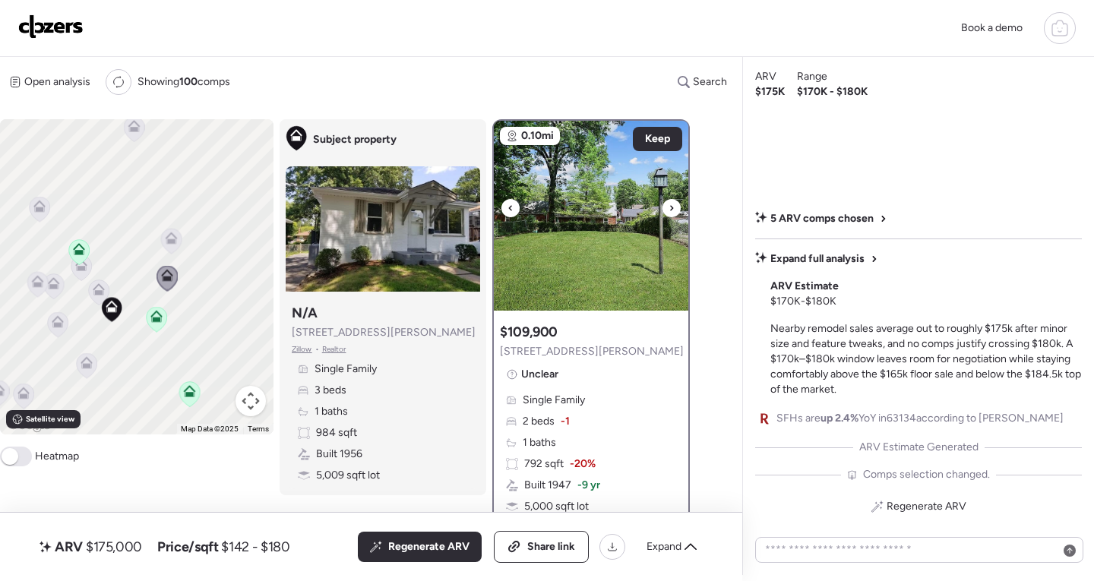
click at [675, 209] on div at bounding box center [671, 208] width 18 height 18
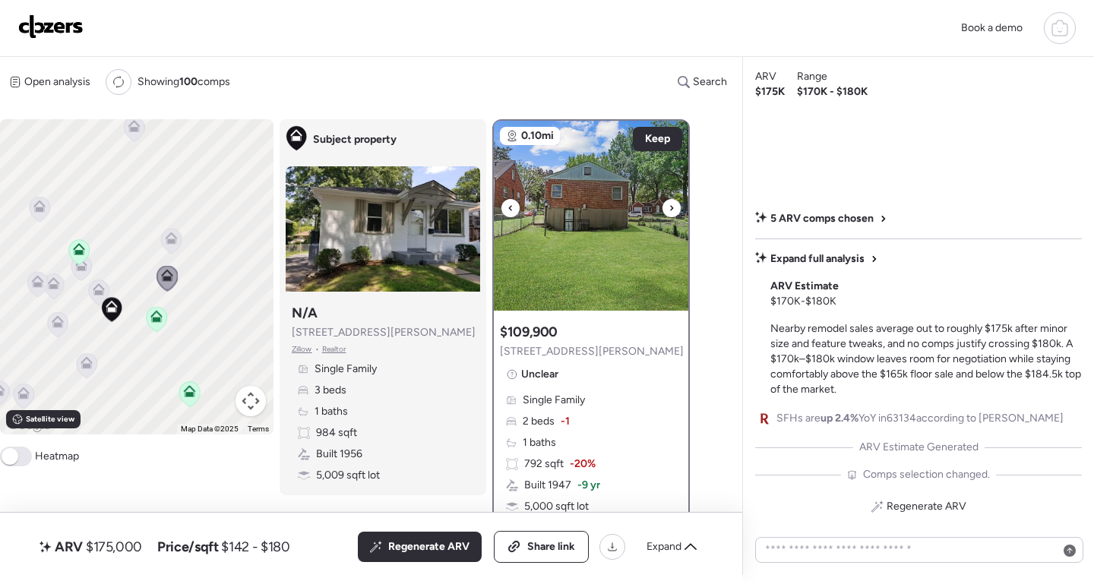
click at [675, 209] on div at bounding box center [671, 208] width 18 height 18
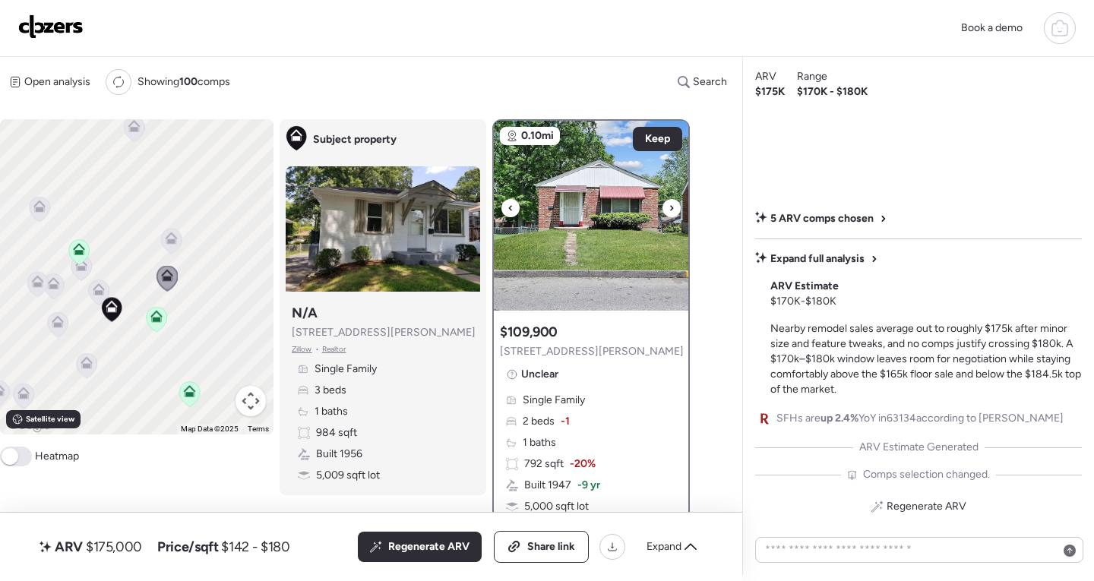
click at [675, 209] on div at bounding box center [671, 208] width 18 height 18
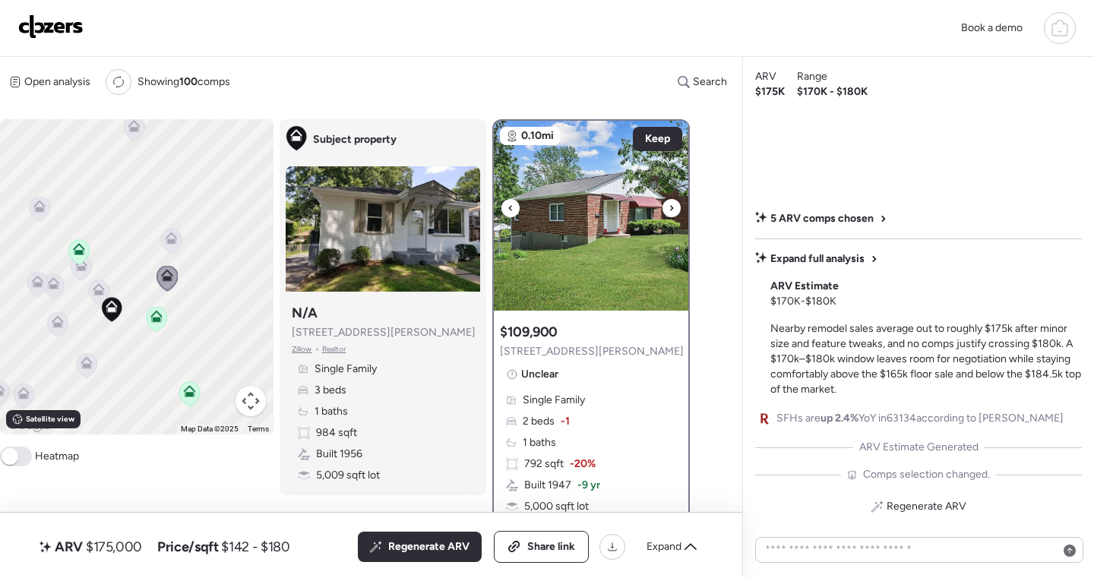
click at [504, 200] on img at bounding box center [591, 216] width 194 height 190
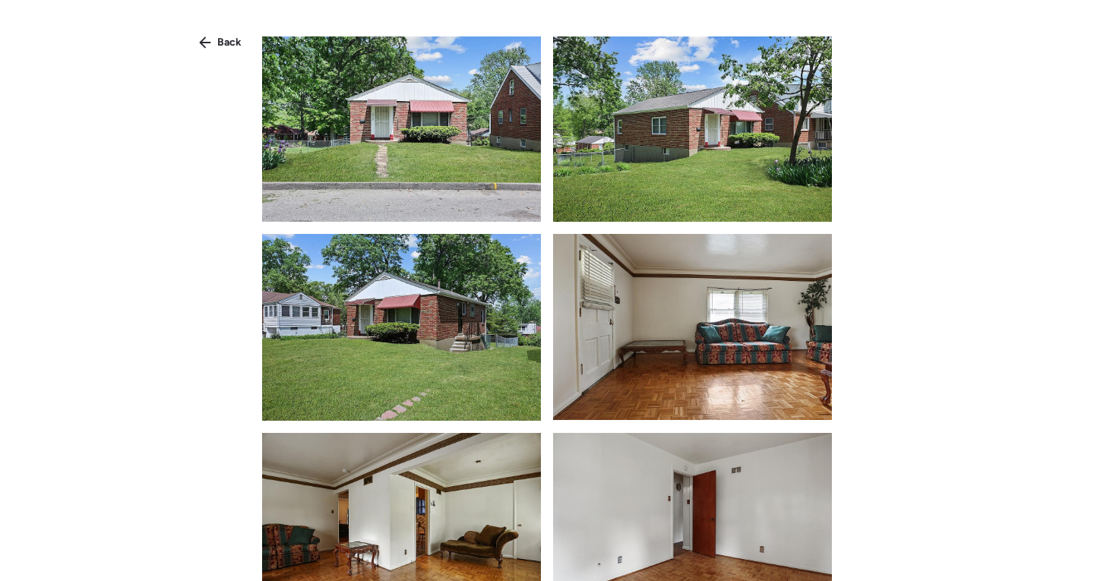
click at [449, 140] on img at bounding box center [401, 128] width 279 height 185
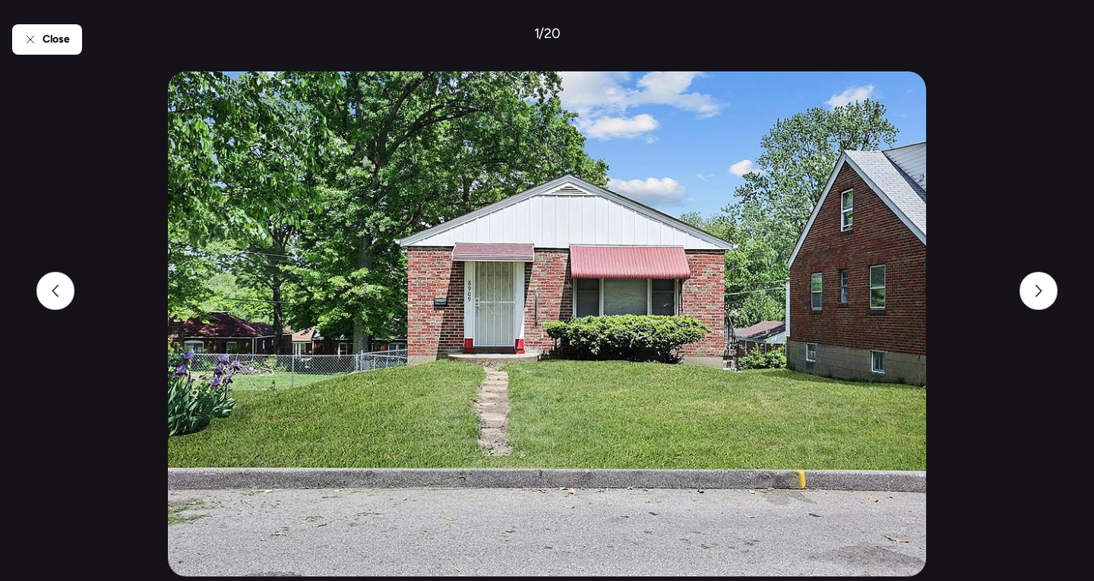
click at [45, 61] on div "Close 1 / 20" at bounding box center [546, 290] width 1069 height 581
click at [49, 46] on span "Close" at bounding box center [56, 39] width 27 height 15
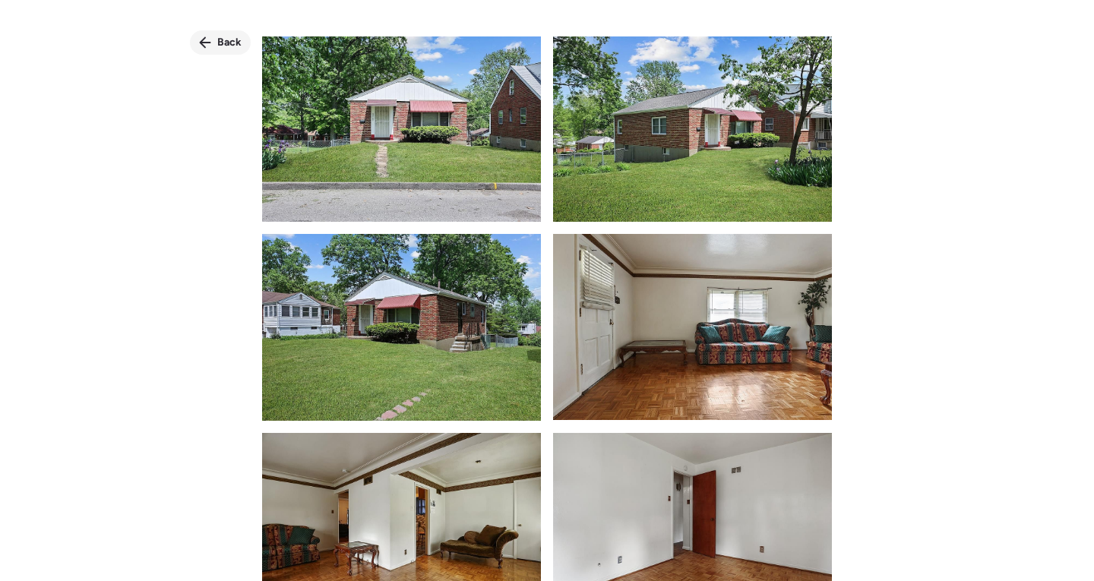
click at [197, 40] on div "Back" at bounding box center [220, 42] width 61 height 24
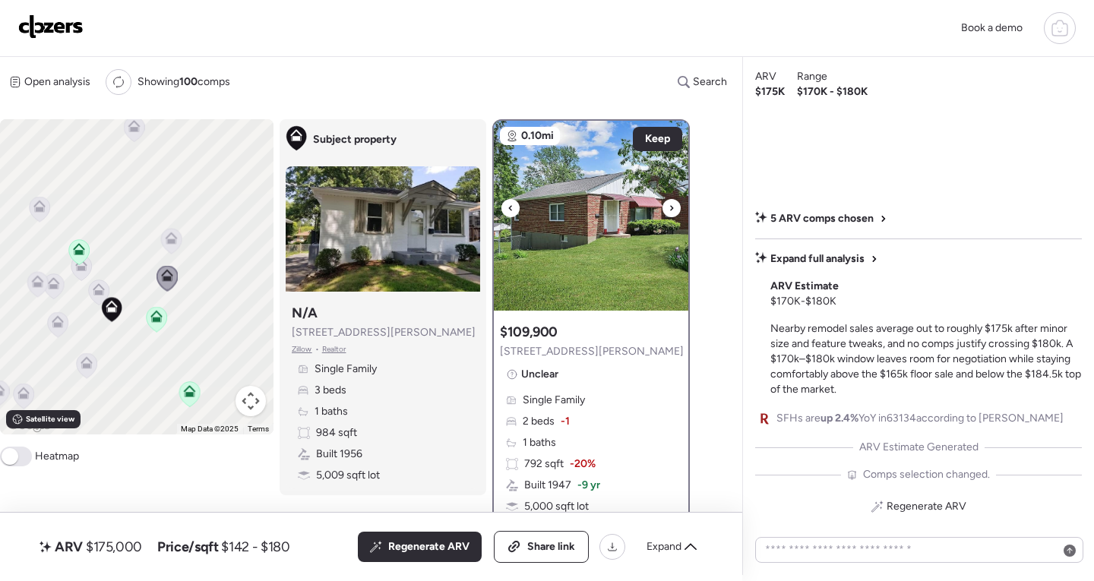
click at [507, 204] on div at bounding box center [510, 208] width 18 height 18
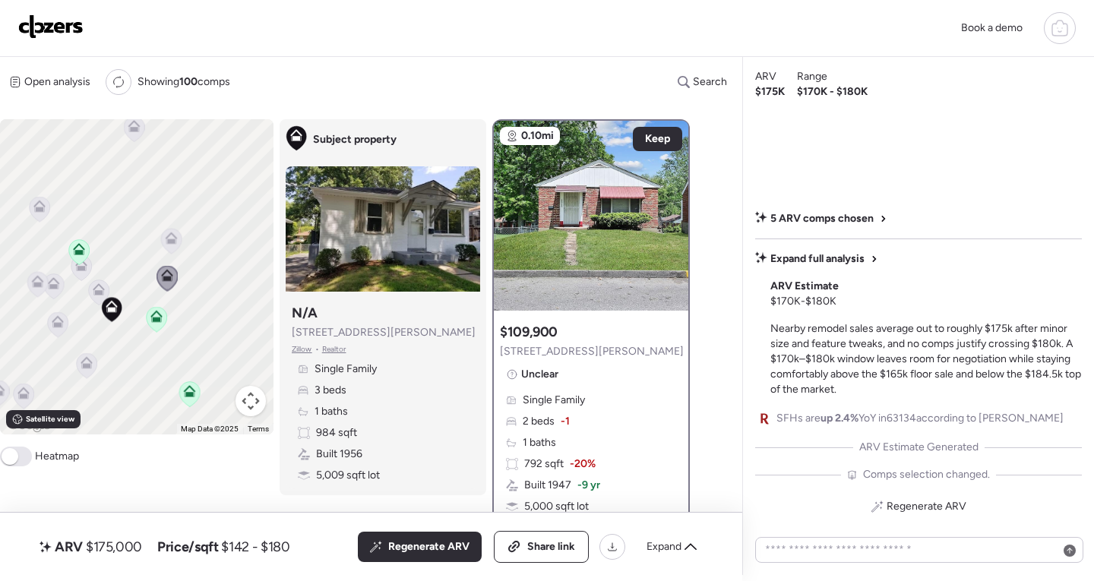
click at [513, 373] on icon at bounding box center [512, 374] width 11 height 11
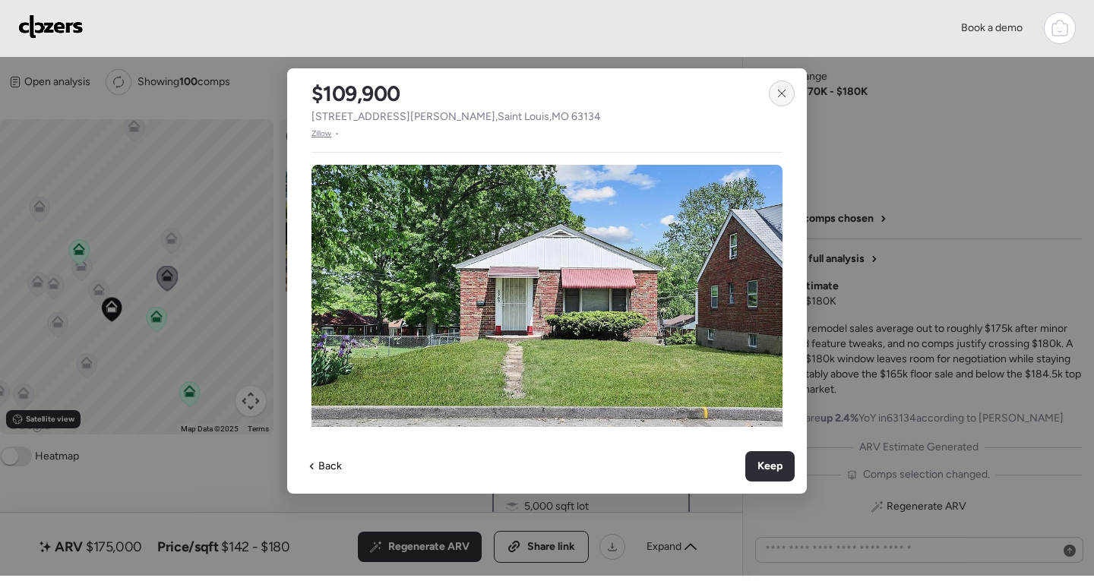
click at [787, 94] on icon at bounding box center [782, 93] width 12 height 12
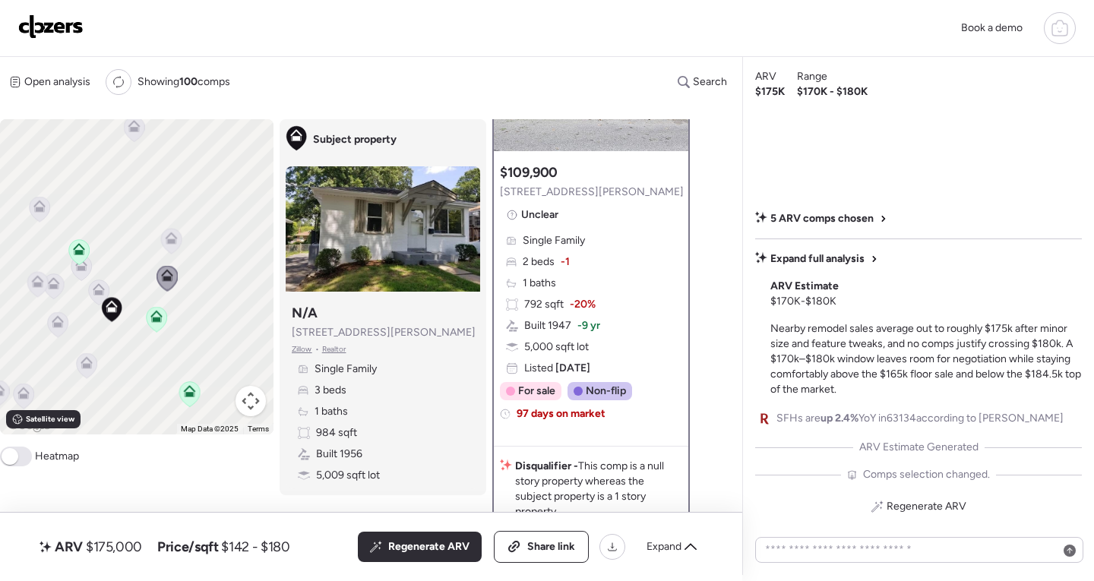
scroll to position [76, 0]
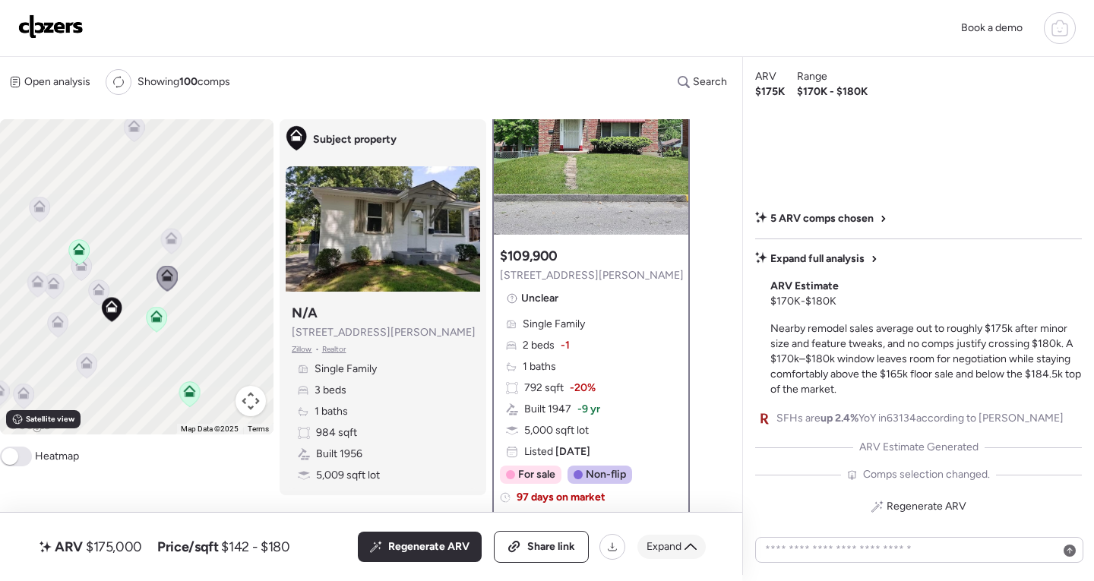
click at [684, 545] on div "Expand" at bounding box center [671, 547] width 68 height 24
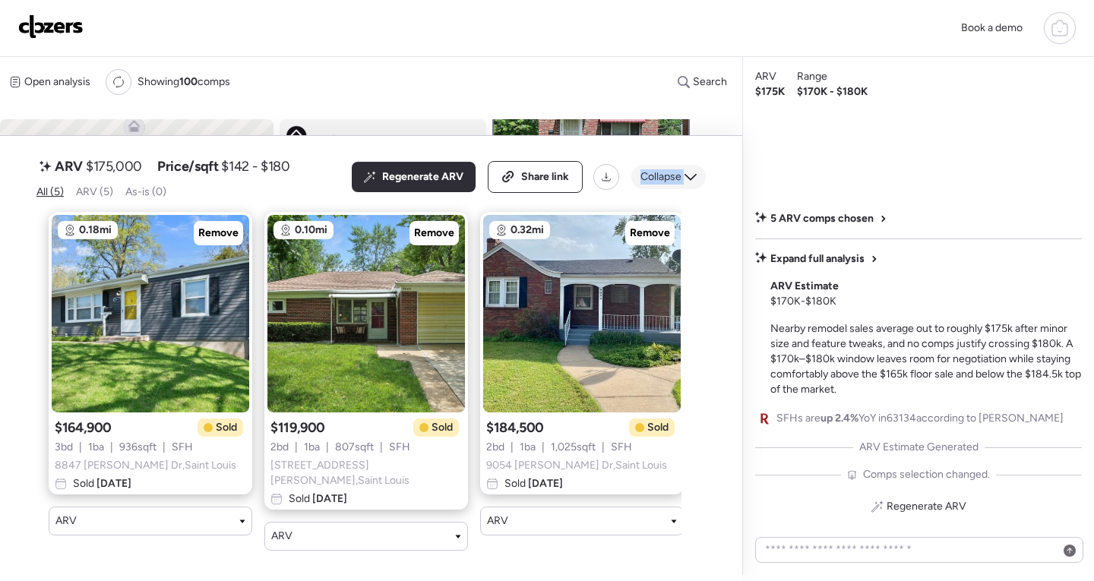
click at [693, 177] on icon at bounding box center [690, 177] width 12 height 12
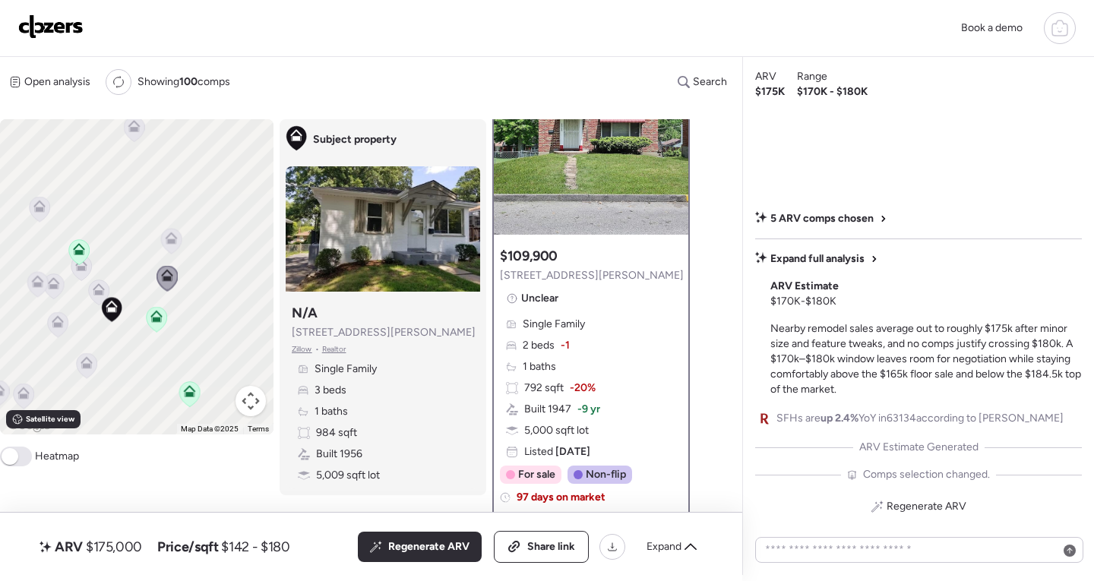
click at [194, 395] on icon at bounding box center [190, 391] width 12 height 12
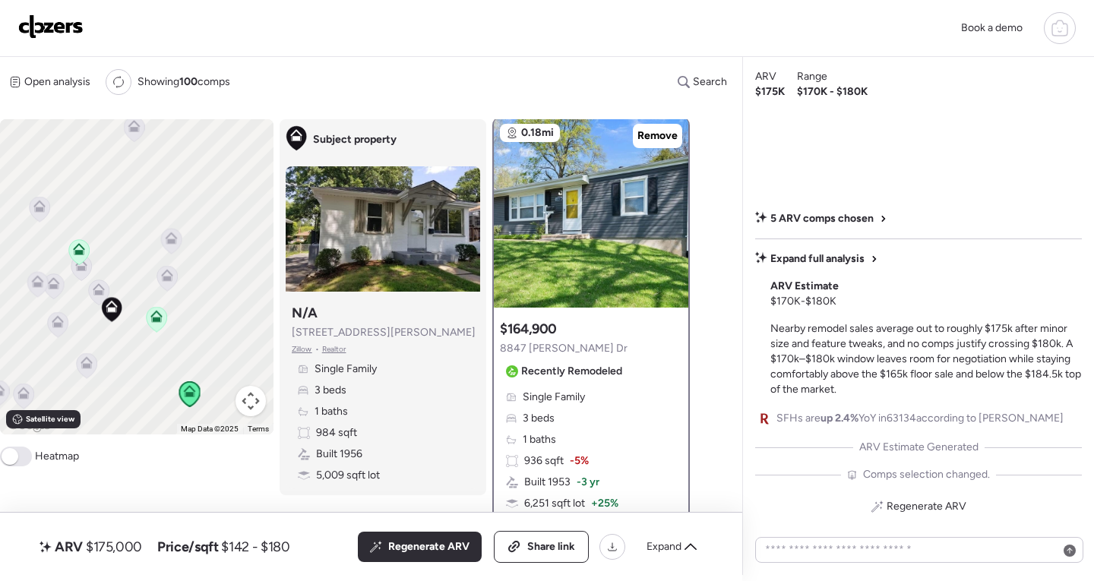
scroll to position [0, 0]
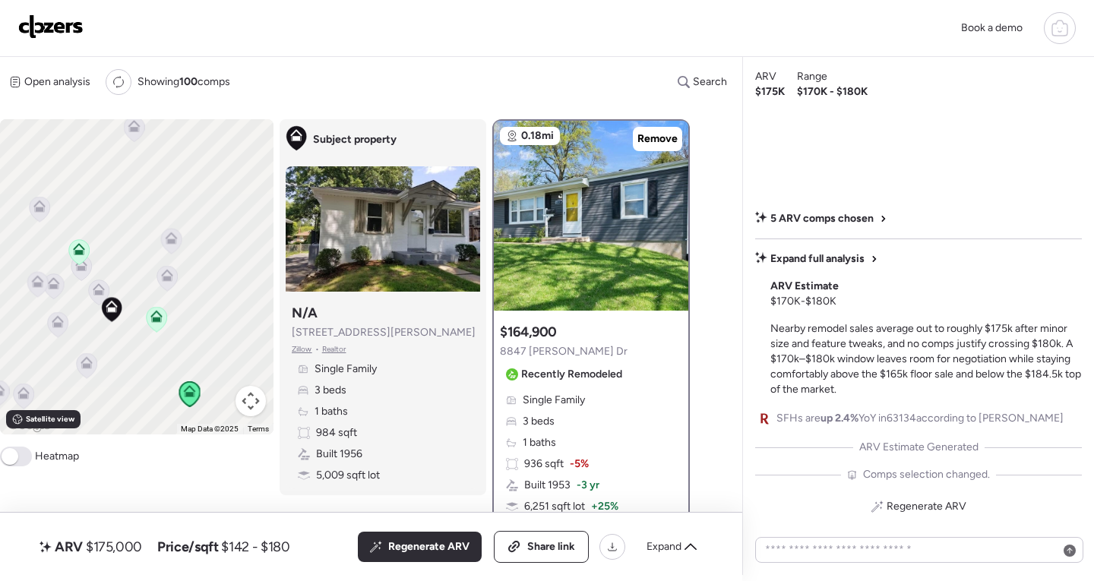
click at [93, 365] on icon at bounding box center [87, 365] width 21 height 25
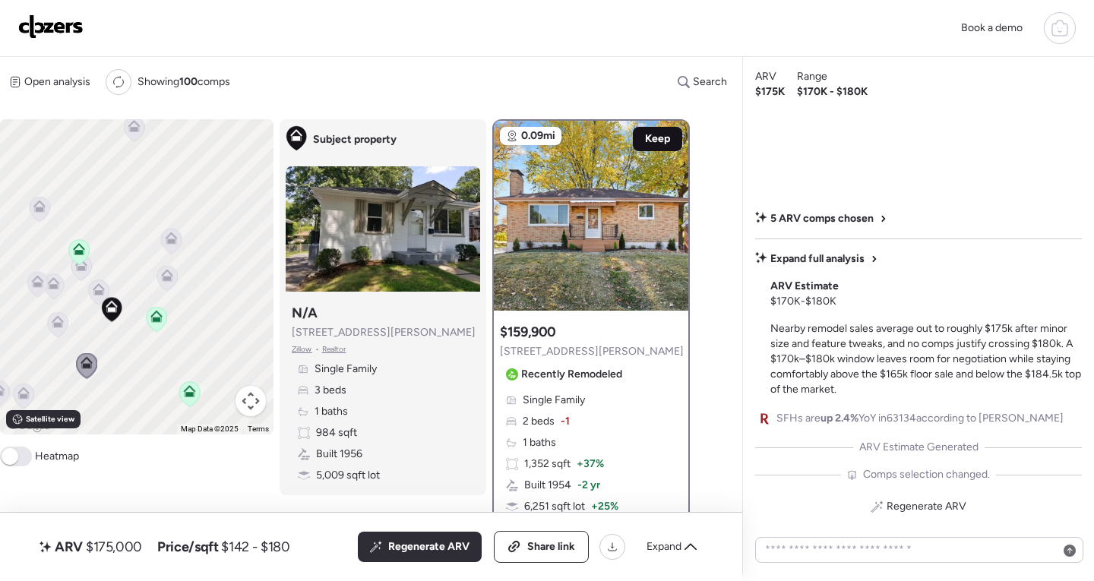
click at [657, 141] on span "Keep" at bounding box center [657, 138] width 25 height 15
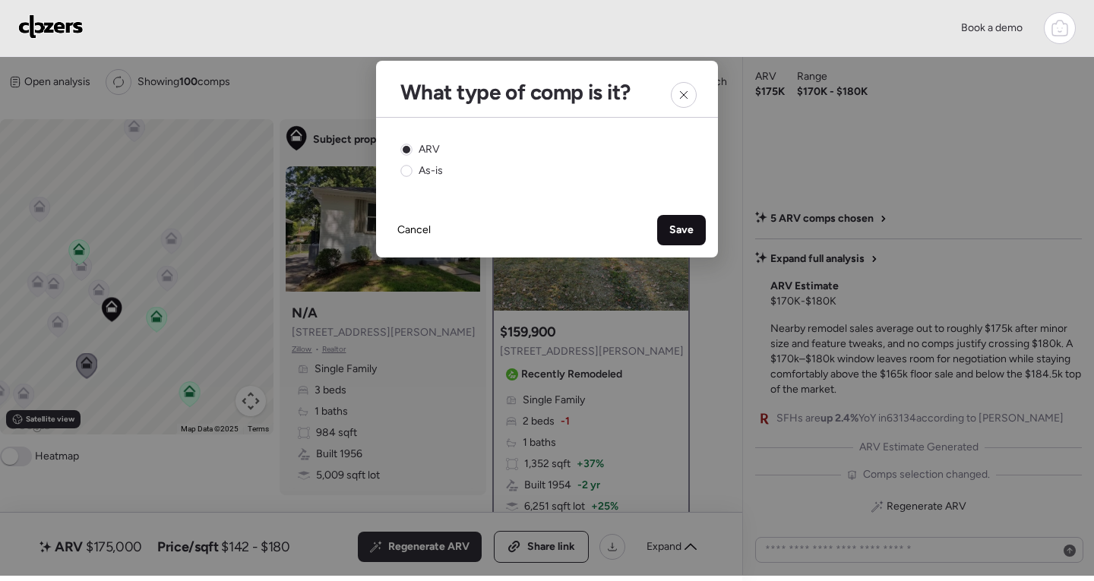
click at [677, 232] on span "Save" at bounding box center [681, 230] width 24 height 15
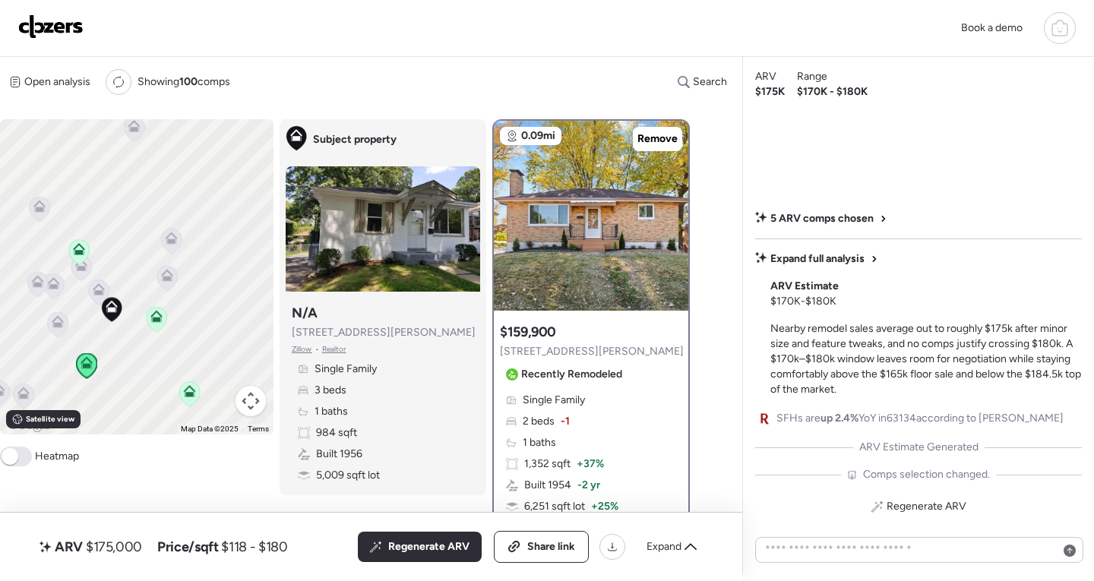
click at [61, 321] on icon at bounding box center [58, 321] width 12 height 12
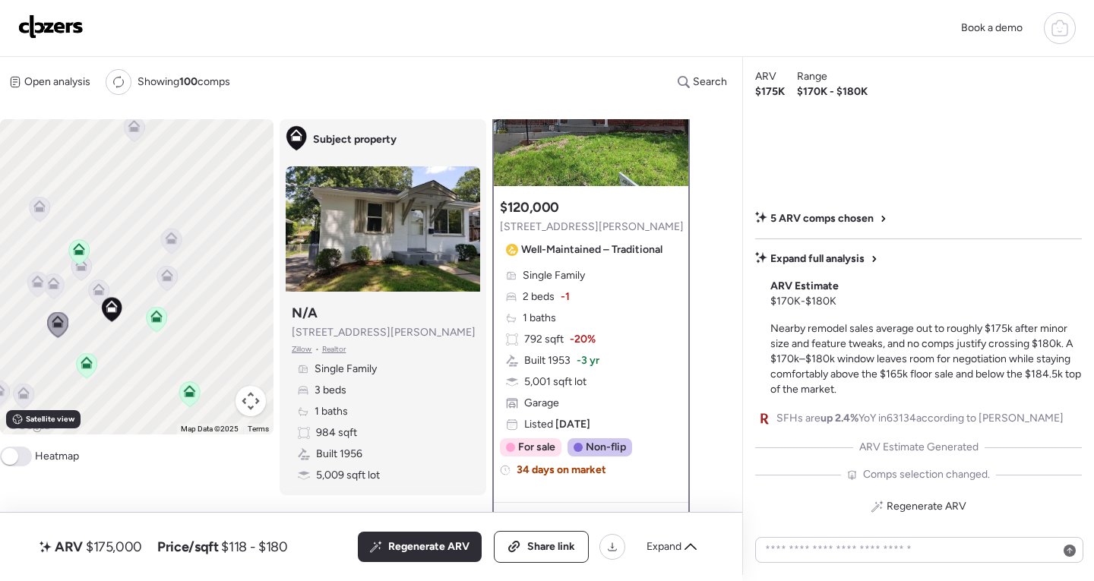
scroll to position [152, 0]
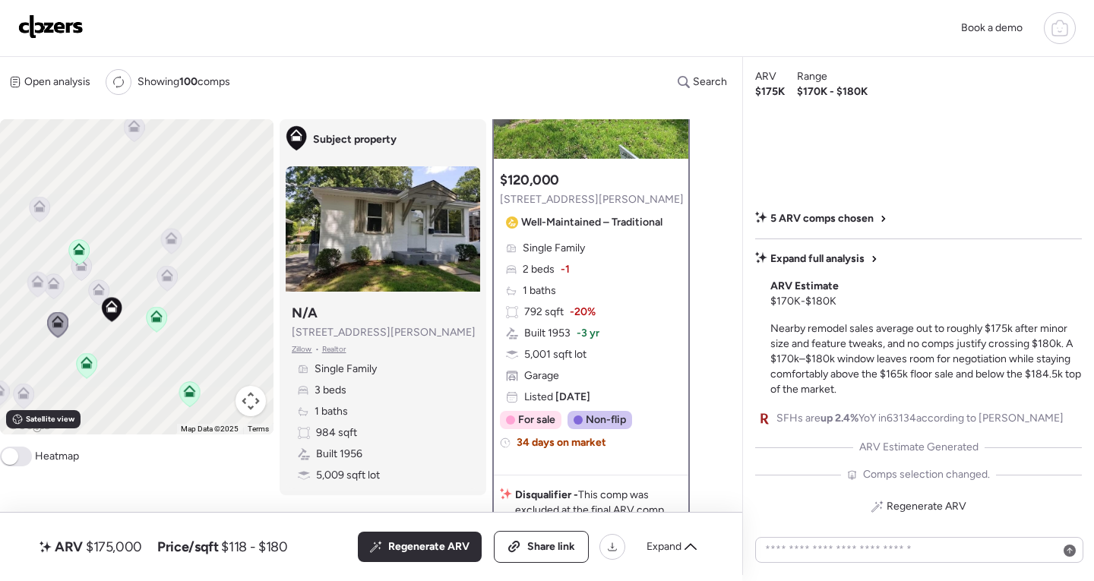
click at [55, 283] on icon at bounding box center [54, 283] width 12 height 12
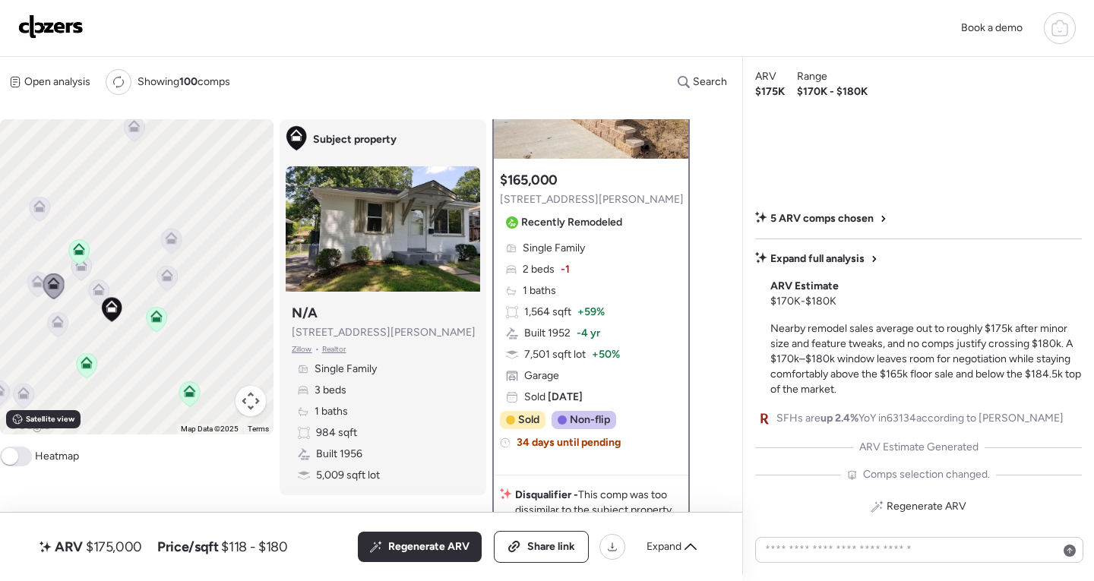
click at [60, 327] on icon at bounding box center [57, 324] width 10 height 5
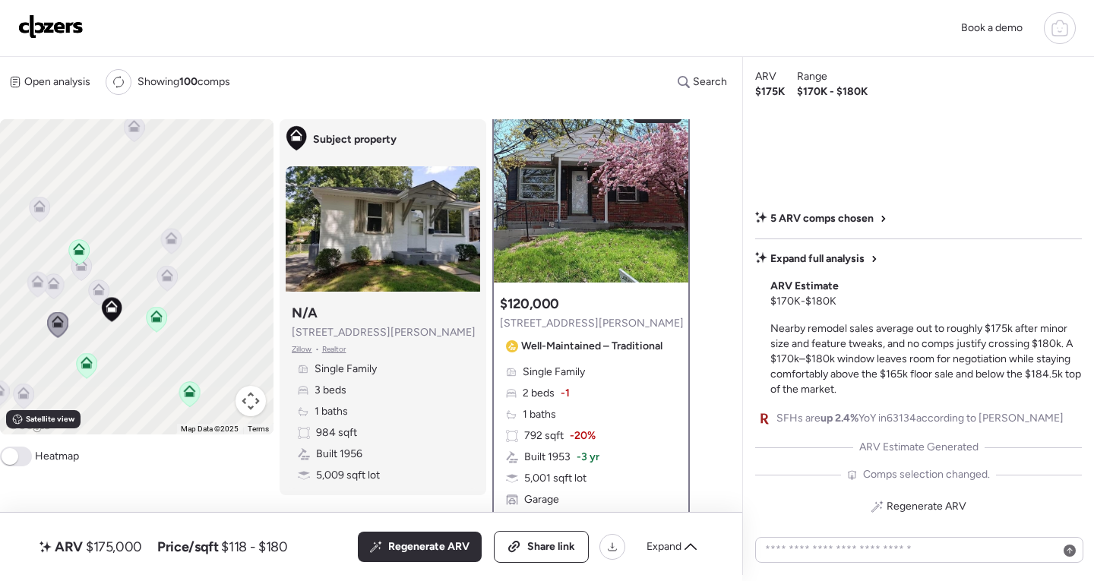
scroll to position [0, 0]
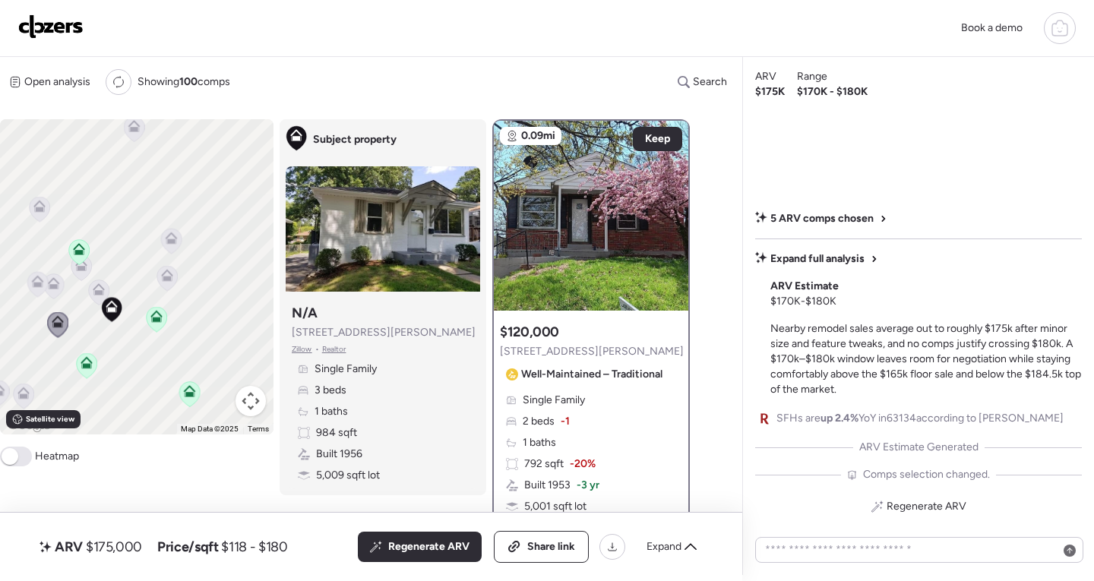
click at [84, 363] on icon at bounding box center [87, 362] width 12 height 12
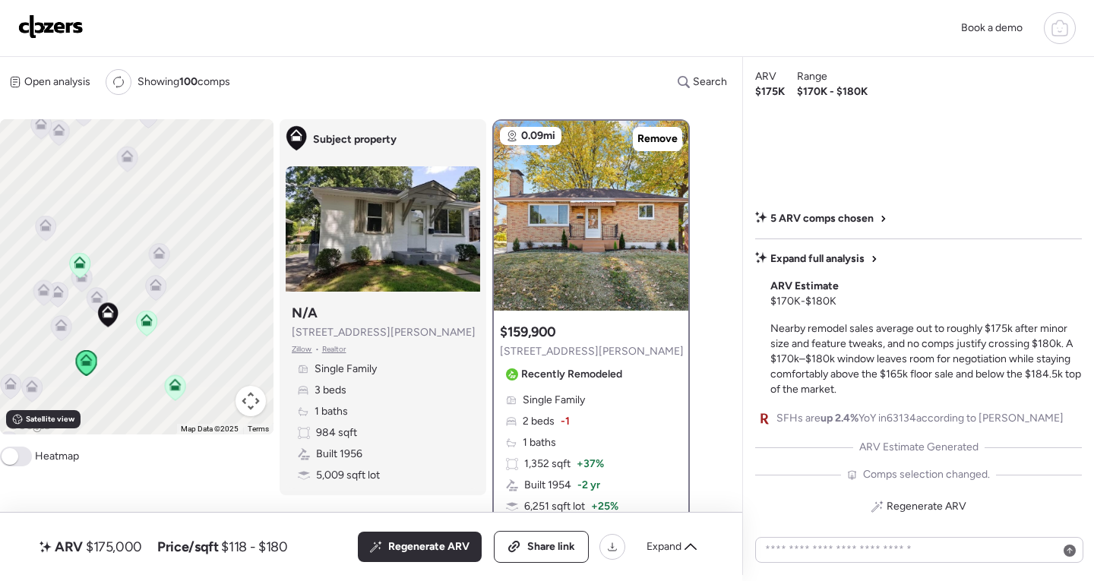
click at [36, 390] on icon at bounding box center [32, 386] width 12 height 12
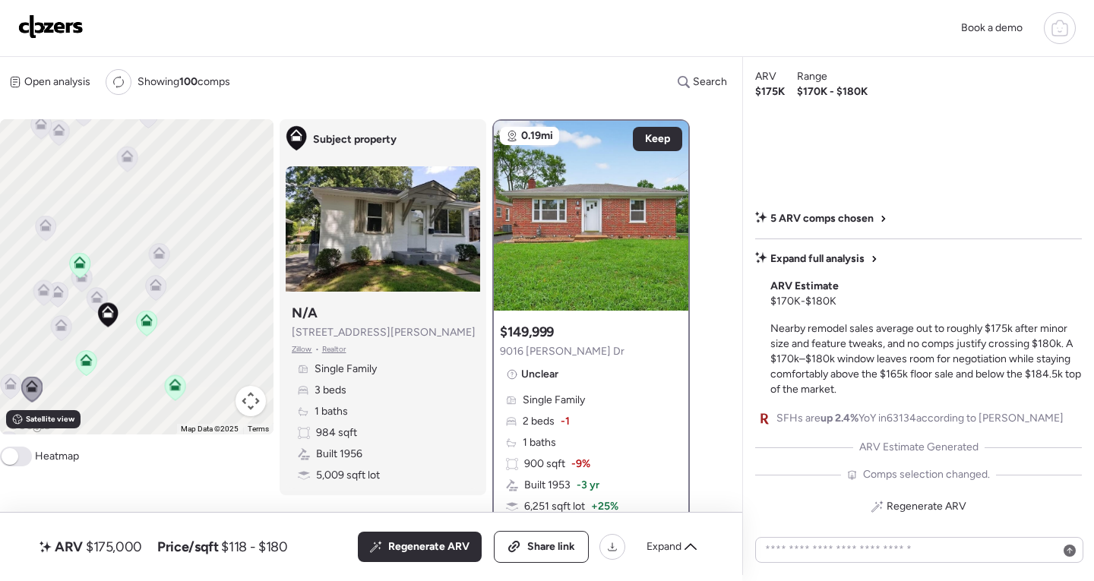
click at [660, 123] on img at bounding box center [591, 216] width 194 height 190
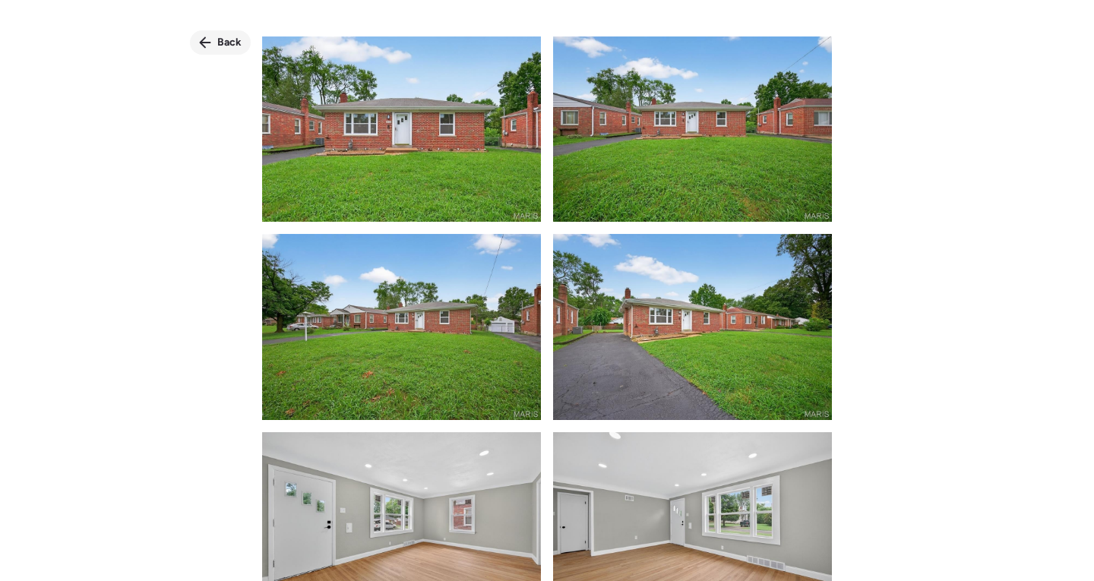
click at [203, 35] on div "Back" at bounding box center [220, 42] width 61 height 24
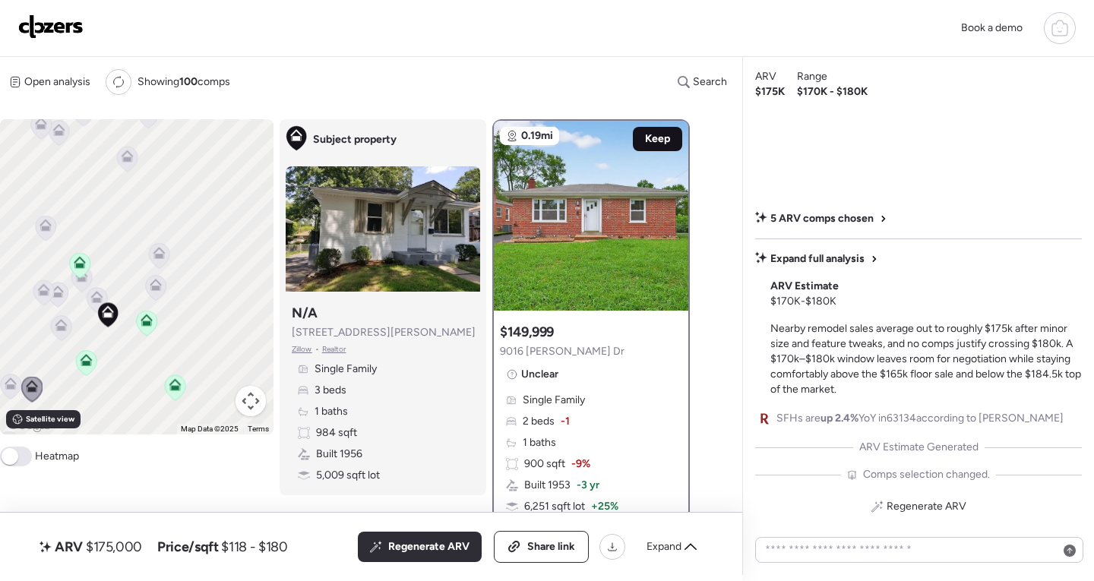
click at [653, 142] on span "Keep" at bounding box center [657, 138] width 25 height 15
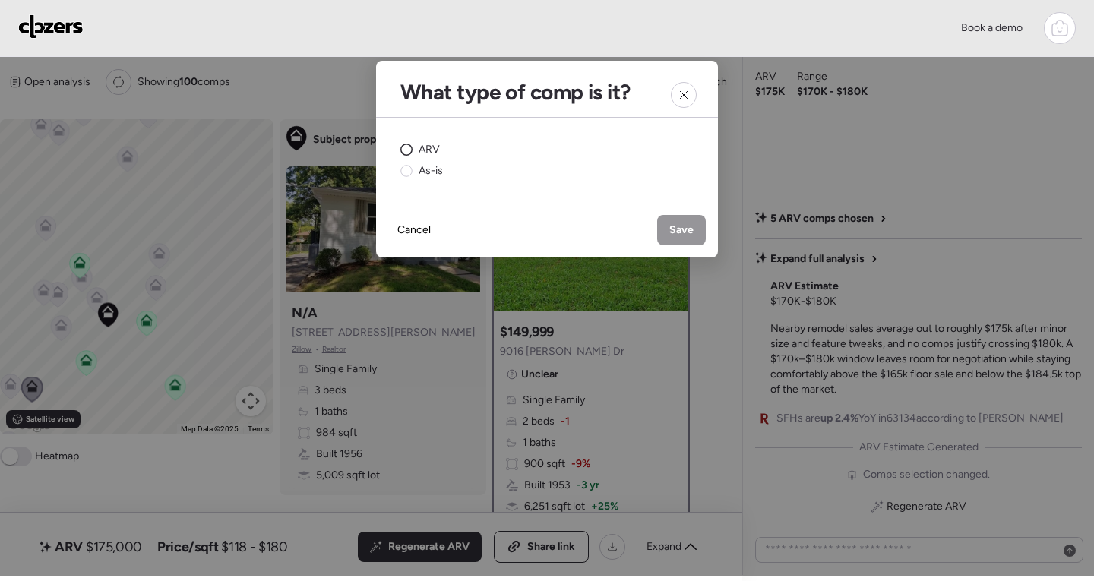
click at [419, 145] on span "ARV" at bounding box center [429, 149] width 21 height 15
click at [687, 225] on span "Save" at bounding box center [681, 230] width 24 height 15
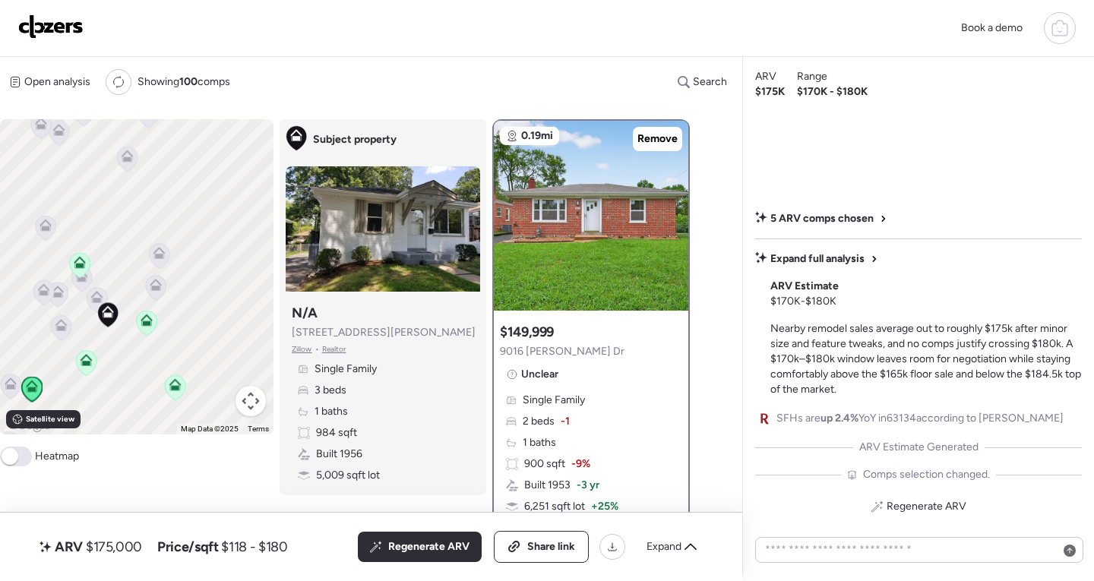
click at [9, 381] on icon at bounding box center [11, 384] width 12 height 12
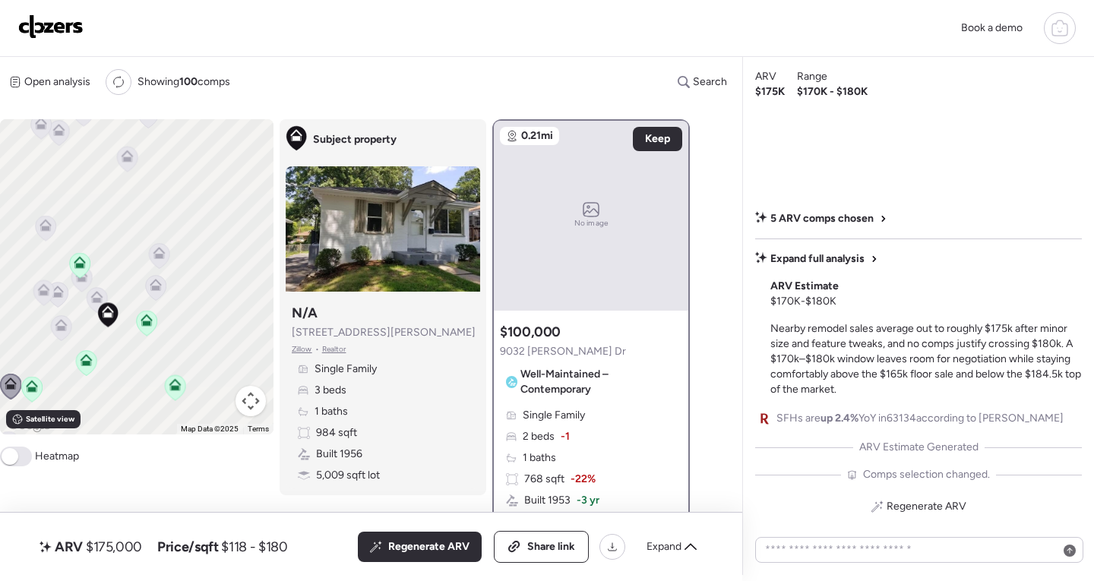
click at [57, 330] on icon at bounding box center [61, 325] width 12 height 12
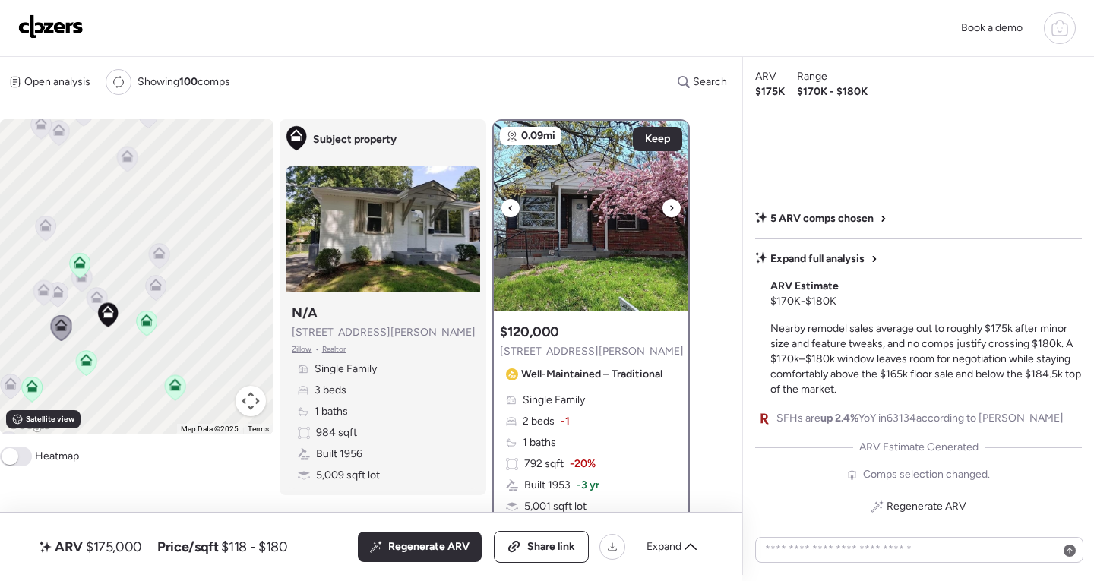
click at [668, 209] on icon at bounding box center [671, 208] width 6 height 18
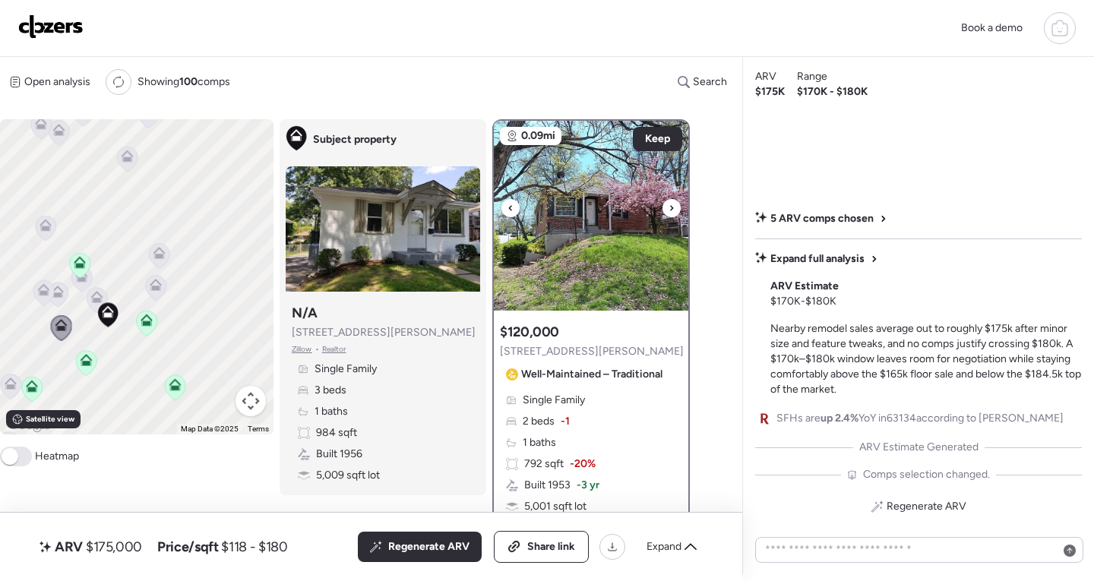
click at [668, 209] on icon at bounding box center [671, 208] width 6 height 18
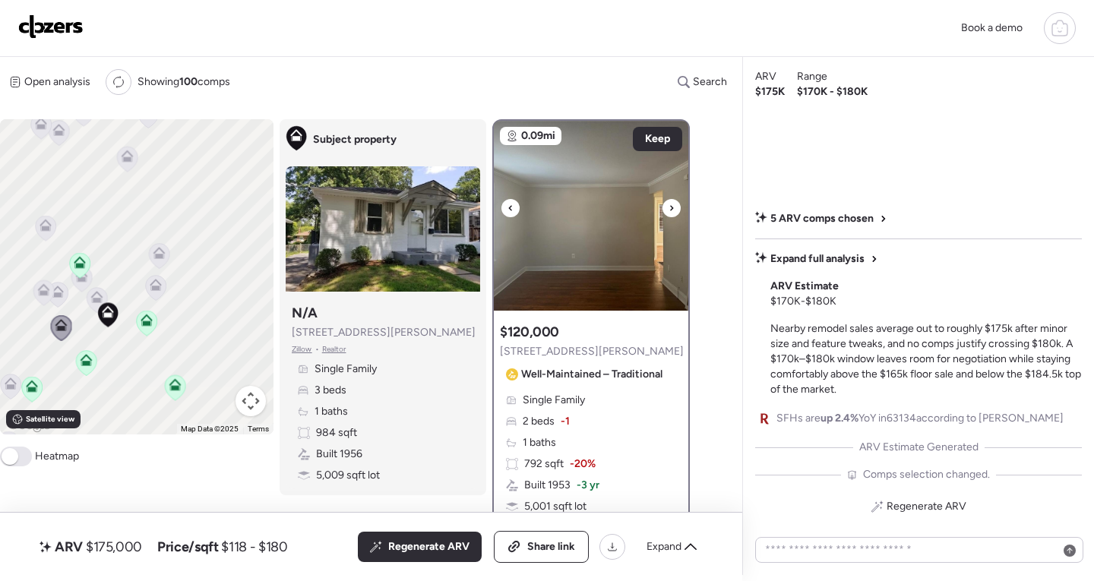
click at [668, 208] on icon at bounding box center [671, 208] width 6 height 18
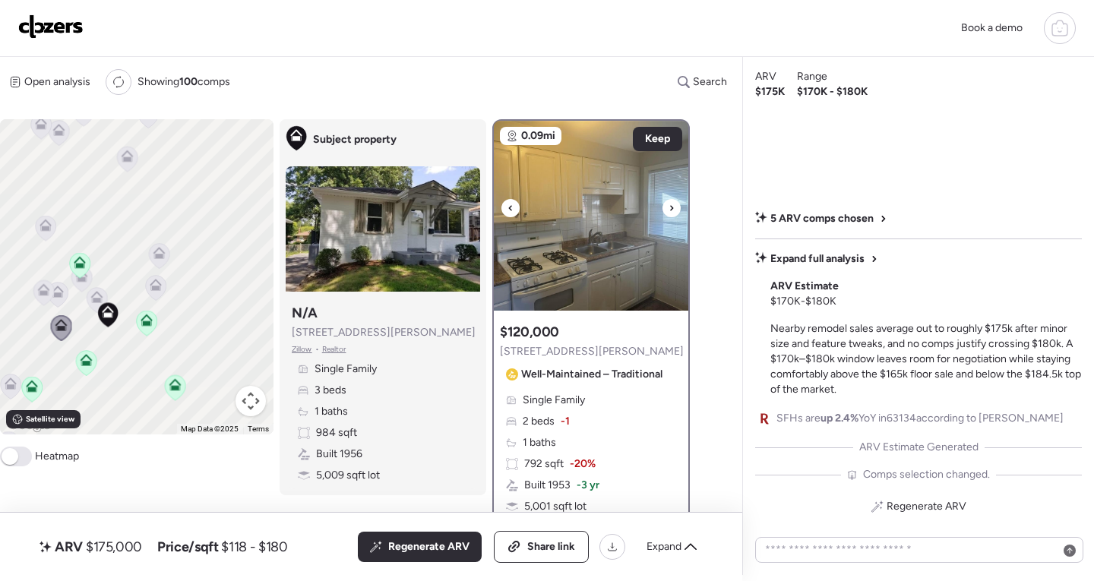
click at [668, 208] on icon at bounding box center [671, 208] width 6 height 18
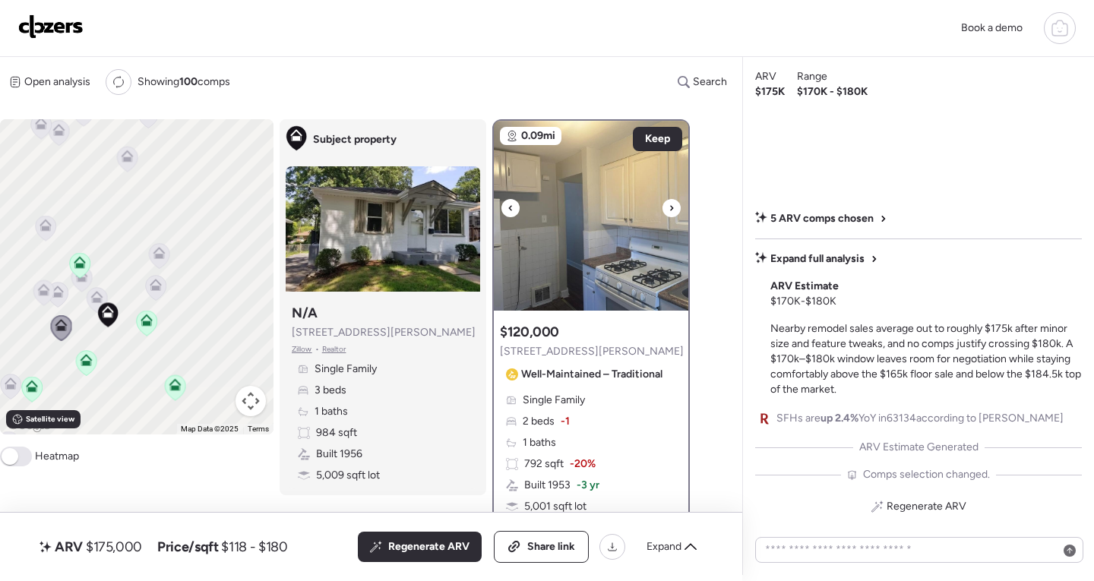
click at [668, 208] on icon at bounding box center [671, 208] width 6 height 18
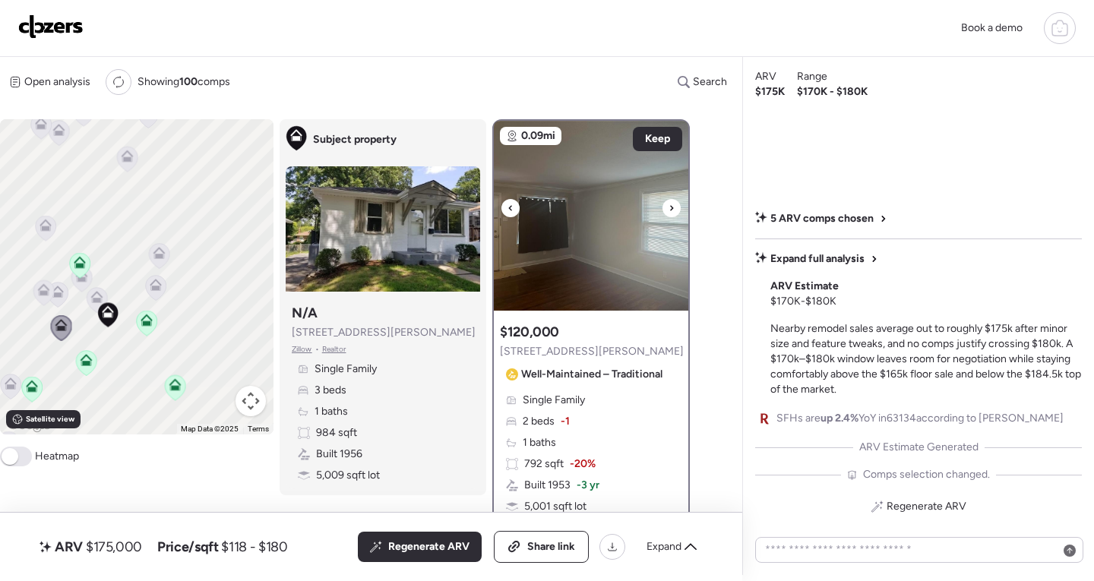
click at [668, 208] on icon at bounding box center [671, 208] width 6 height 18
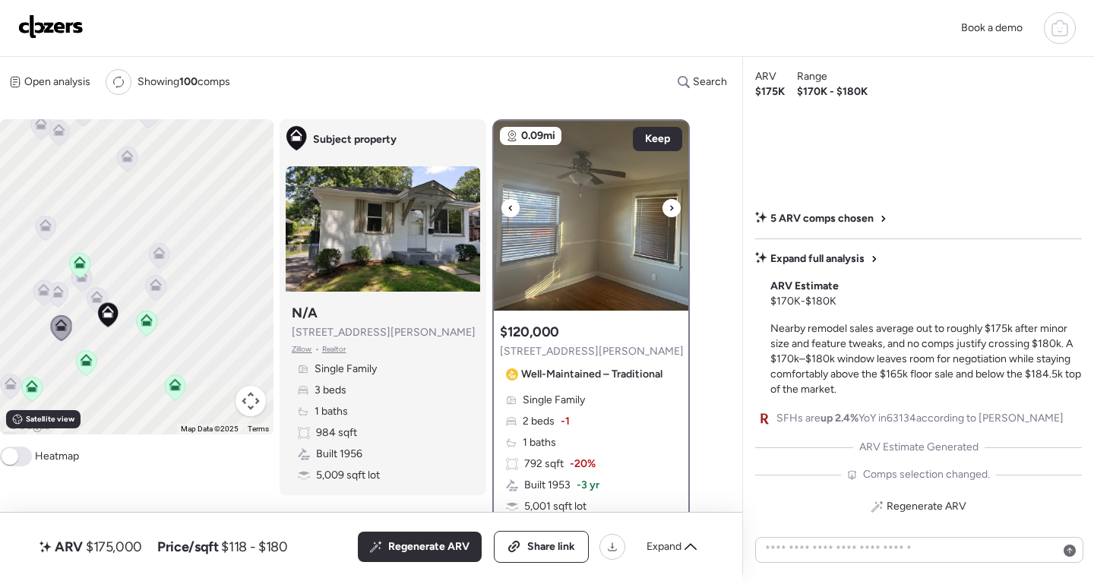
click at [671, 210] on icon at bounding box center [671, 207] width 3 height 5
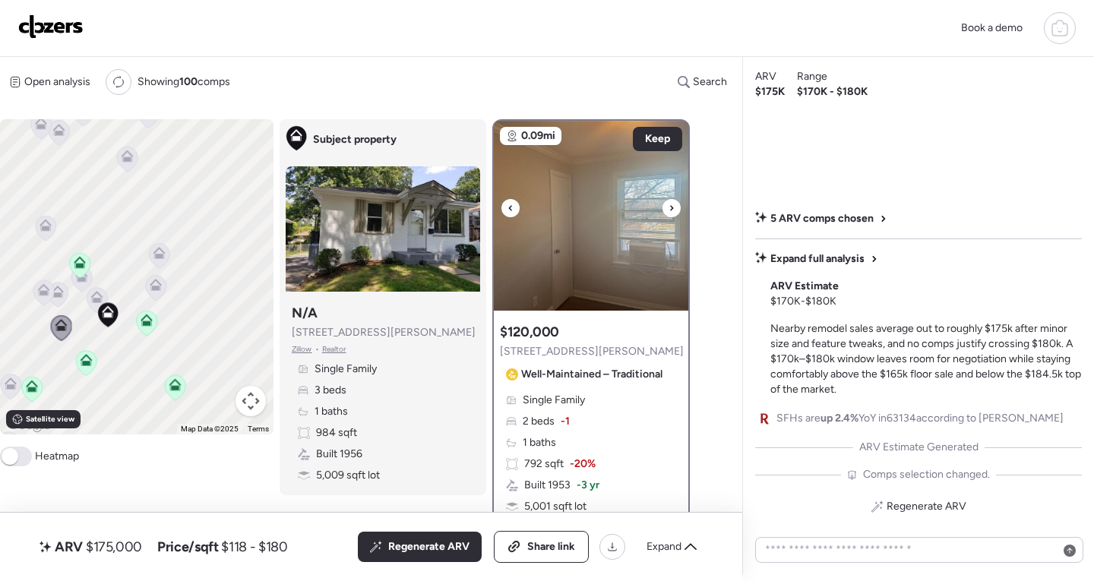
click at [671, 207] on icon at bounding box center [671, 207] width 3 height 5
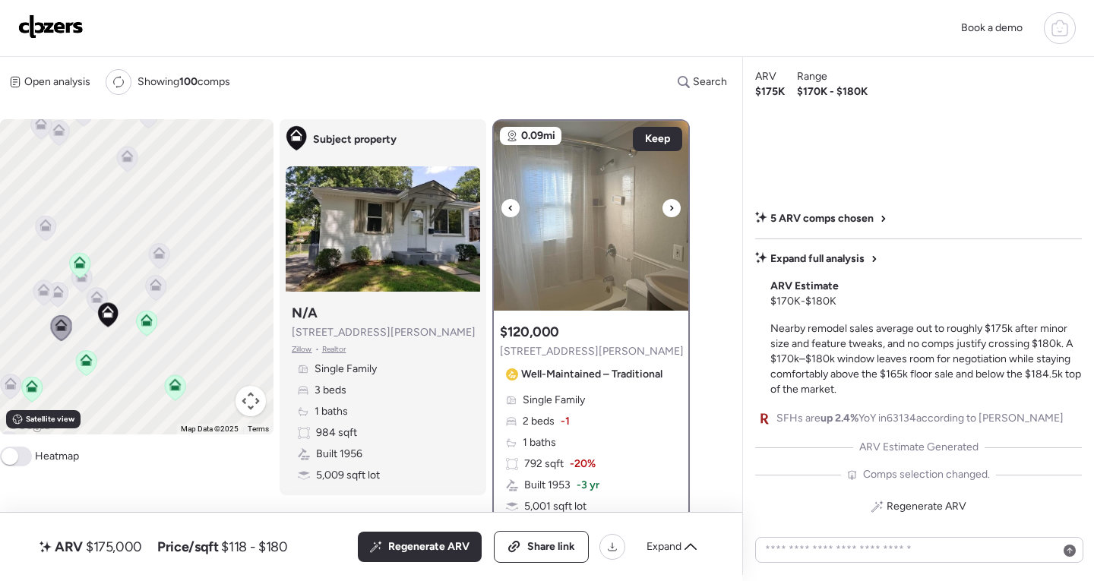
click at [671, 207] on icon at bounding box center [671, 207] width 3 height 5
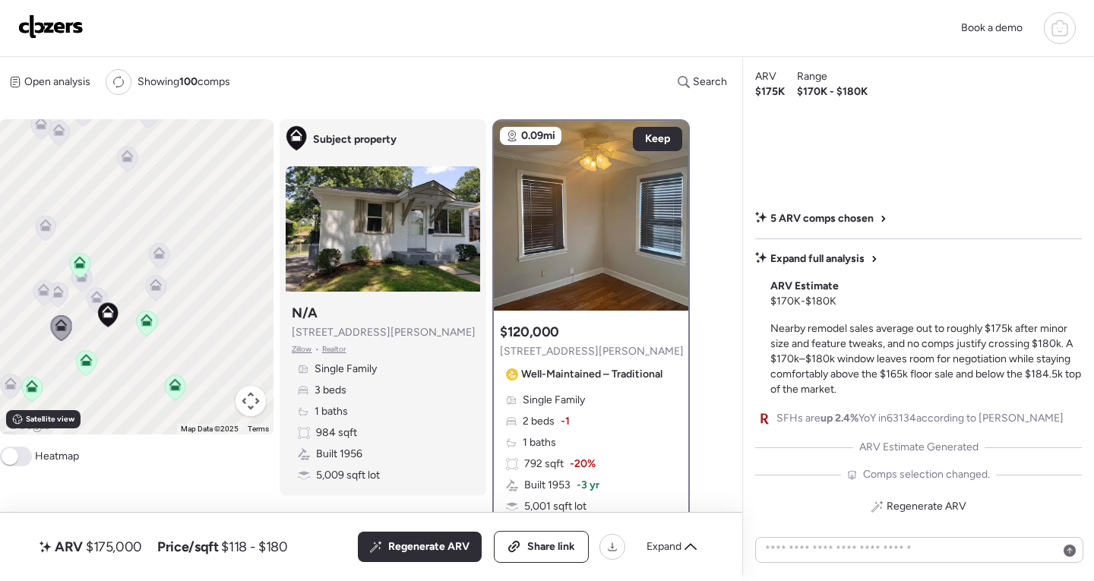
click at [62, 292] on icon at bounding box center [57, 289] width 11 height 7
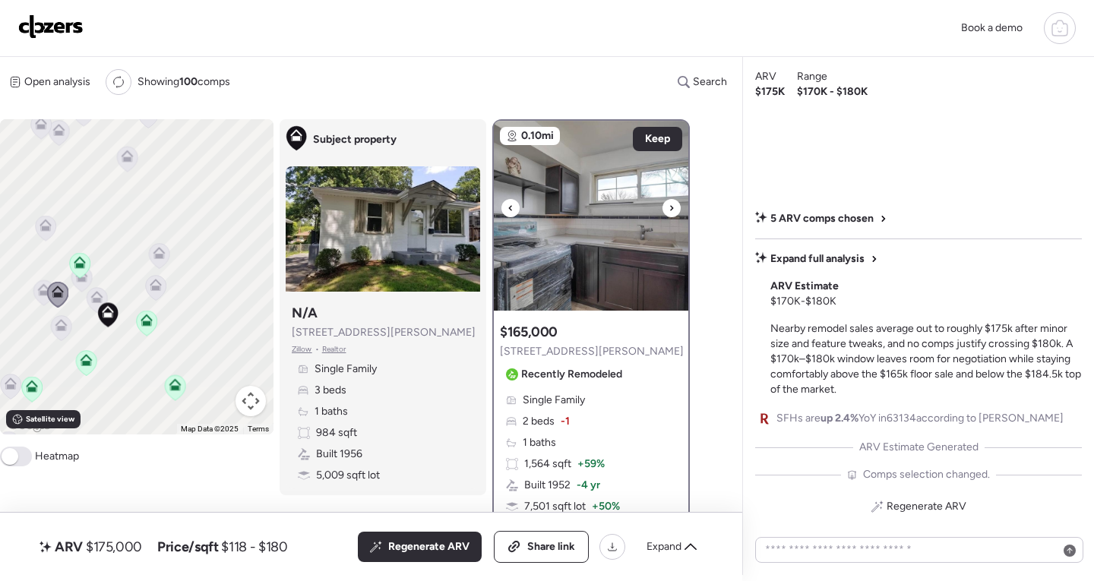
click at [513, 213] on div at bounding box center [510, 208] width 18 height 18
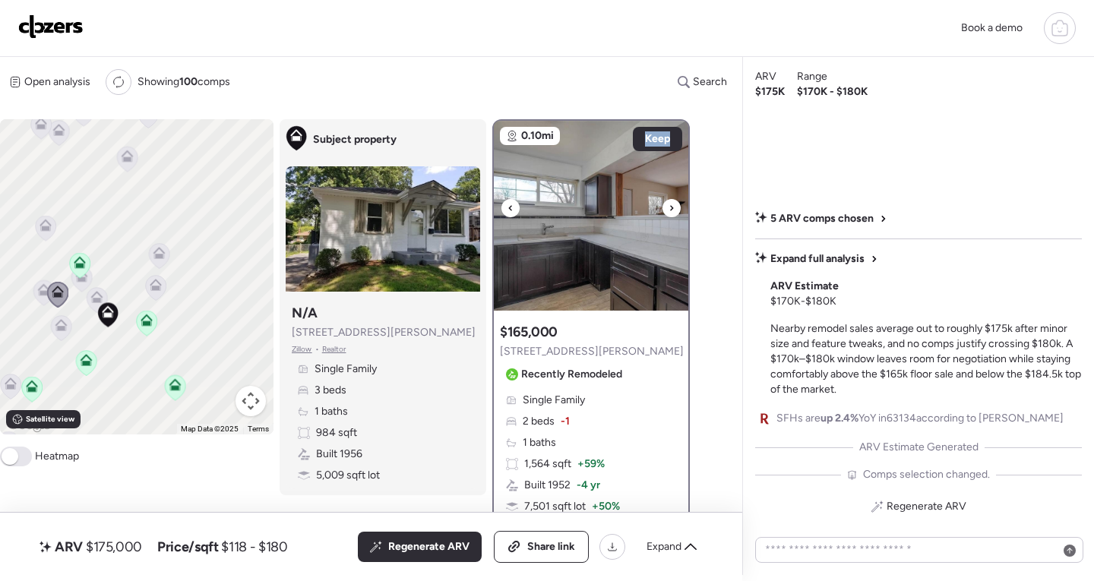
click at [513, 213] on div at bounding box center [510, 208] width 18 height 18
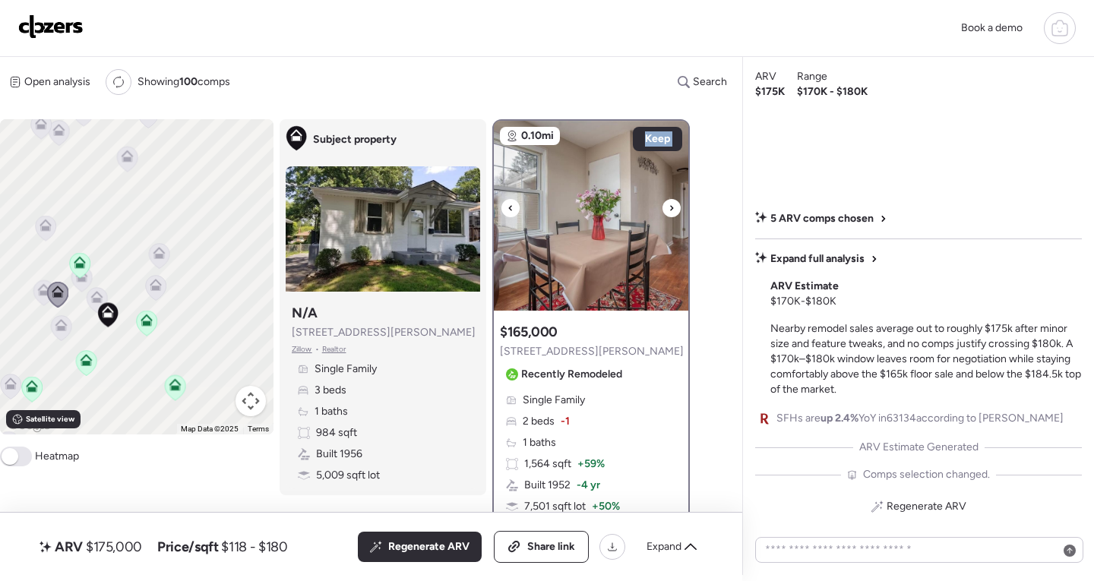
click at [513, 213] on div at bounding box center [510, 208] width 18 height 18
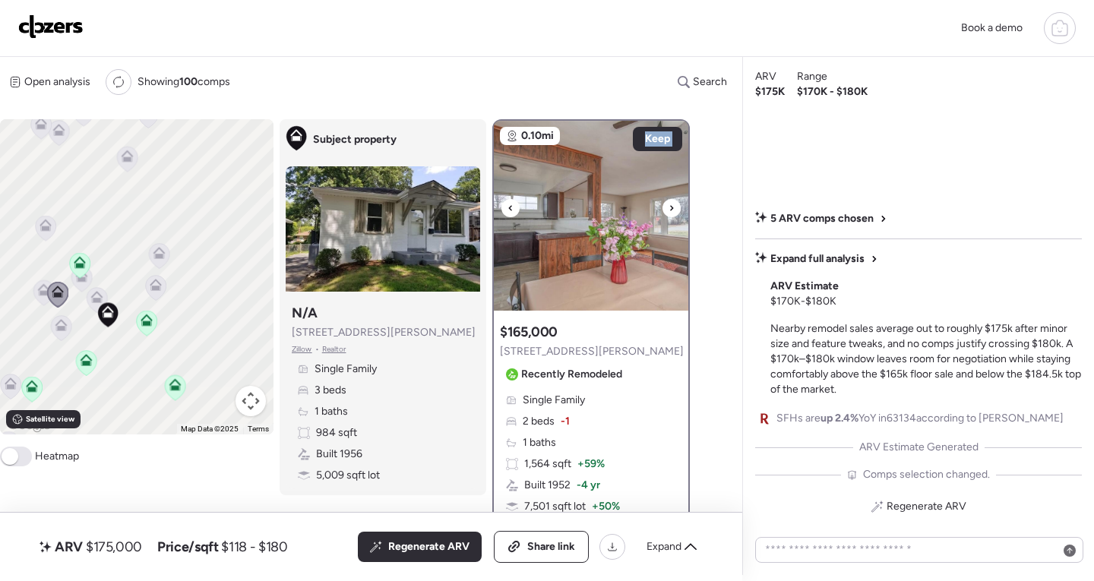
click at [513, 213] on div at bounding box center [510, 208] width 18 height 18
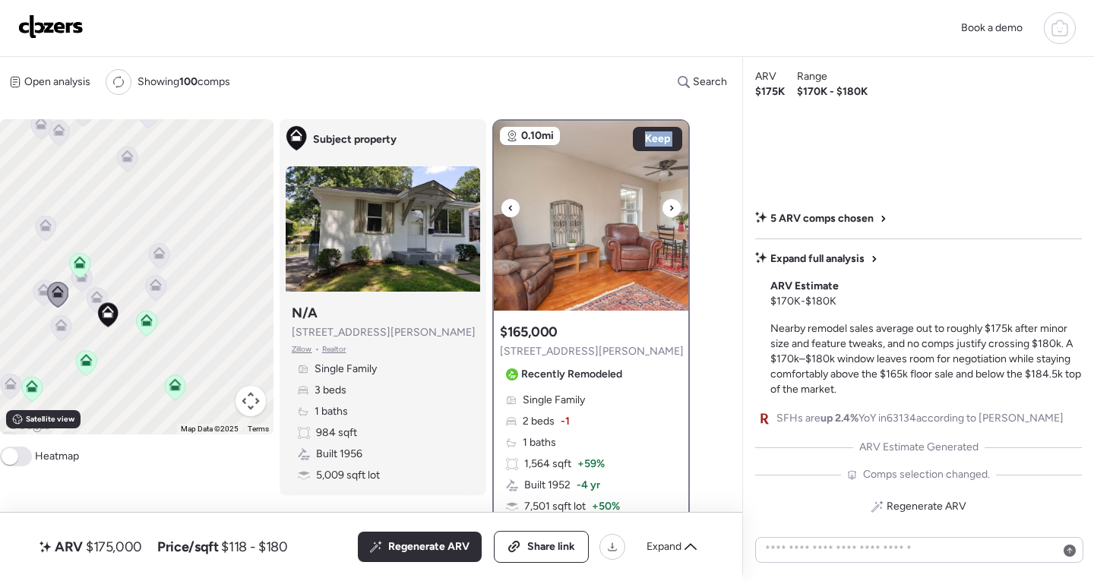
click at [513, 213] on div at bounding box center [510, 208] width 18 height 18
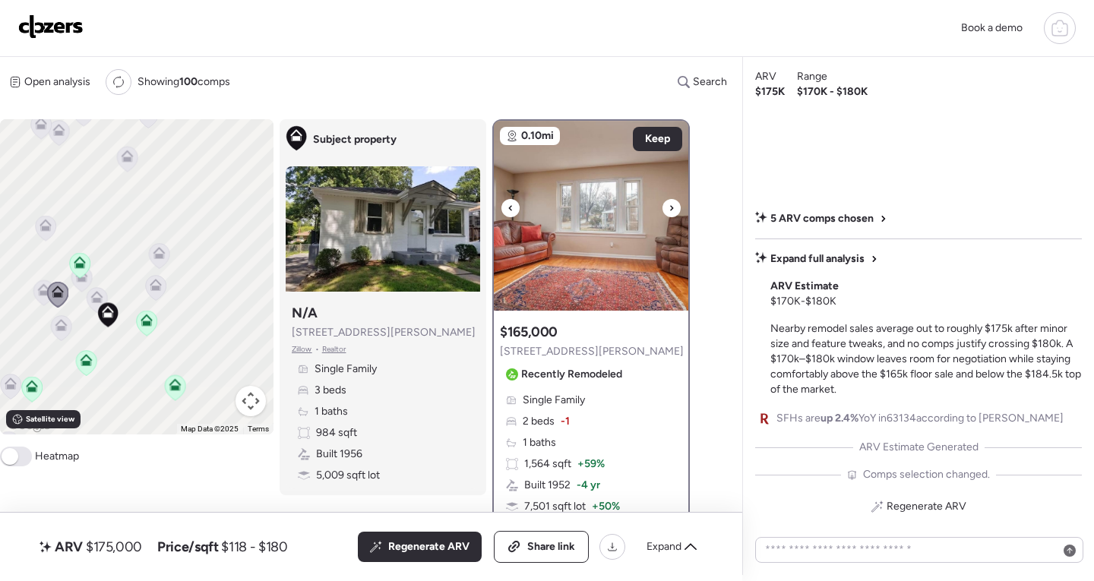
click at [513, 213] on div at bounding box center [510, 208] width 18 height 18
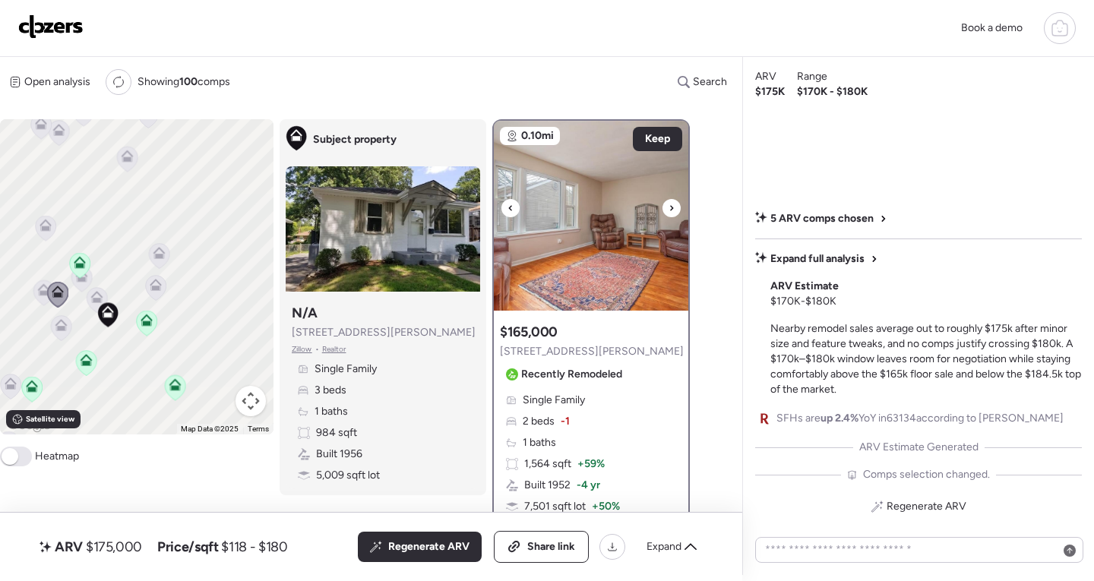
click at [513, 213] on div at bounding box center [510, 208] width 18 height 18
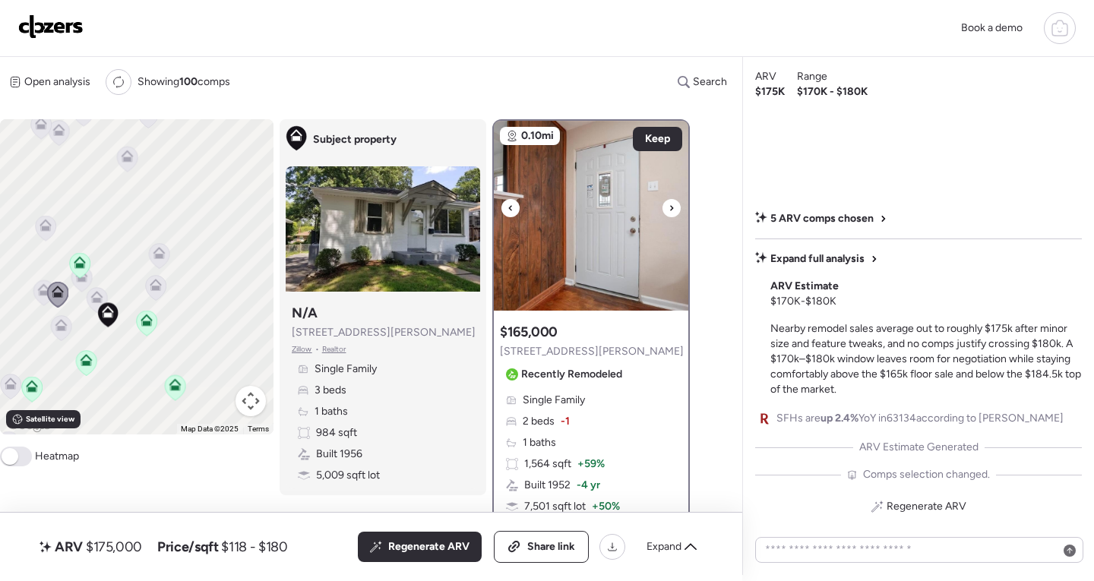
click at [513, 213] on div at bounding box center [510, 208] width 18 height 18
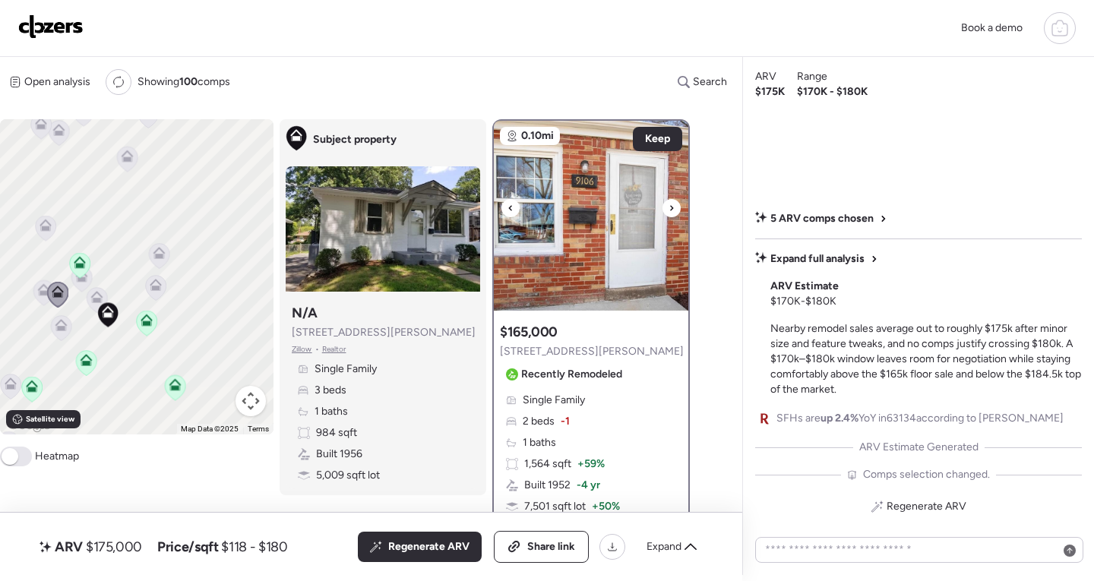
click at [513, 213] on div at bounding box center [510, 208] width 18 height 18
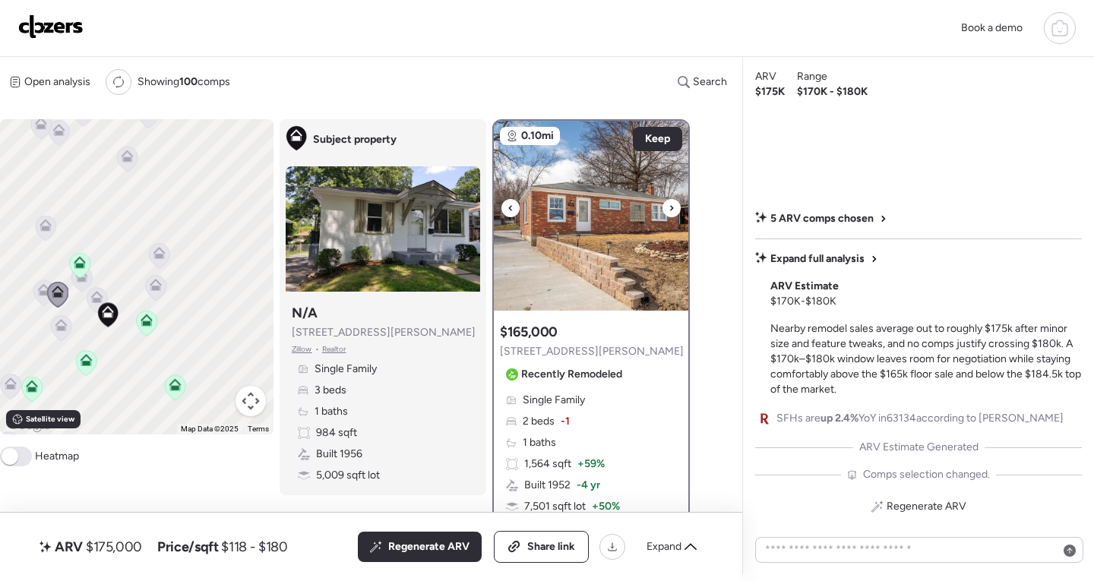
click at [513, 213] on div at bounding box center [510, 208] width 18 height 18
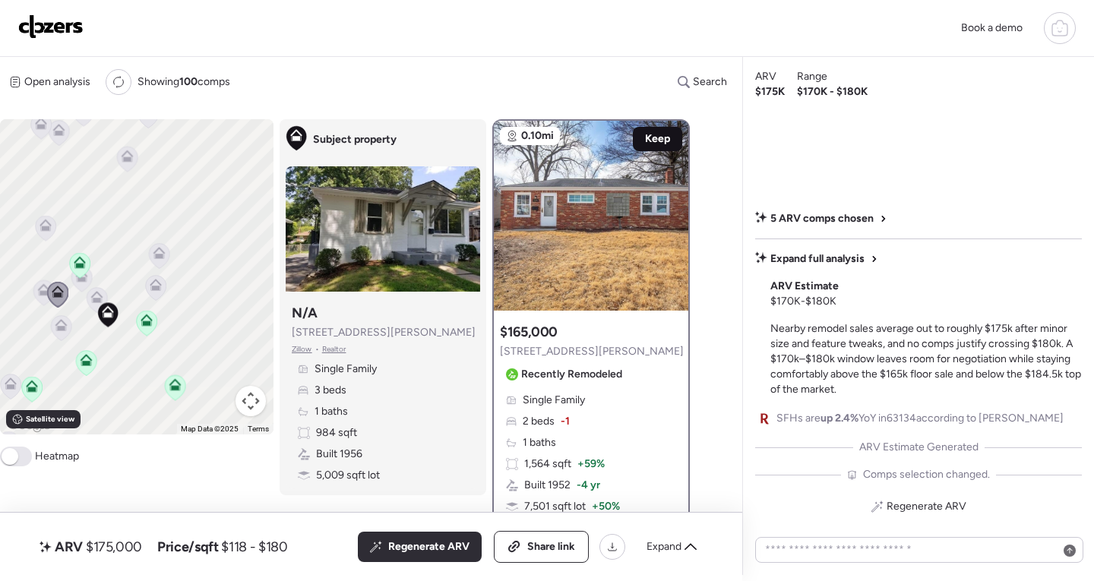
click at [661, 139] on span "Keep" at bounding box center [657, 138] width 25 height 15
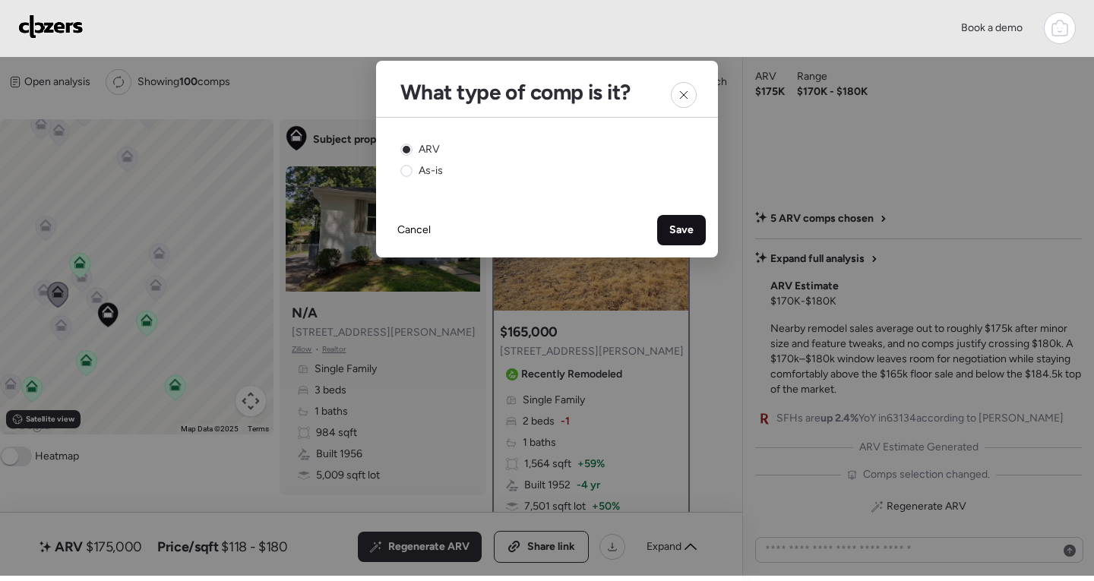
click at [692, 229] on span "Save" at bounding box center [681, 230] width 24 height 15
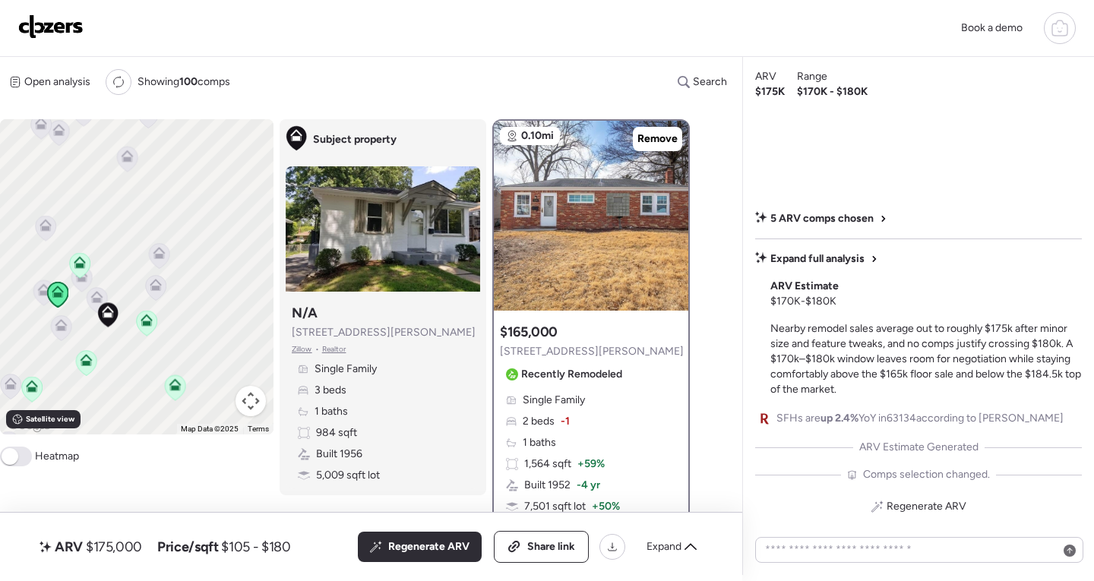
click at [41, 286] on icon at bounding box center [44, 289] width 12 height 12
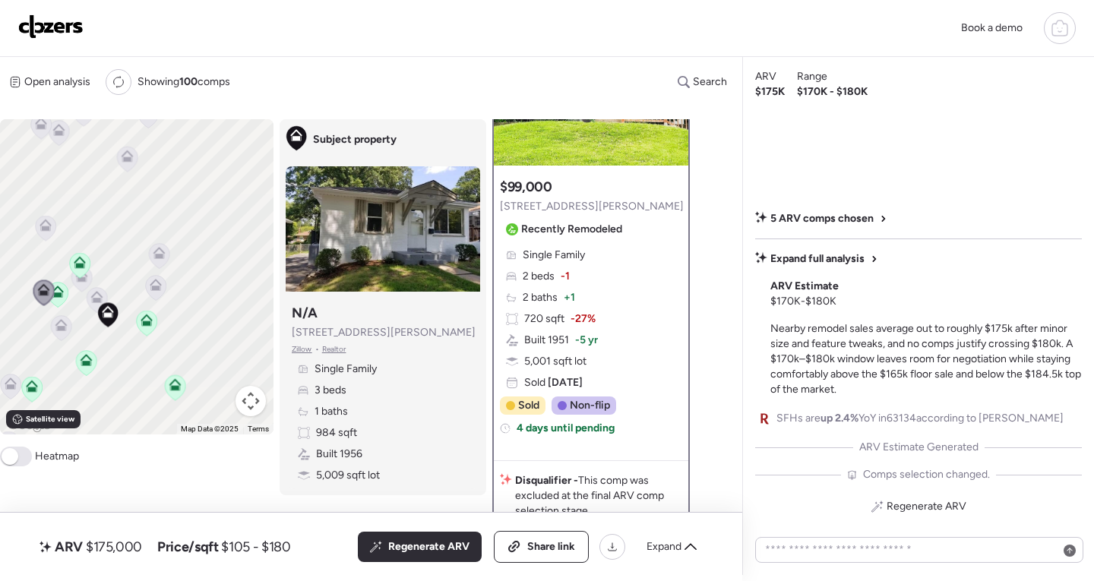
scroll to position [152, 0]
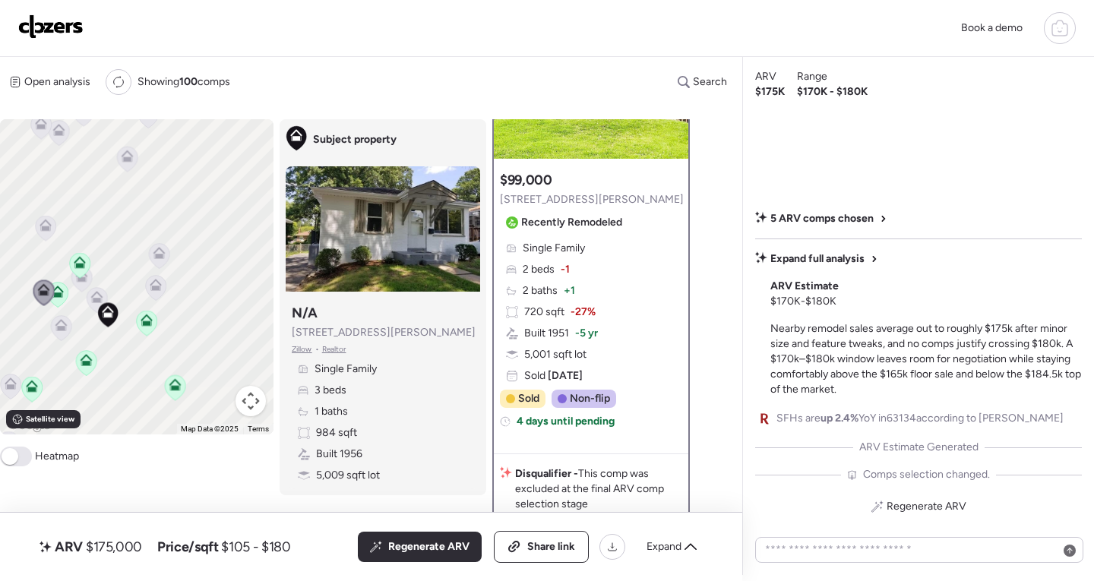
click at [55, 324] on icon at bounding box center [61, 325] width 12 height 12
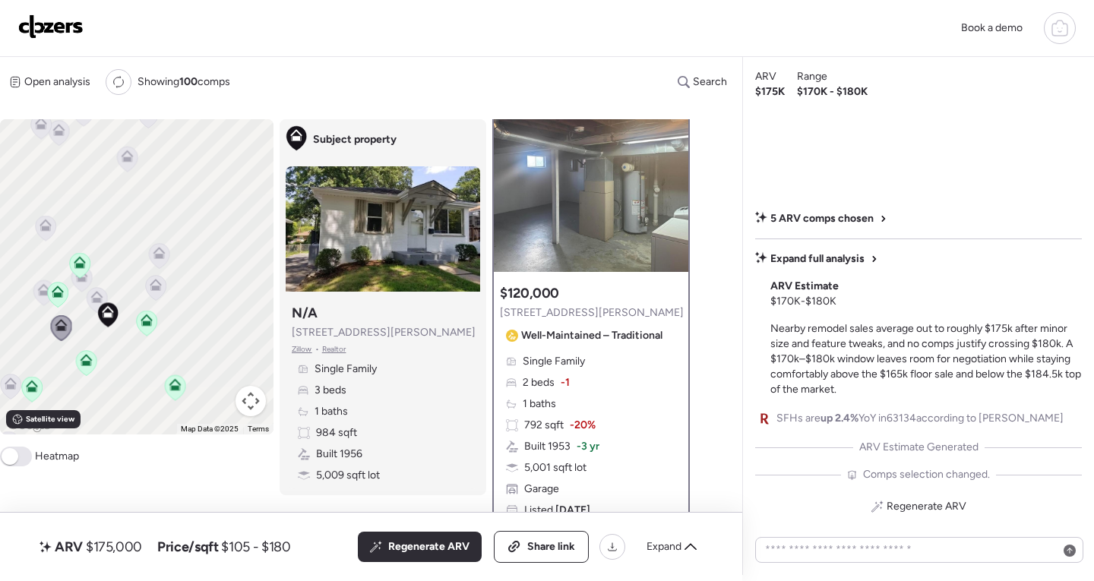
scroll to position [0, 0]
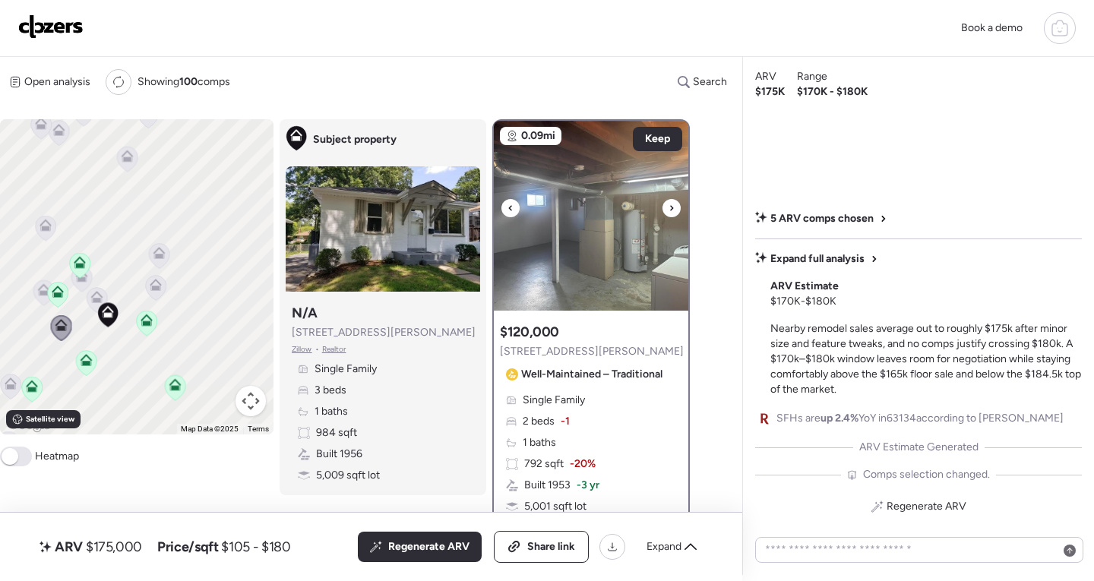
click at [511, 213] on icon at bounding box center [510, 208] width 6 height 18
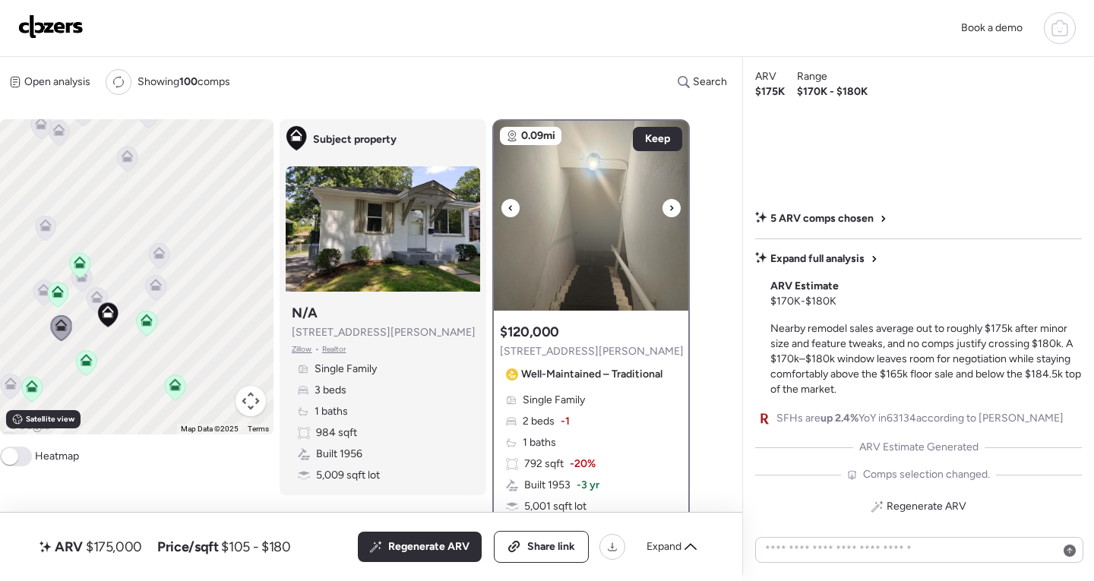
click at [511, 213] on icon at bounding box center [510, 208] width 6 height 18
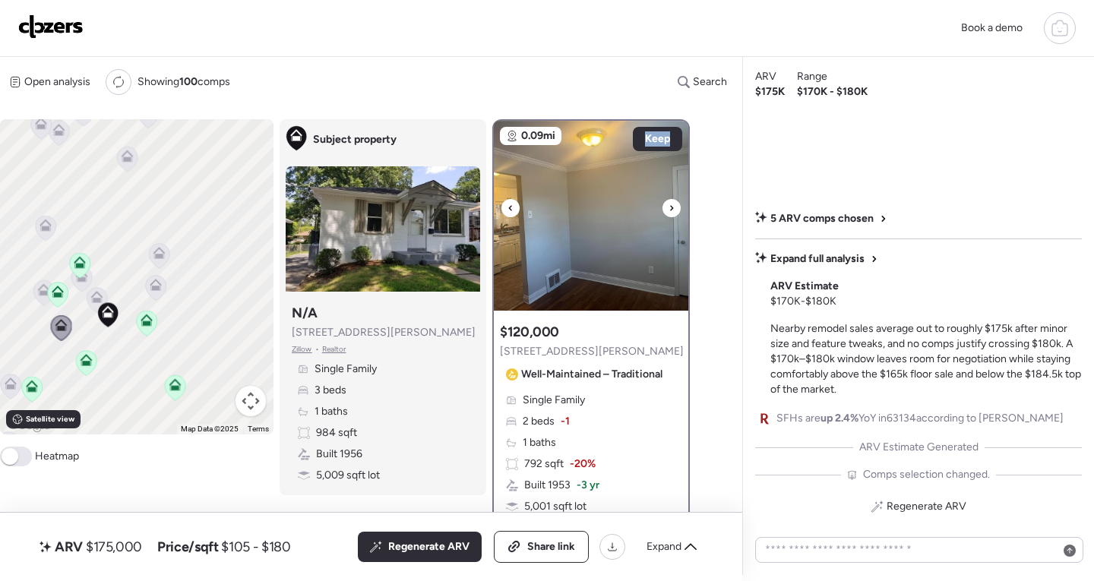
click at [511, 213] on icon at bounding box center [510, 208] width 6 height 18
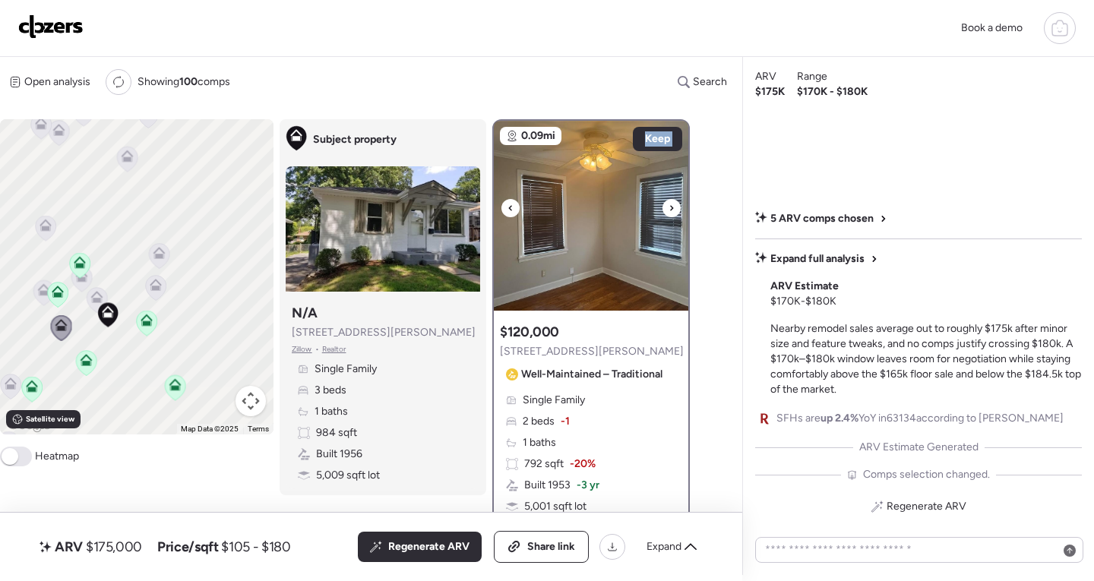
click at [511, 213] on icon at bounding box center [510, 208] width 6 height 18
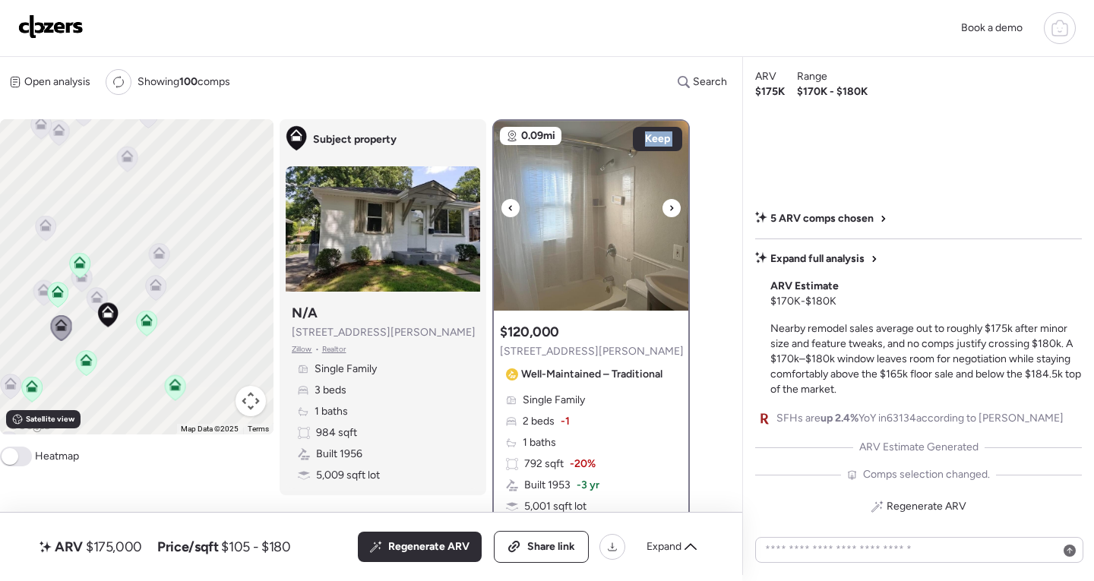
click at [511, 213] on icon at bounding box center [510, 208] width 6 height 18
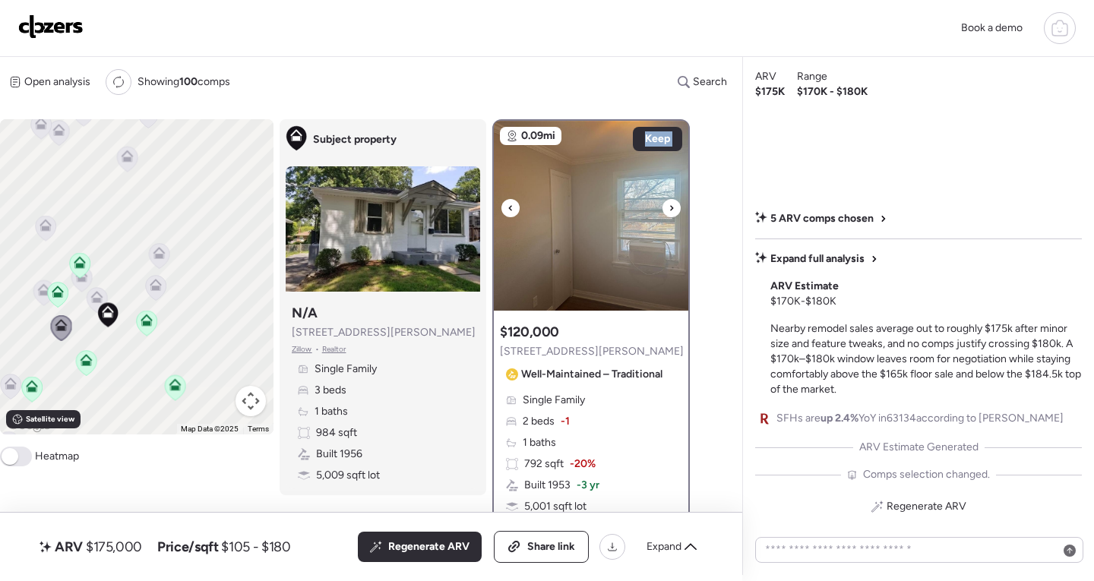
click at [511, 213] on icon at bounding box center [510, 208] width 6 height 18
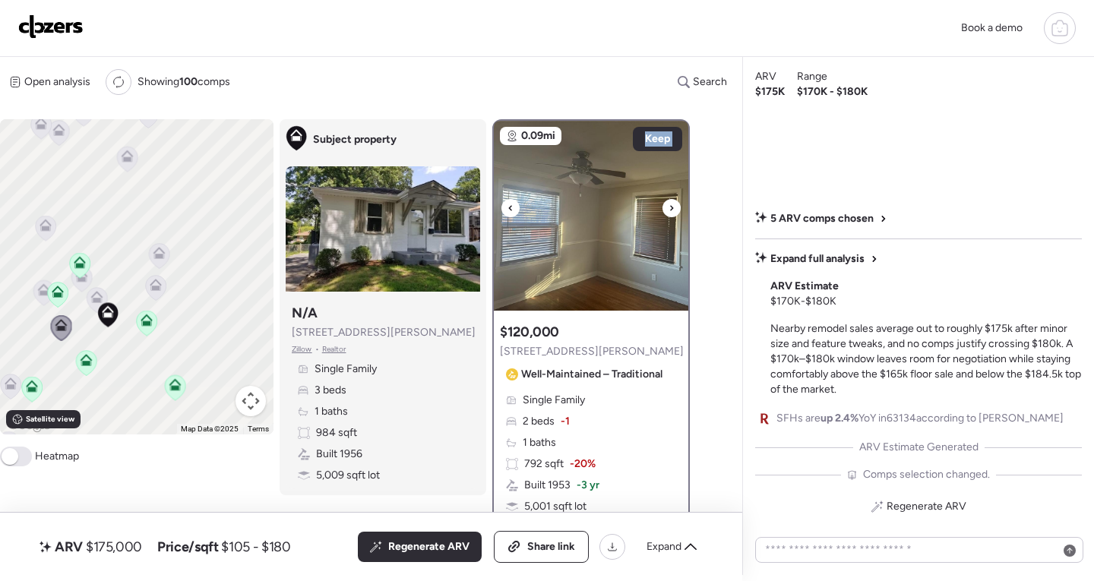
click at [511, 213] on icon at bounding box center [510, 208] width 6 height 18
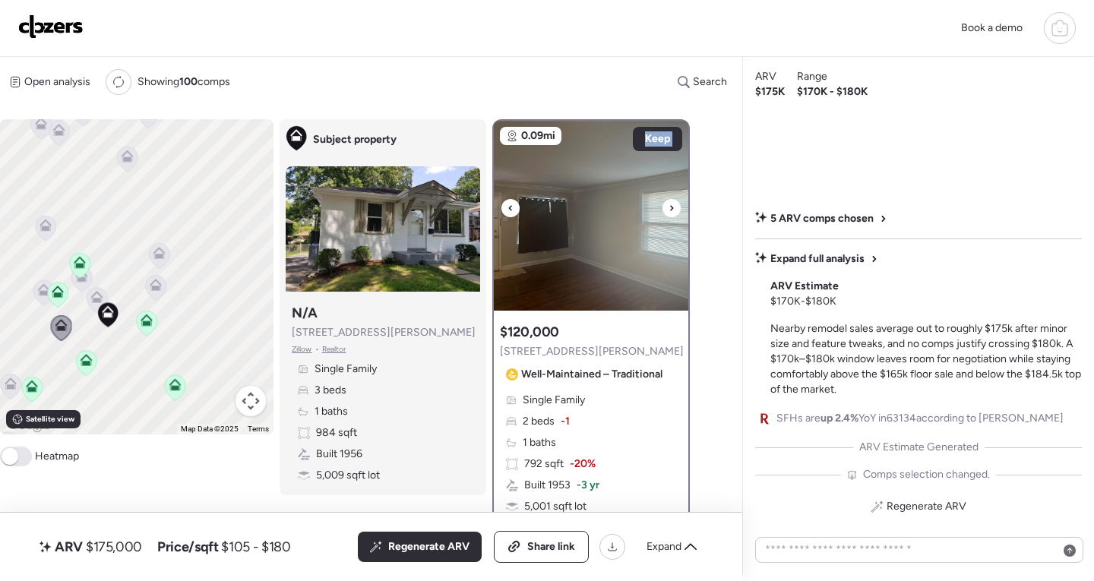
click at [511, 213] on icon at bounding box center [510, 208] width 6 height 18
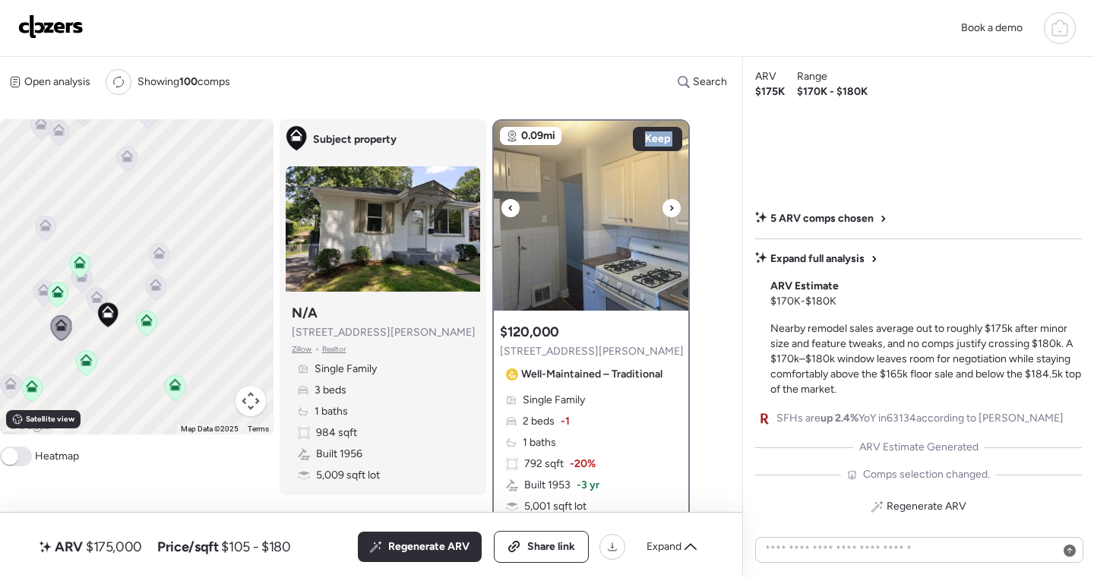
click at [511, 213] on icon at bounding box center [510, 208] width 6 height 18
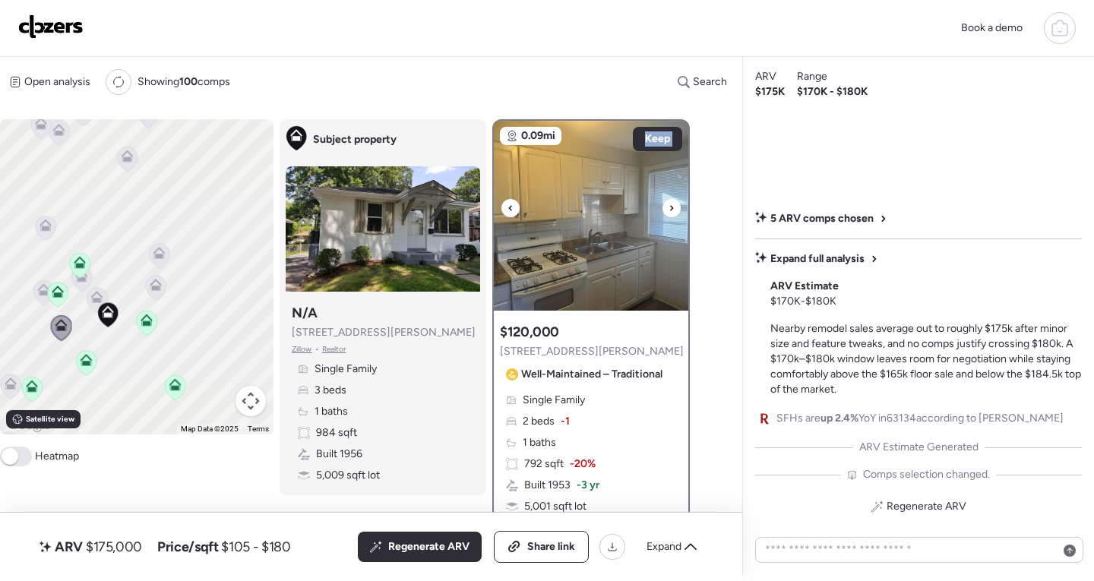
click at [511, 213] on icon at bounding box center [510, 208] width 6 height 18
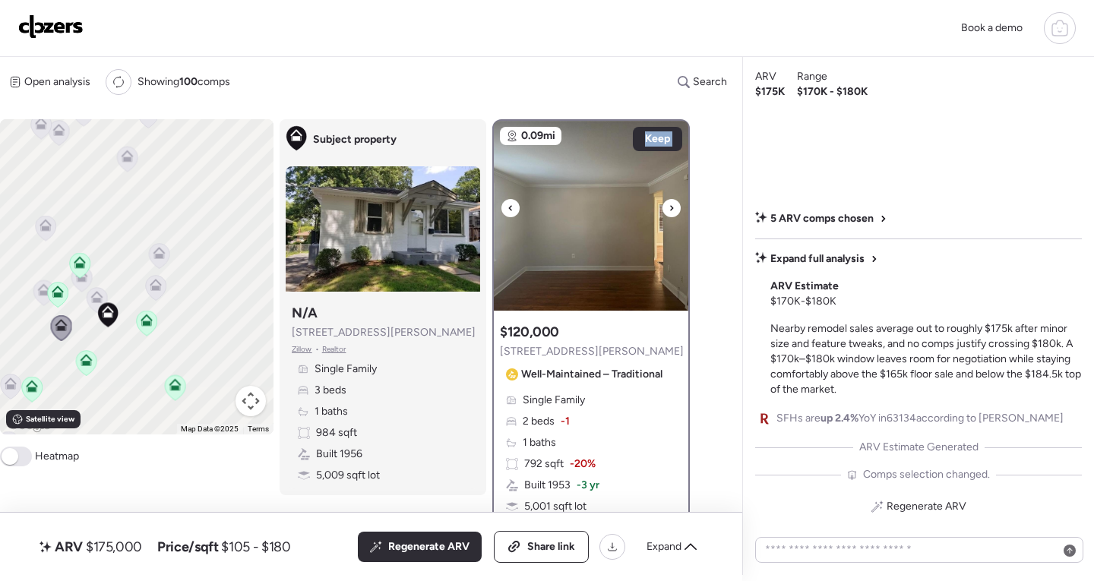
click at [511, 213] on icon at bounding box center [510, 208] width 6 height 18
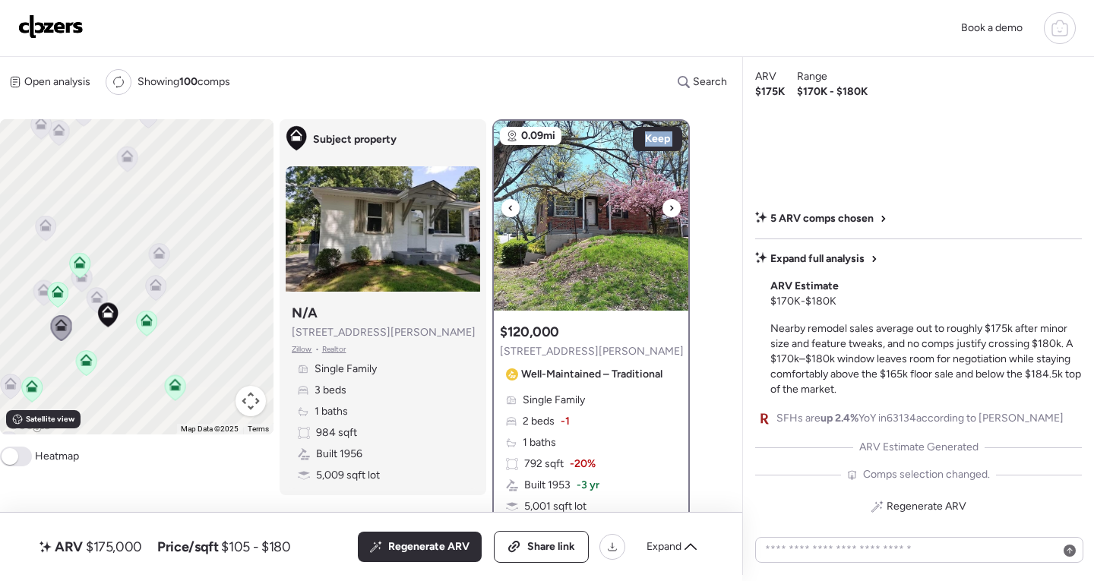
click at [511, 213] on icon at bounding box center [510, 208] width 6 height 18
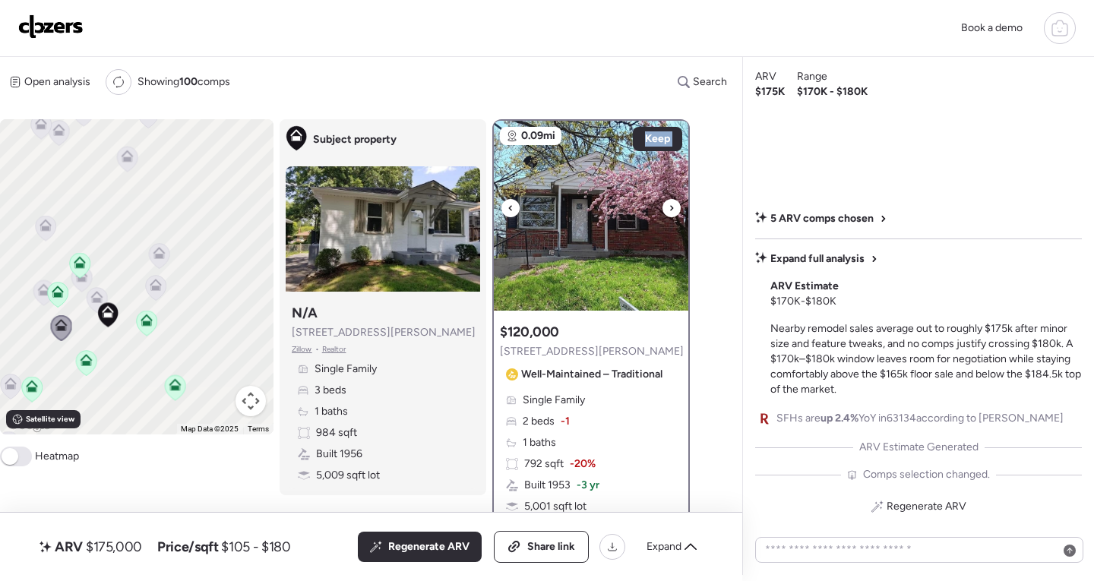
click at [511, 213] on icon at bounding box center [510, 208] width 6 height 18
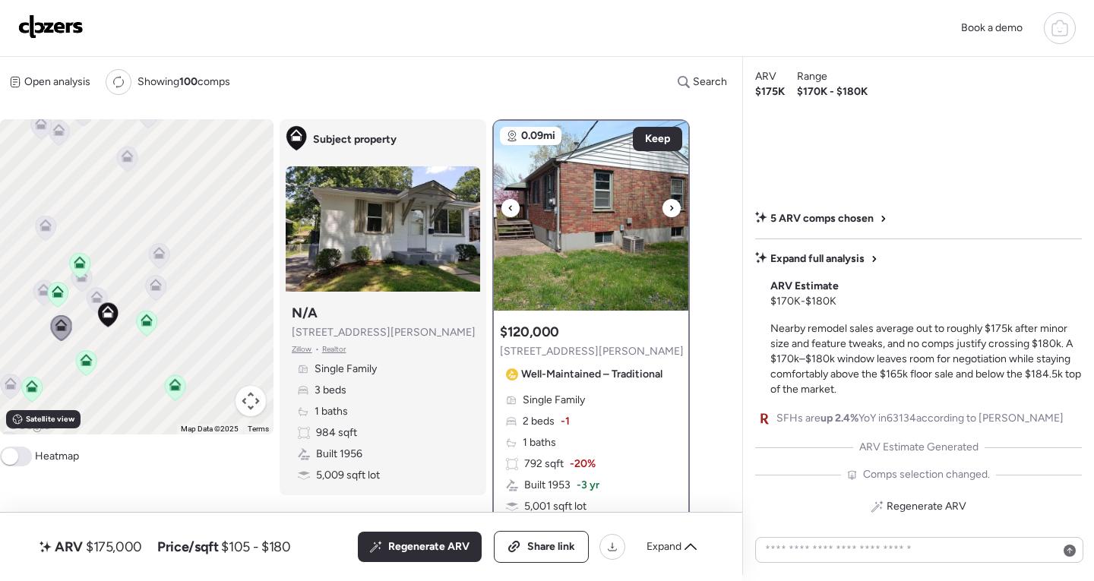
click at [680, 212] on div at bounding box center [671, 208] width 18 height 18
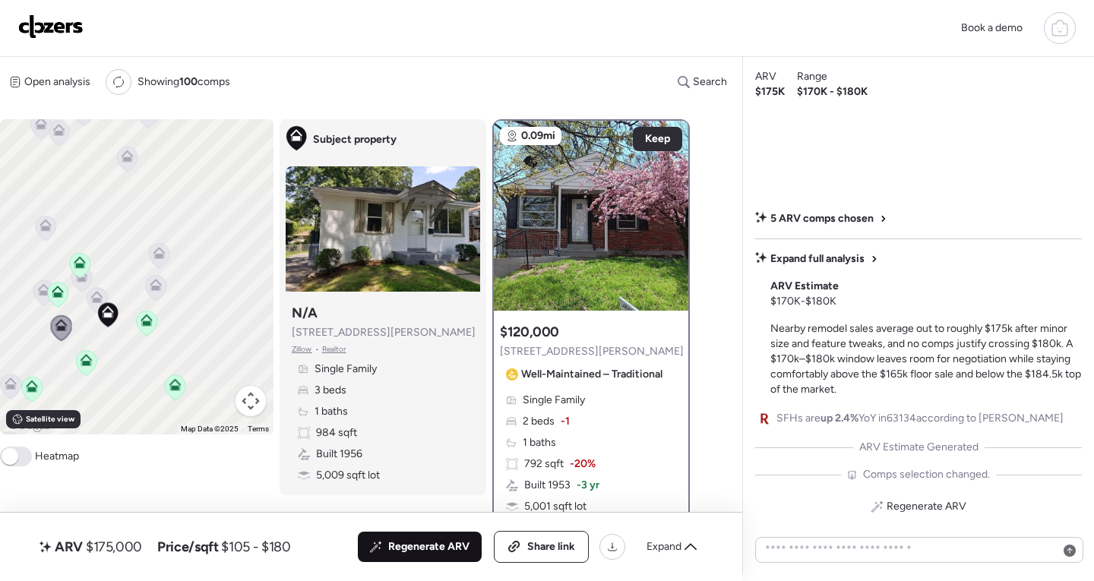
click at [417, 543] on span "Regenerate ARV" at bounding box center [428, 546] width 81 height 15
